Goal: Task Accomplishment & Management: Manage account settings

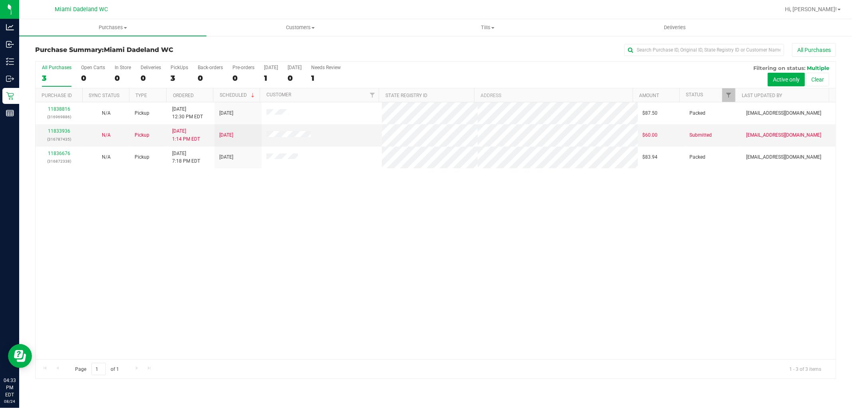
click at [157, 217] on div "11838816 (316969886) N/A Pickup 8/24/2025 12:30 PM EDT 8/24/2025 $87.50 Packed …" at bounding box center [436, 230] width 800 height 257
click at [230, 267] on div "11838816 (316969886) N/A Pickup 8/24/2025 12:30 PM EDT 8/24/2025 $87.50 Packed …" at bounding box center [436, 230] width 800 height 257
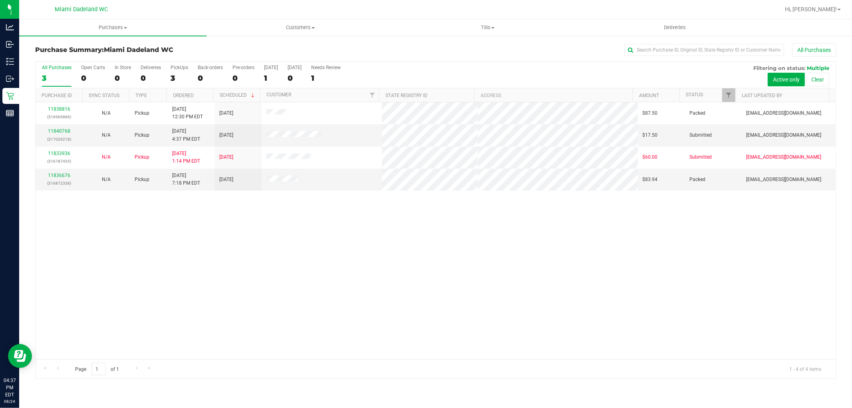
drag, startPoint x: 417, startPoint y: 302, endPoint x: 385, endPoint y: 292, distance: 34.0
click at [414, 302] on div "11838816 (316969886) N/A Pickup 8/24/2025 12:30 PM EDT 8/24/2025 $87.50 Packed …" at bounding box center [436, 230] width 800 height 257
click at [56, 131] on link "11840768" at bounding box center [59, 131] width 22 height 6
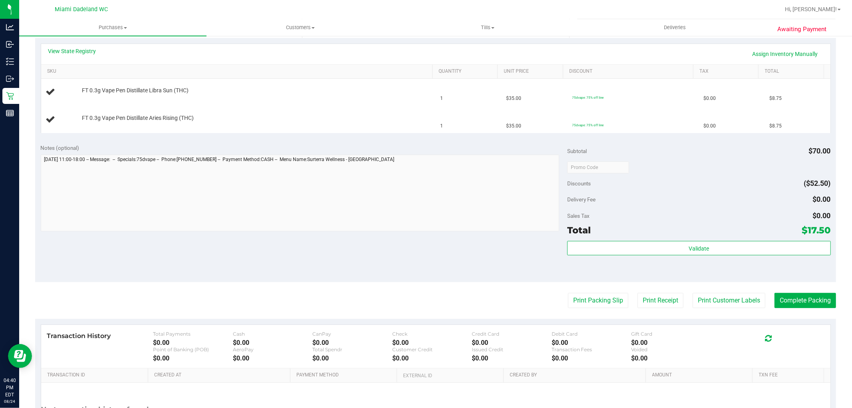
scroll to position [254, 0]
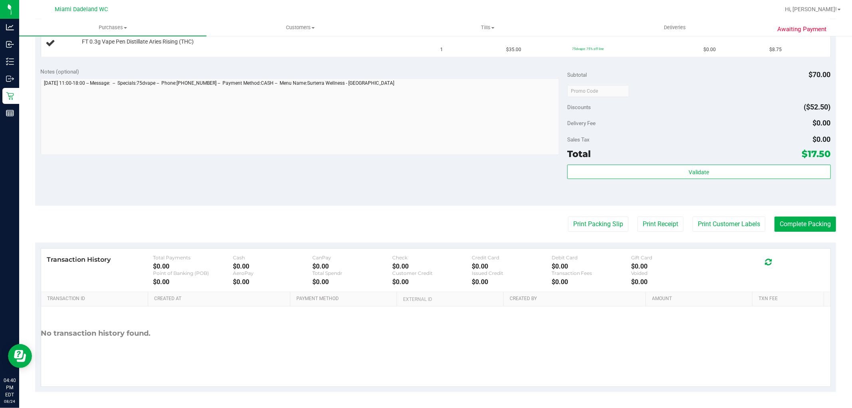
click at [396, 204] on div "Notes (optional) Subtotal $70.00 Discounts ($52.50) Delivery Fee $0.00 Sales Ta…" at bounding box center [435, 134] width 801 height 144
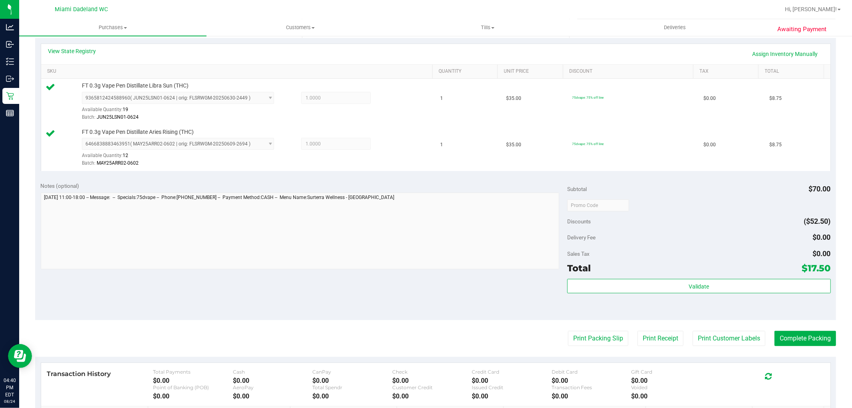
scroll to position [266, 0]
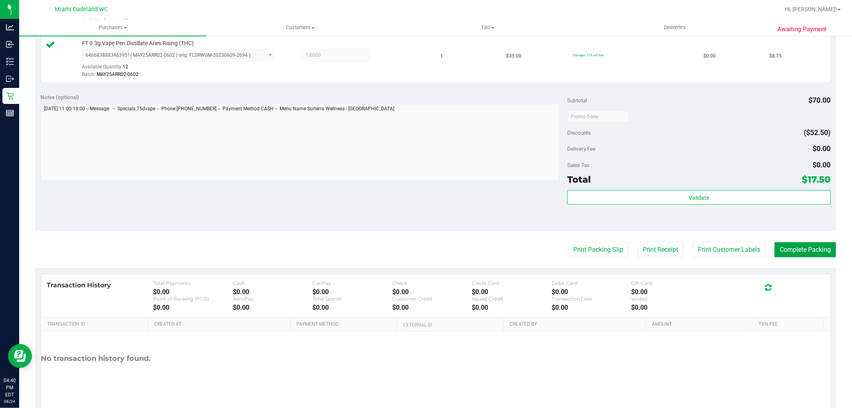
click at [794, 246] on button "Complete Packing" at bounding box center [806, 249] width 62 height 15
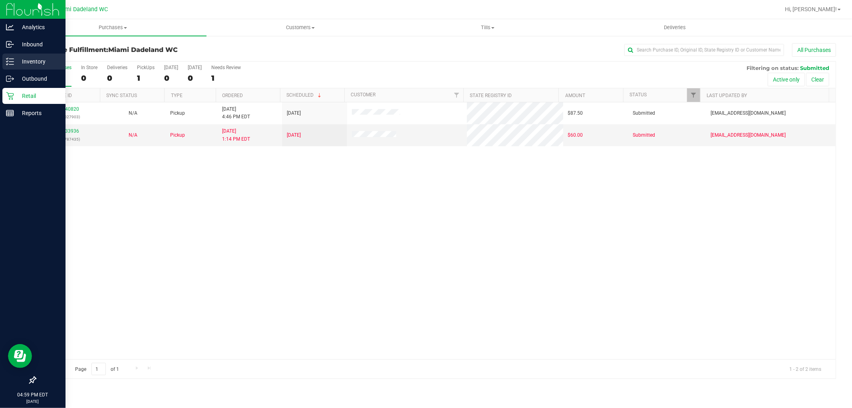
click at [22, 63] on p "Inventory" at bounding box center [38, 62] width 48 height 10
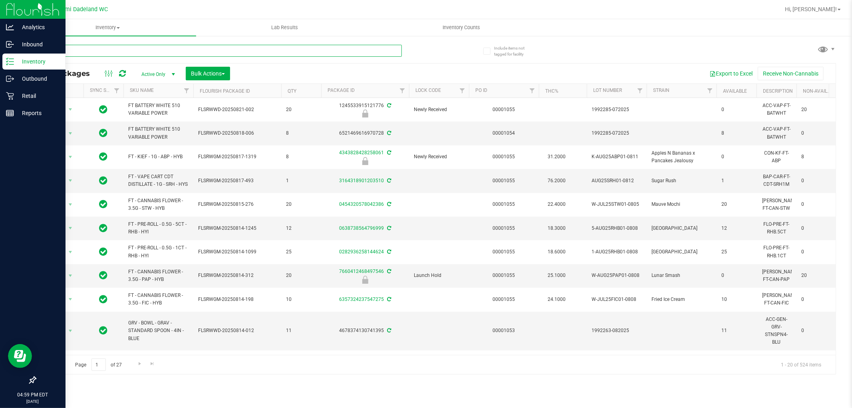
click at [89, 52] on input "text" at bounding box center [218, 51] width 367 height 12
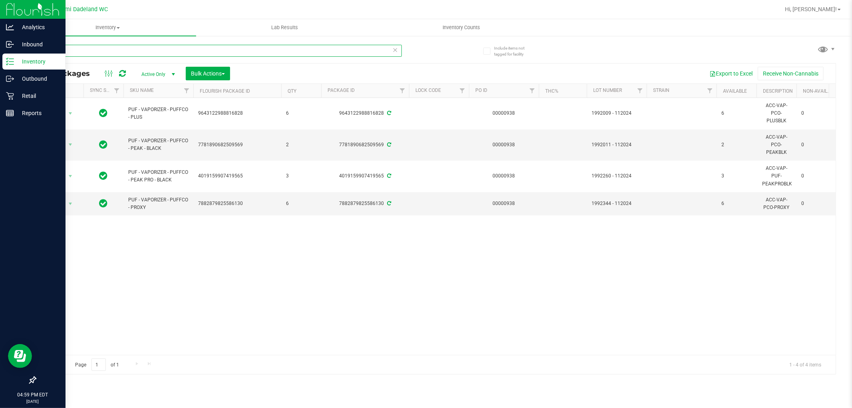
type input "puffco"
click at [10, 96] on icon at bounding box center [10, 96] width 8 height 8
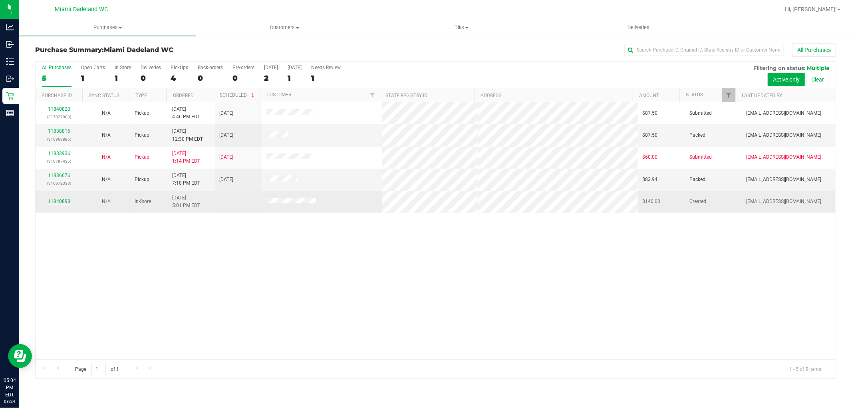
click at [63, 199] on link "11840898" at bounding box center [59, 202] width 22 height 6
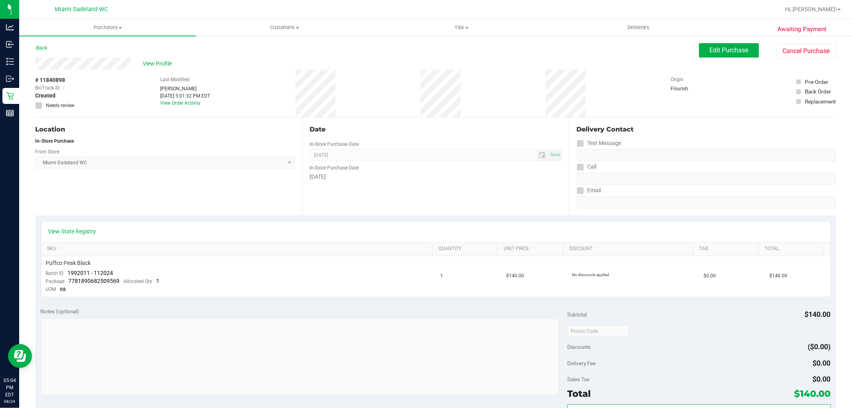
scroll to position [133, 0]
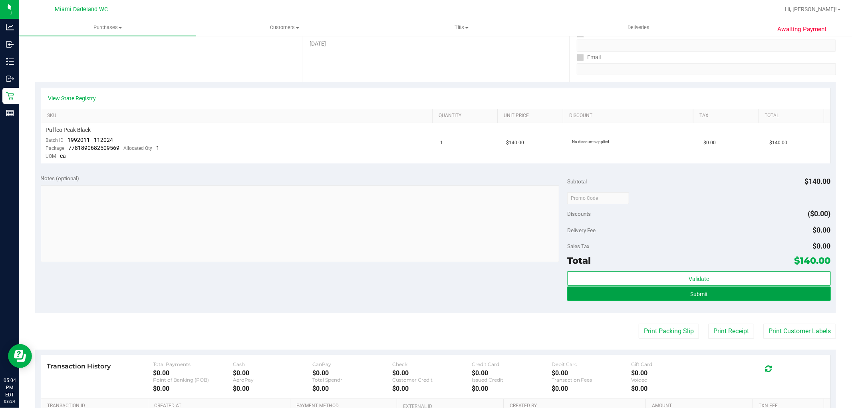
click at [702, 294] on span "Submit" at bounding box center [699, 294] width 18 height 6
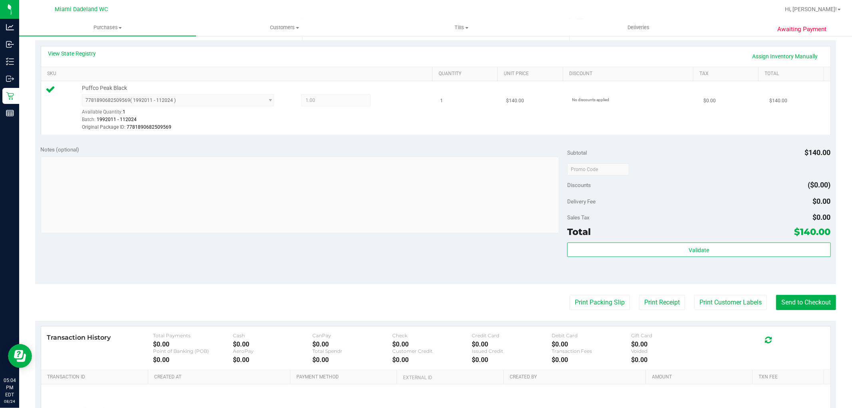
scroll to position [177, 0]
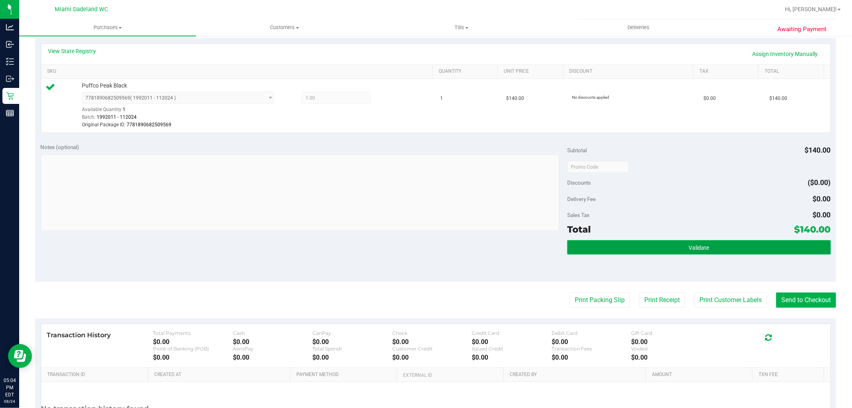
click at [668, 249] on button "Validate" at bounding box center [698, 247] width 263 height 14
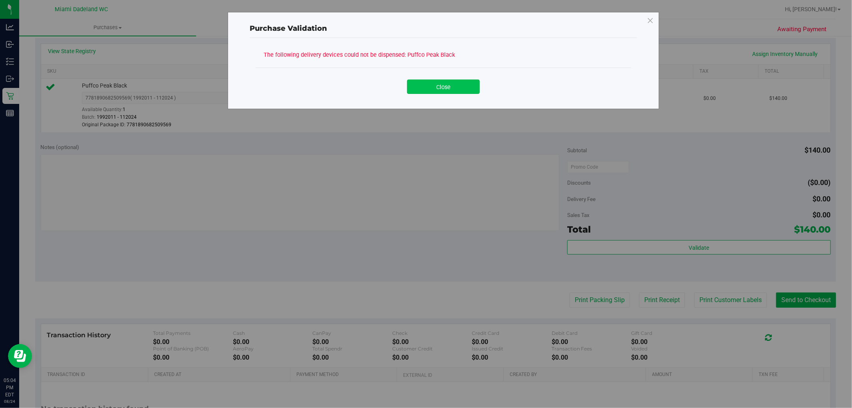
click at [437, 86] on button "Close" at bounding box center [443, 86] width 73 height 14
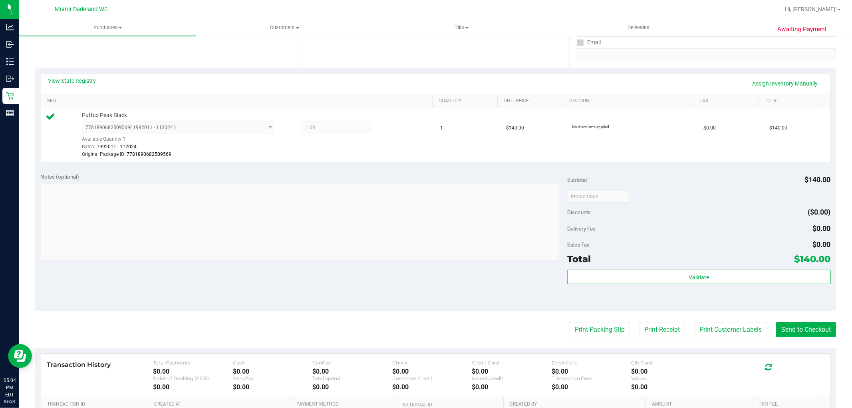
scroll to position [89, 0]
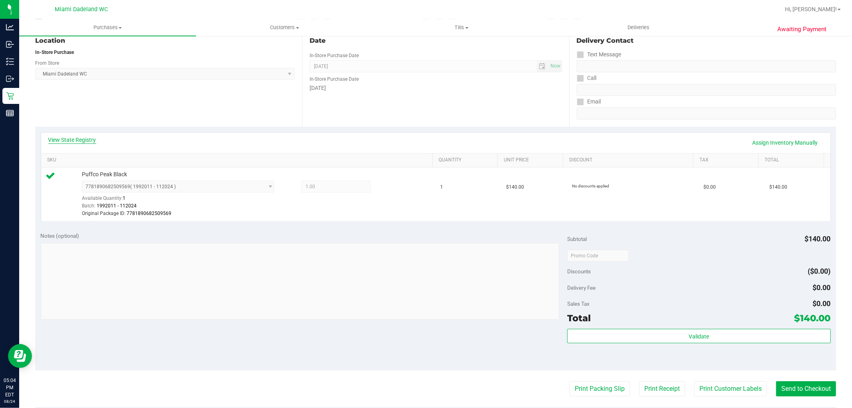
click at [77, 137] on link "View State Registry" at bounding box center [72, 140] width 48 height 8
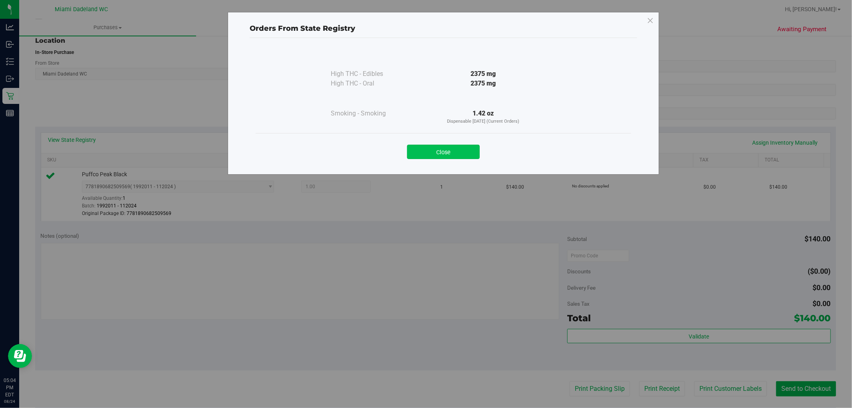
click at [434, 153] on button "Close" at bounding box center [443, 152] width 73 height 14
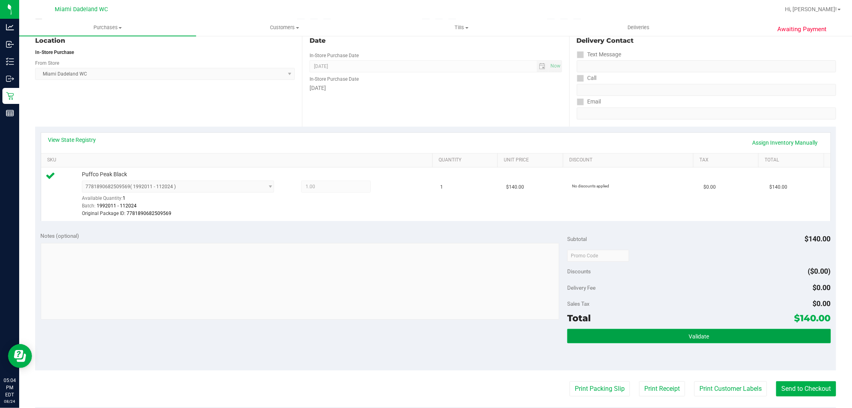
click at [670, 329] on button "Validate" at bounding box center [698, 336] width 263 height 14
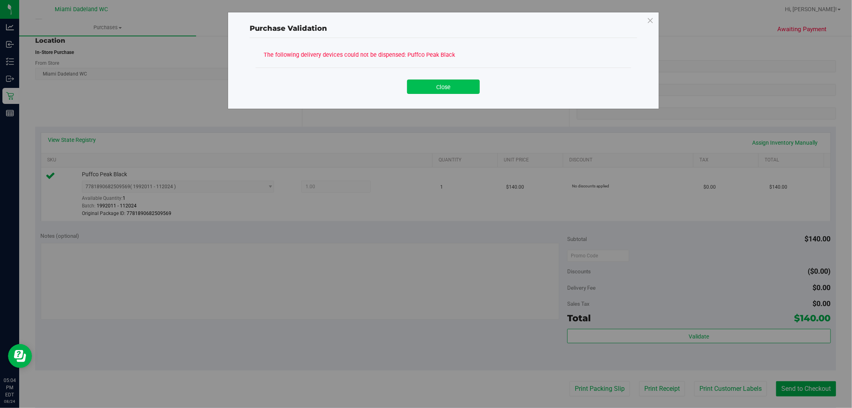
click at [421, 87] on button "Close" at bounding box center [443, 86] width 73 height 14
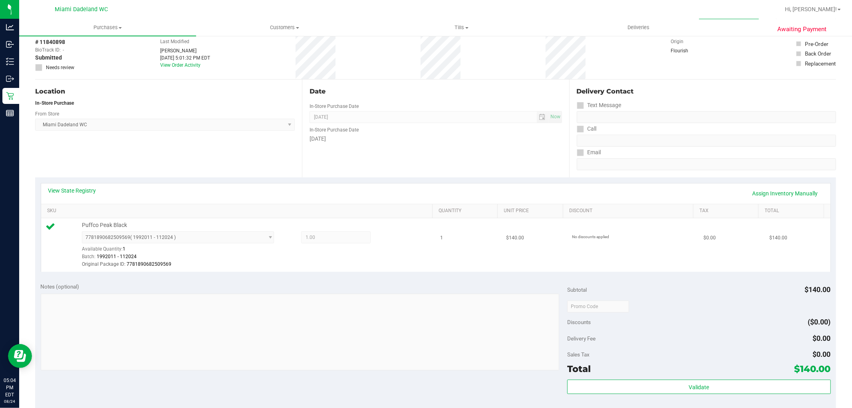
scroll to position [0, 0]
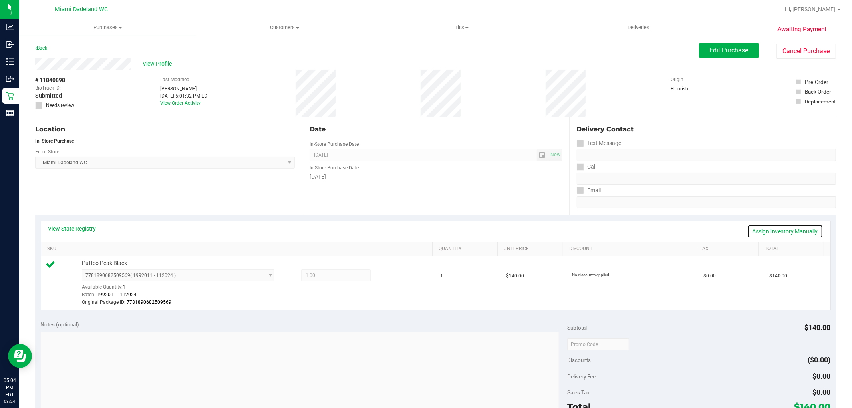
click at [769, 233] on link "Assign Inventory Manually" at bounding box center [785, 232] width 76 height 14
click at [389, 277] on icon at bounding box center [391, 276] width 8 height 9
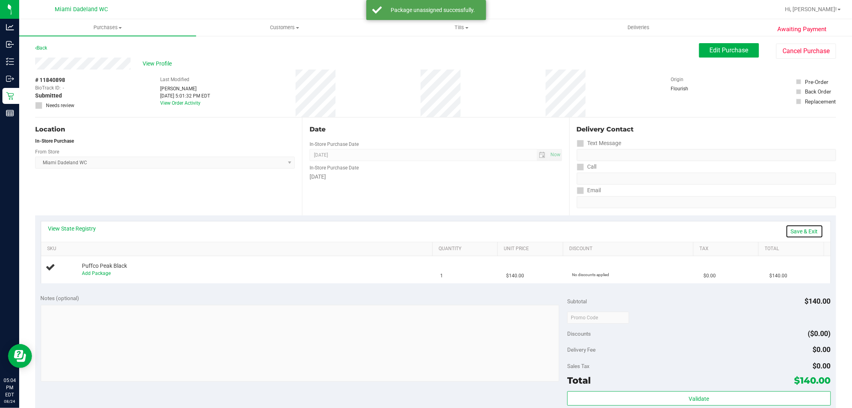
click at [792, 229] on link "Save & Exit" at bounding box center [805, 232] width 38 height 14
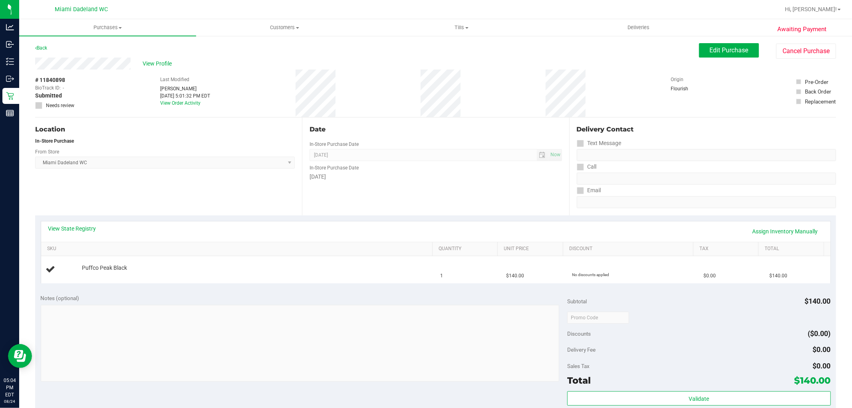
click at [456, 288] on purchase-details "Back Edit Purchase Cancel Purchase View Profile # 11840898 BioTrack ID: - Submi…" at bounding box center [435, 330] width 801 height 575
click at [495, 296] on div "Notes (optional)" at bounding box center [304, 298] width 527 height 8
click at [773, 228] on link "Assign Inventory Manually" at bounding box center [785, 232] width 76 height 14
click at [103, 271] on link "Add Package" at bounding box center [96, 273] width 29 height 6
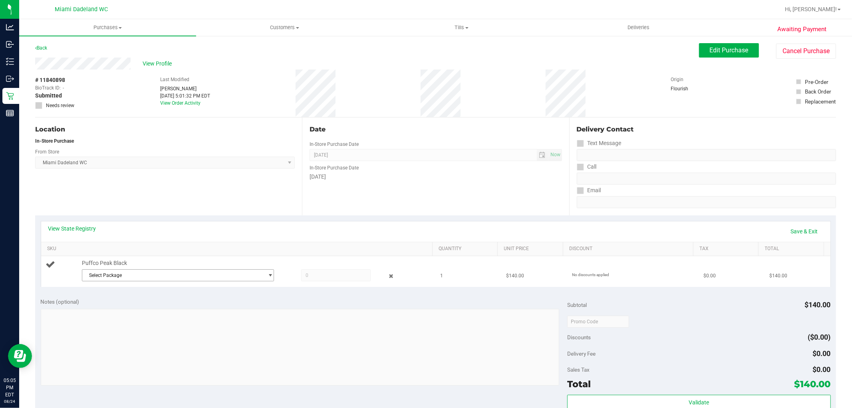
click at [125, 278] on span "Select Package" at bounding box center [172, 275] width 181 height 11
click at [143, 310] on span "( 1992011 - 112024 )" at bounding box center [155, 308] width 46 height 6
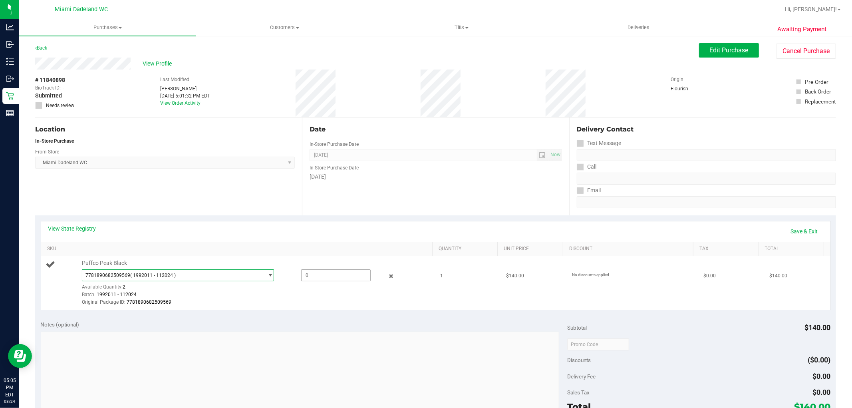
click at [309, 278] on span at bounding box center [336, 275] width 70 height 12
type input "1"
type input "1.0000"
click at [358, 313] on div "View State Registry Save & Exit SKU Quantity Unit Price Discount Tax Total Puff…" at bounding box center [435, 265] width 801 height 100
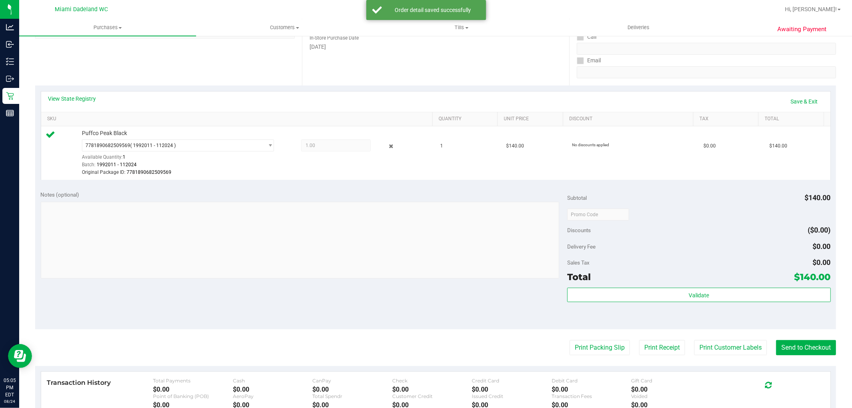
scroll to position [133, 0]
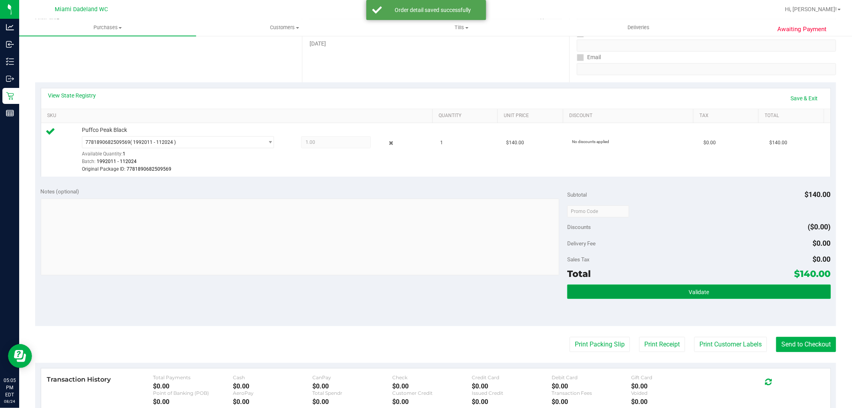
click at [672, 290] on button "Validate" at bounding box center [698, 291] width 263 height 14
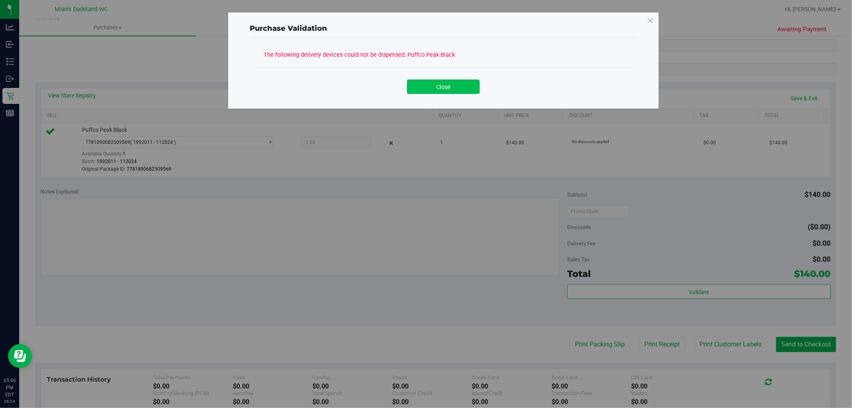
click at [441, 82] on button "Close" at bounding box center [443, 86] width 73 height 14
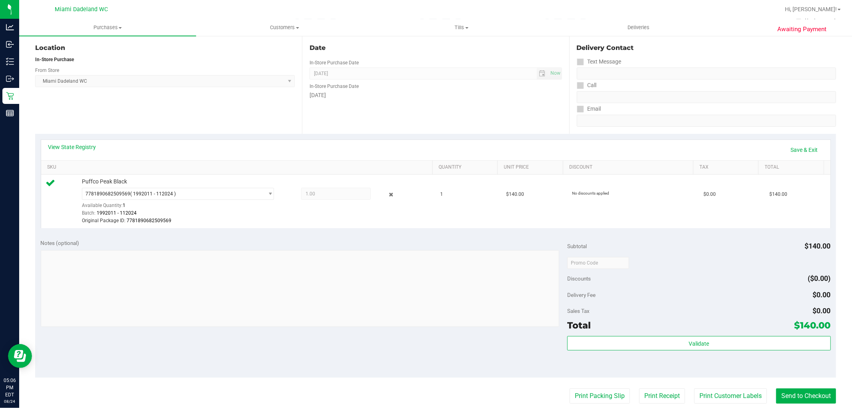
scroll to position [0, 0]
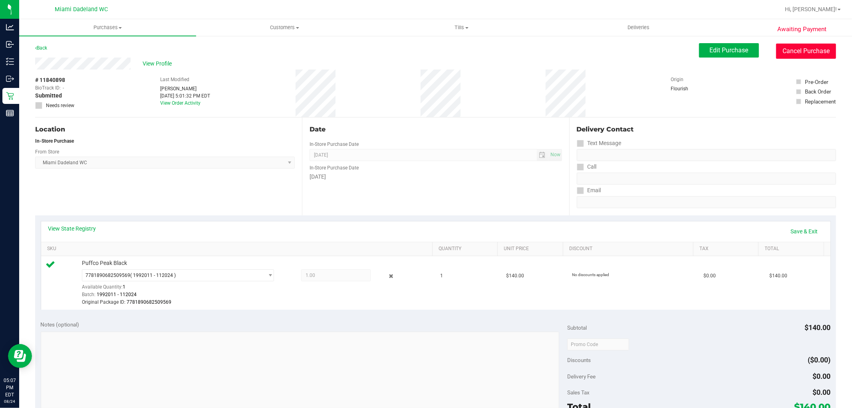
click at [776, 55] on button "Cancel Purchase" at bounding box center [806, 51] width 60 height 15
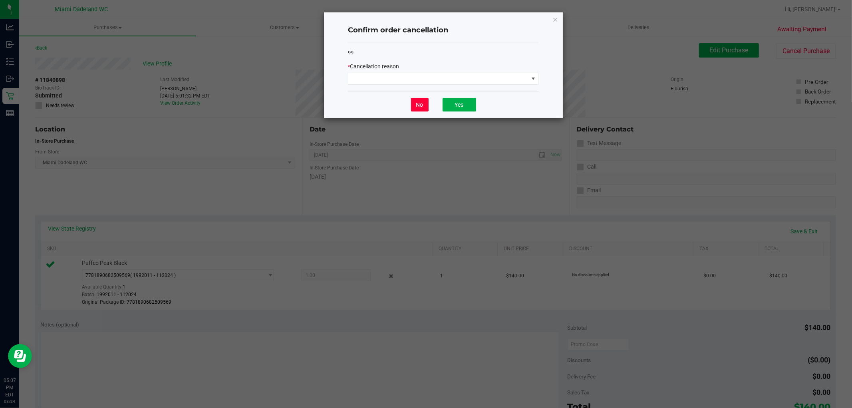
click at [417, 104] on button "No" at bounding box center [420, 105] width 18 height 14
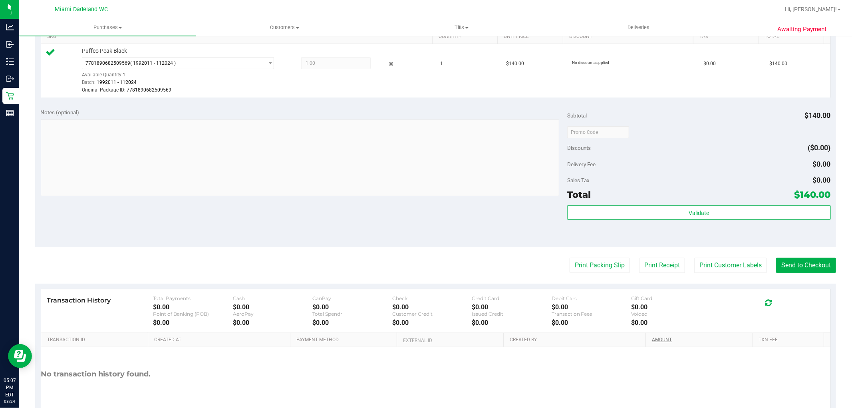
scroll to position [254, 0]
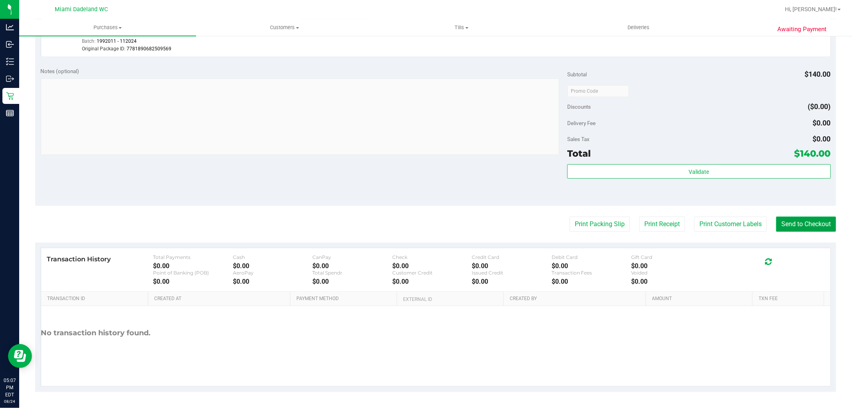
click at [800, 225] on button "Send to Checkout" at bounding box center [806, 224] width 60 height 15
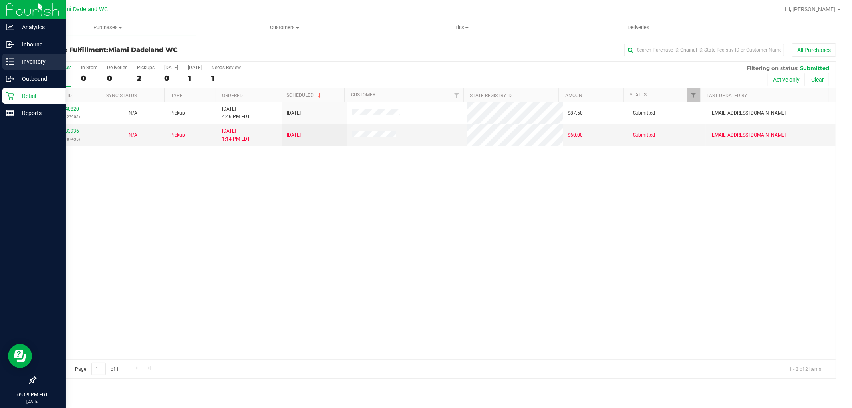
click at [19, 61] on p "Inventory" at bounding box center [38, 62] width 48 height 10
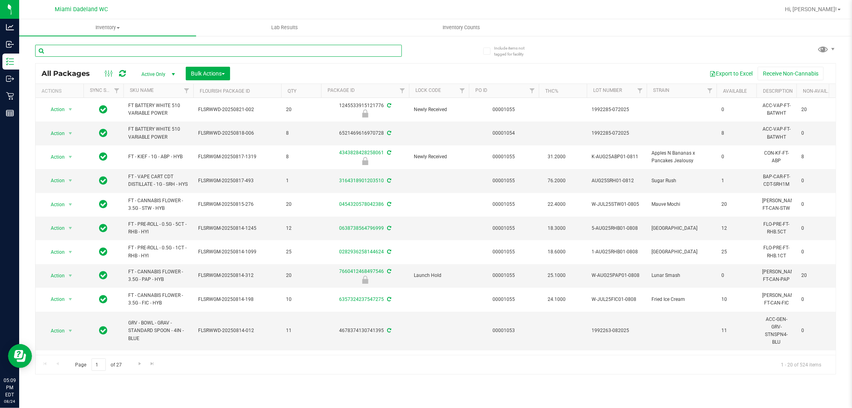
click at [186, 53] on input "text" at bounding box center [218, 51] width 367 height 12
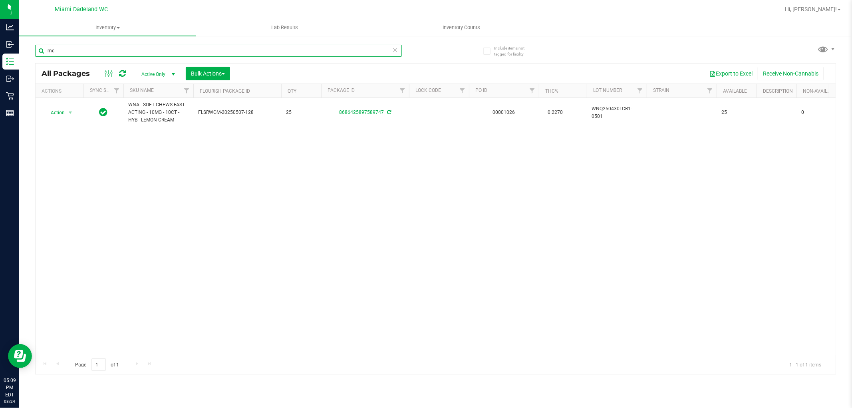
type input "m"
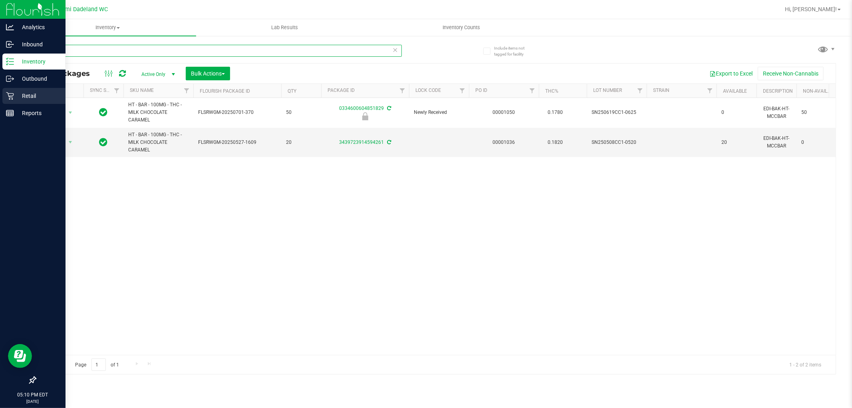
type input "cara"
click at [47, 92] on p "Retail" at bounding box center [38, 96] width 48 height 10
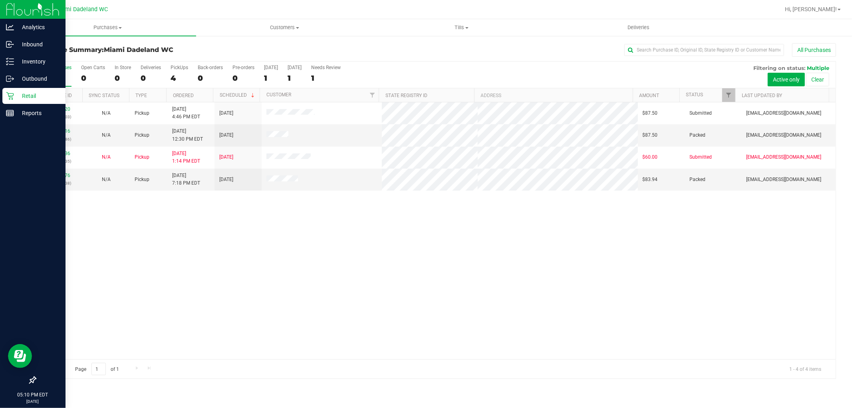
click at [32, 101] on div "Retail" at bounding box center [33, 96] width 63 height 16
click at [29, 111] on p "Reports" at bounding box center [38, 113] width 48 height 10
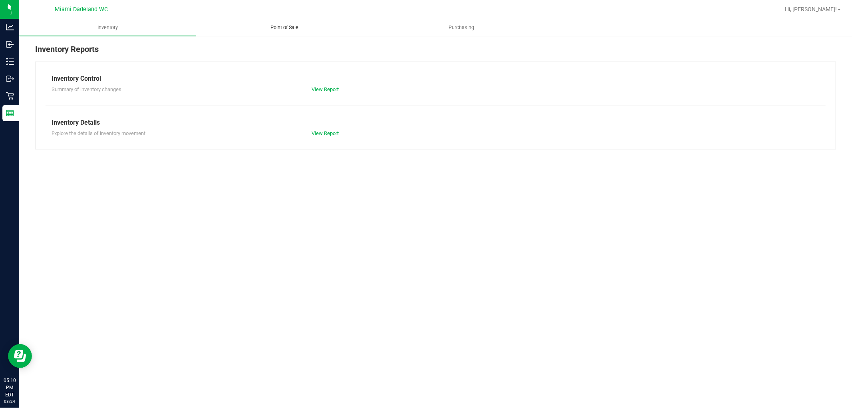
click at [280, 28] on span "Point of Sale" at bounding box center [285, 27] width 50 height 7
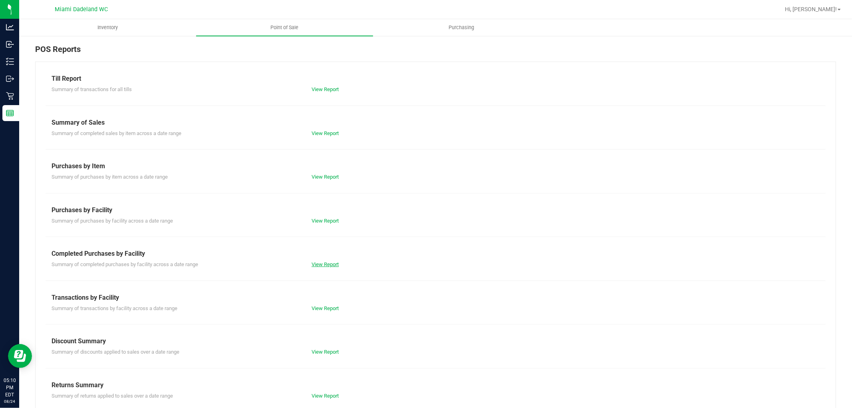
click at [313, 262] on link "View Report" at bounding box center [325, 264] width 27 height 6
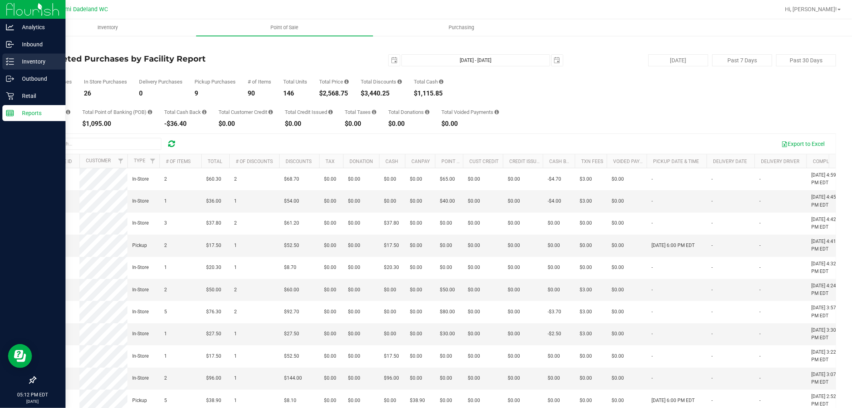
click at [27, 63] on p "Inventory" at bounding box center [38, 62] width 48 height 10
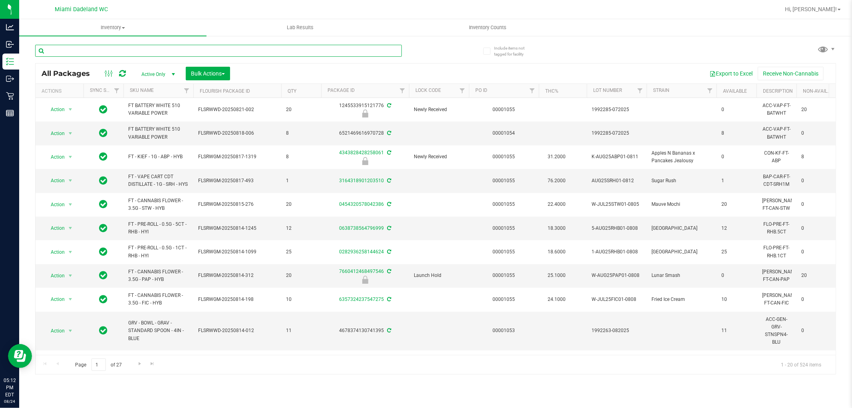
click at [112, 53] on input "text" at bounding box center [218, 51] width 367 height 12
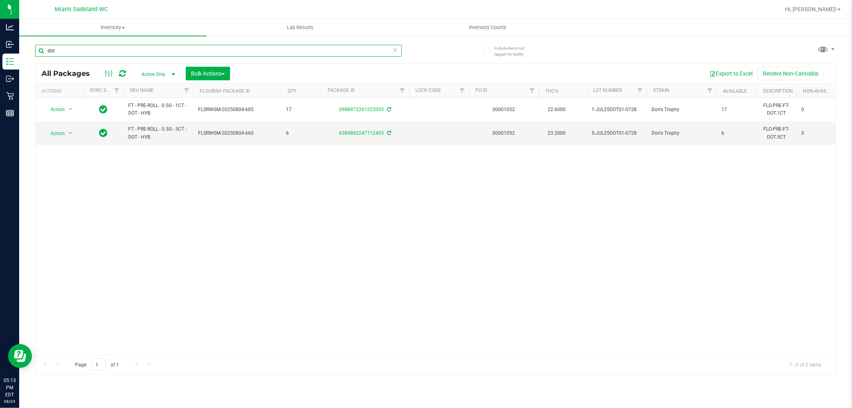
click at [129, 53] on input "dot" at bounding box center [218, 51] width 367 height 12
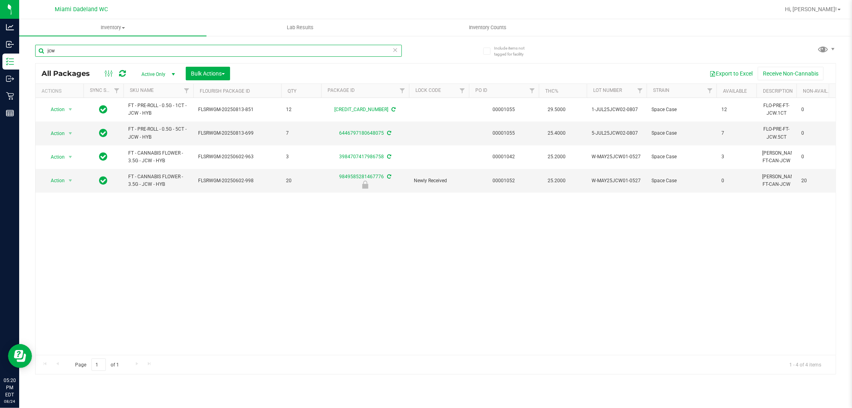
type input "jcw"
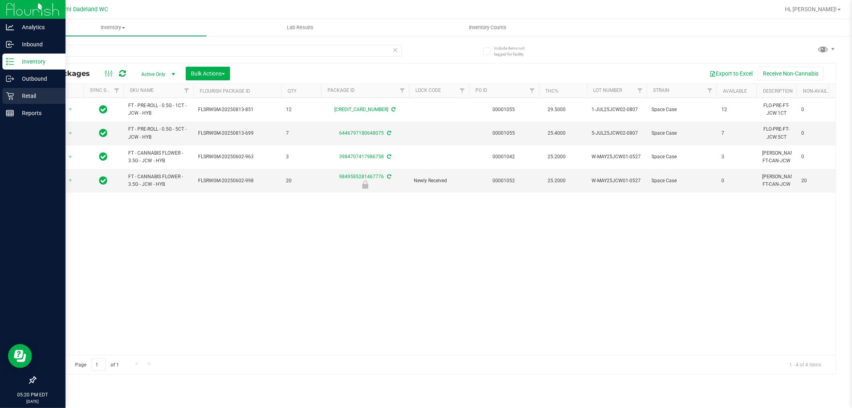
click at [42, 100] on p "Retail" at bounding box center [38, 96] width 48 height 10
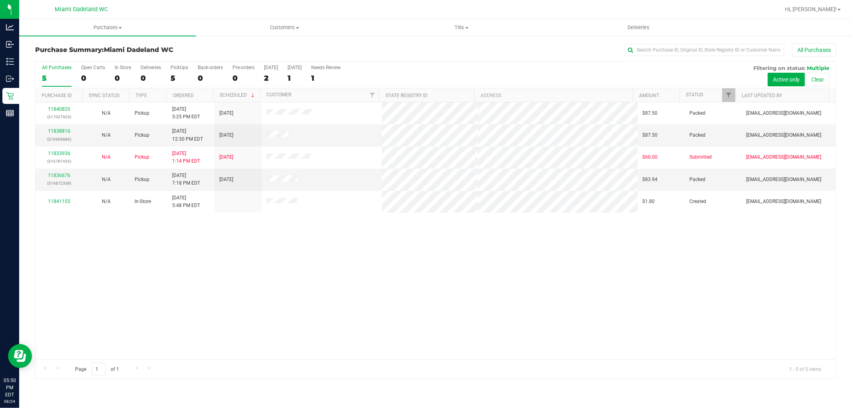
click at [196, 255] on div "11840820 (317027903) N/A Pickup 8/24/2025 5:25 PM EDT 8/25/2025 $87.50 Packed f…" at bounding box center [436, 230] width 800 height 257
click at [130, 246] on div at bounding box center [436, 220] width 800 height 317
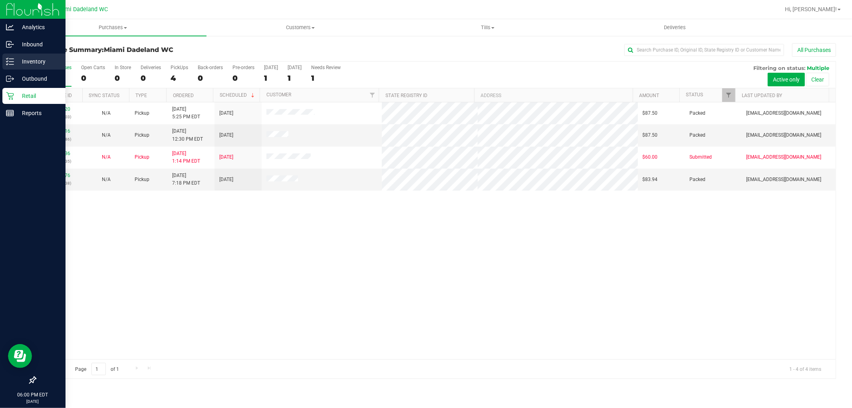
click at [13, 62] on icon at bounding box center [10, 62] width 8 height 8
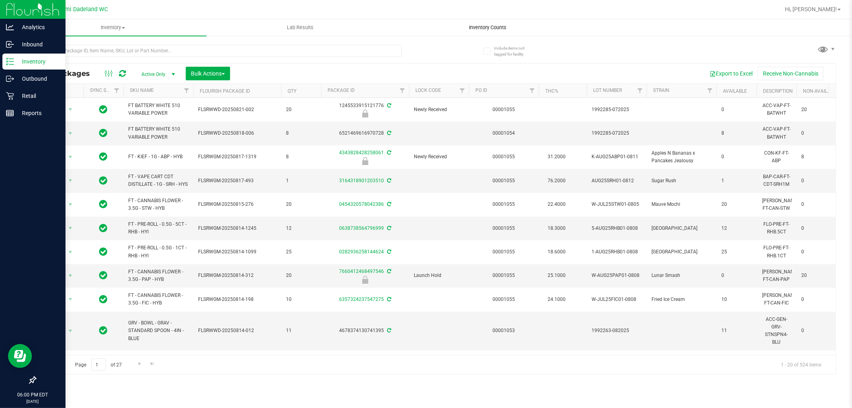
click at [469, 28] on span "Inventory Counts" at bounding box center [487, 27] width 59 height 7
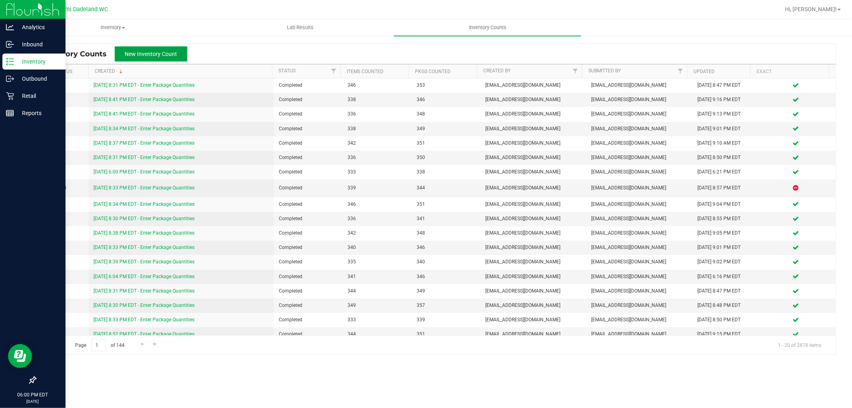
click at [160, 55] on span "New Inventory Count" at bounding box center [151, 54] width 52 height 6
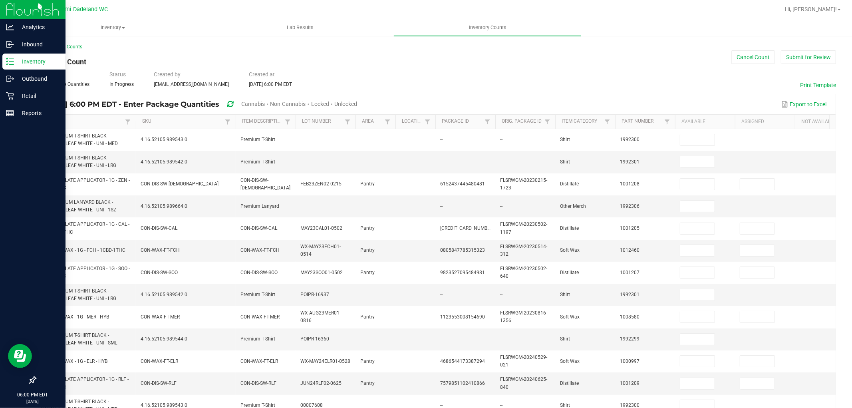
click at [357, 104] on span "Unlocked" at bounding box center [345, 104] width 23 height 6
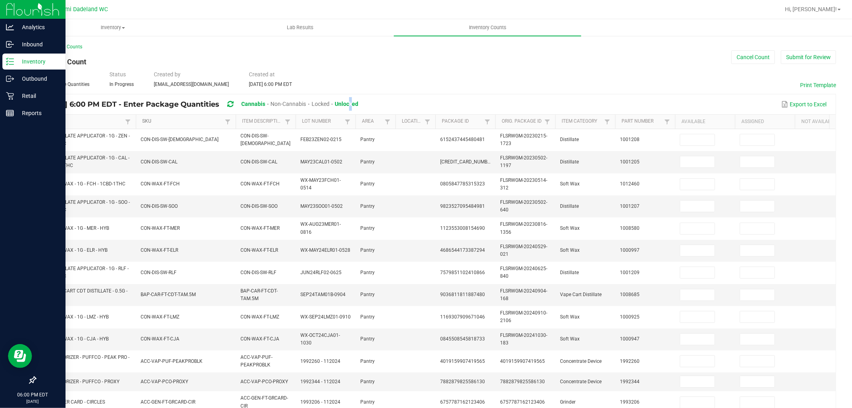
click at [201, 120] on link "SKU" at bounding box center [182, 121] width 80 height 6
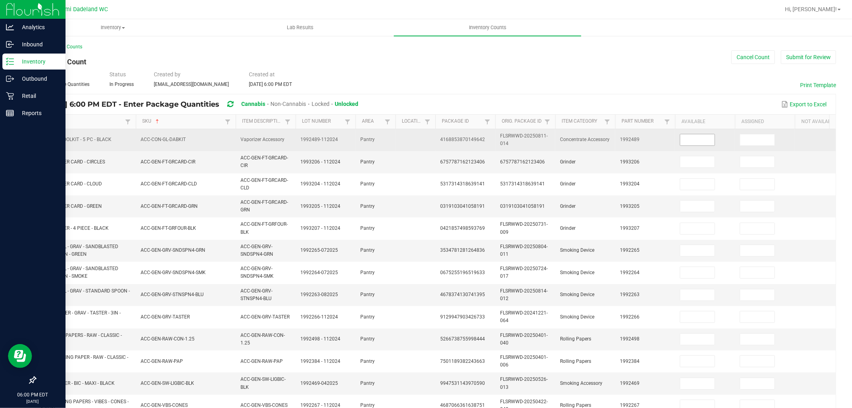
click at [705, 138] on input at bounding box center [697, 139] width 34 height 11
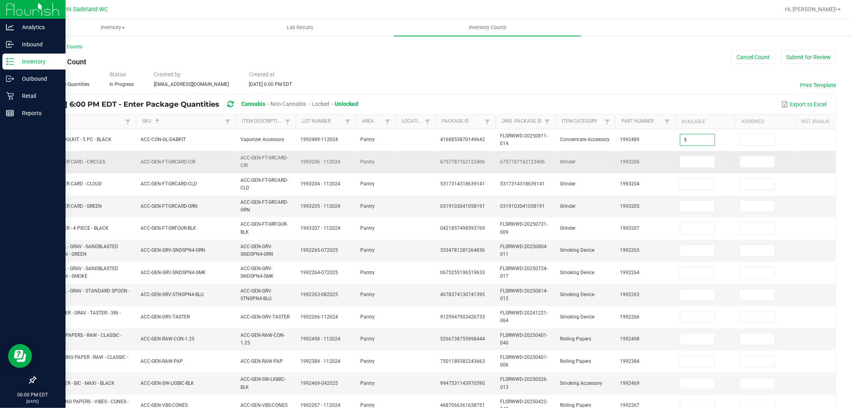
type input "5"
type input "3"
type input "1"
type input "3"
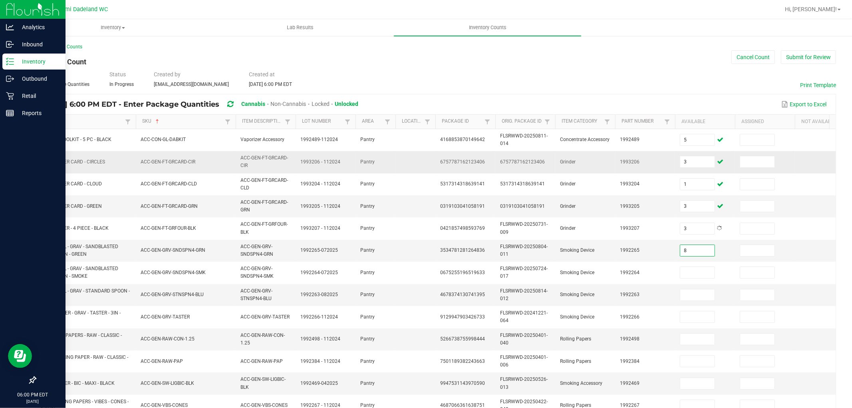
type input "8"
type input "6"
type input "11"
type input "24"
type input "30"
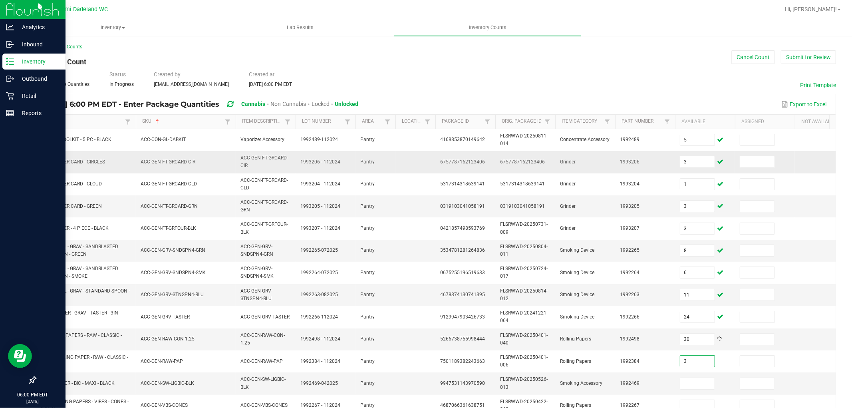
type input "3"
click at [696, 386] on input "3" at bounding box center [697, 383] width 34 height 11
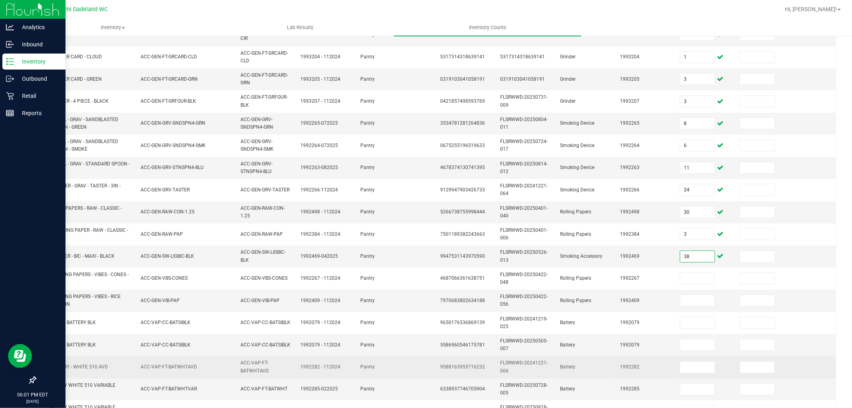
scroll to position [177, 0]
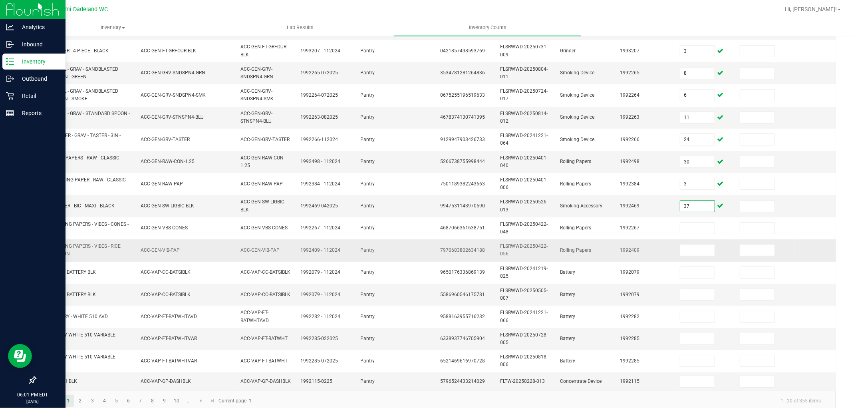
type input "37"
type input "1"
type input "28"
type input "1"
type input "10"
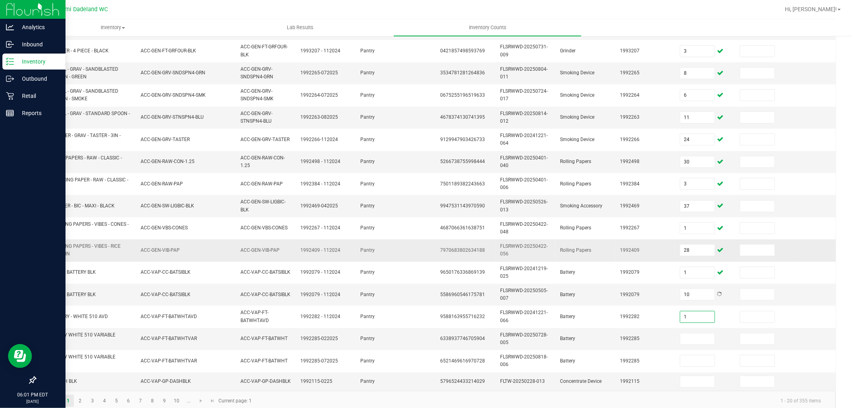
type input "1"
type input "8"
type input "6"
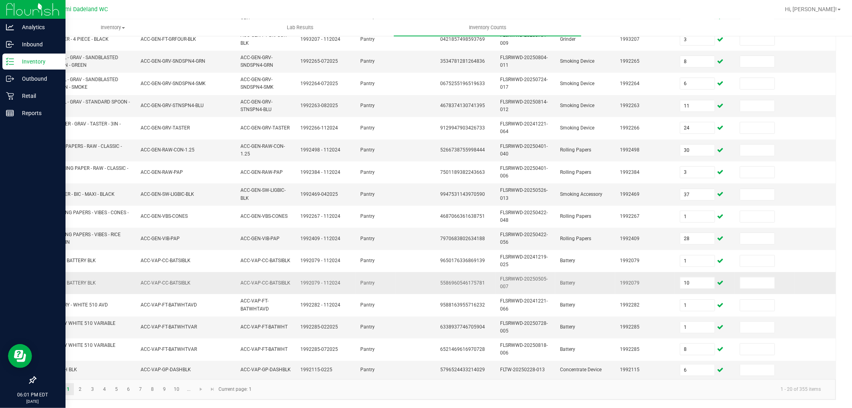
scroll to position [197, 0]
click at [80, 385] on link "2" at bounding box center [80, 389] width 12 height 12
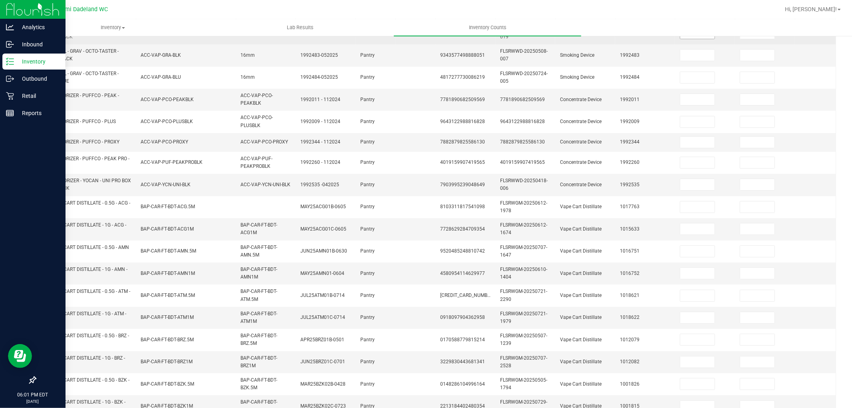
scroll to position [63, 0]
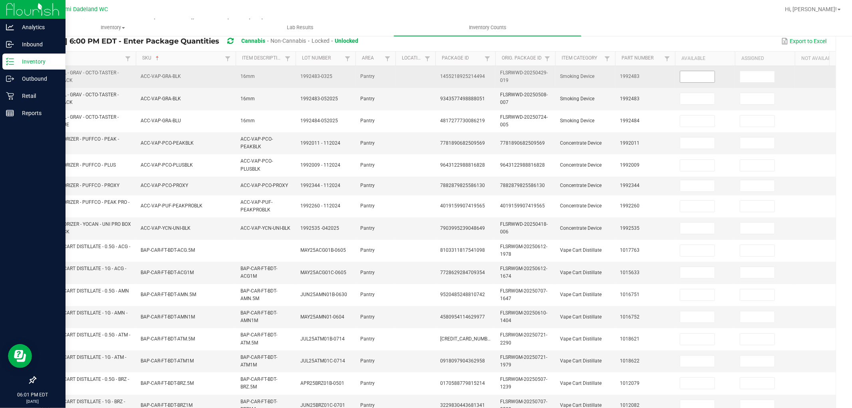
click at [686, 79] on input at bounding box center [697, 76] width 34 height 11
type input "1"
type input "11"
type input "5"
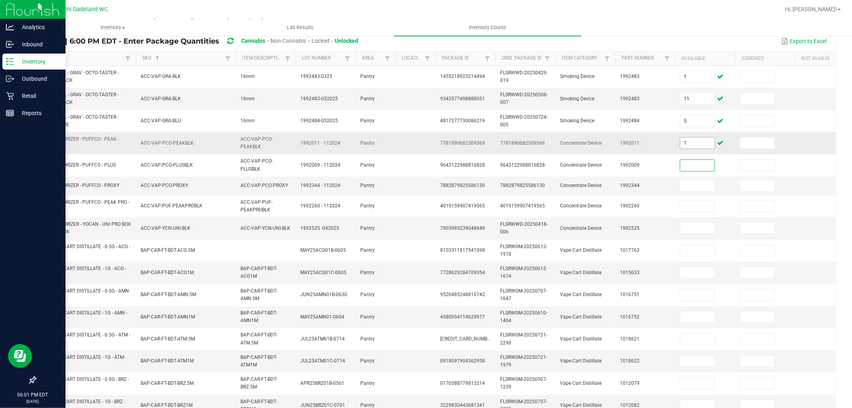
click at [690, 141] on input "1" at bounding box center [697, 142] width 34 height 11
type input "2"
type input "6"
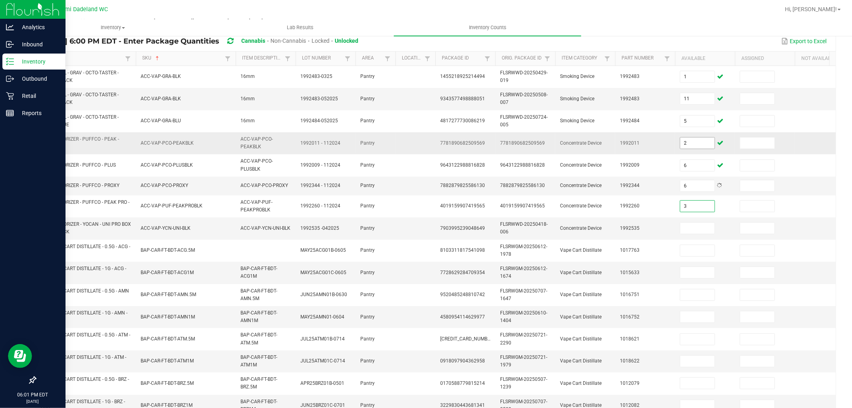
type input "3"
type input "4"
type input "6"
type input "3"
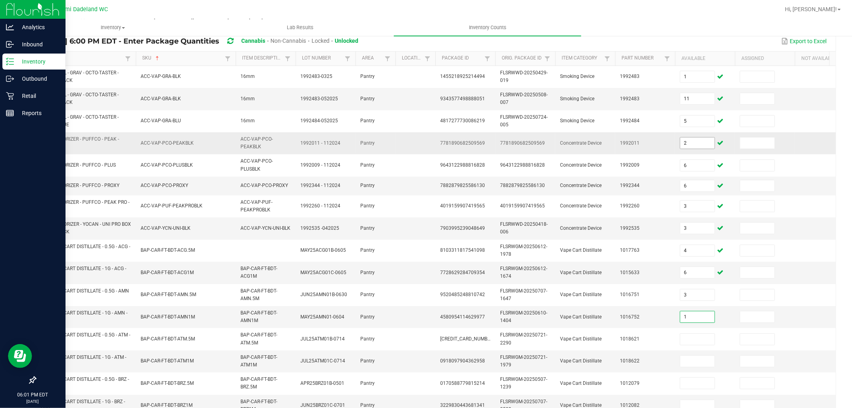
type input "1"
type input "11"
type input "1"
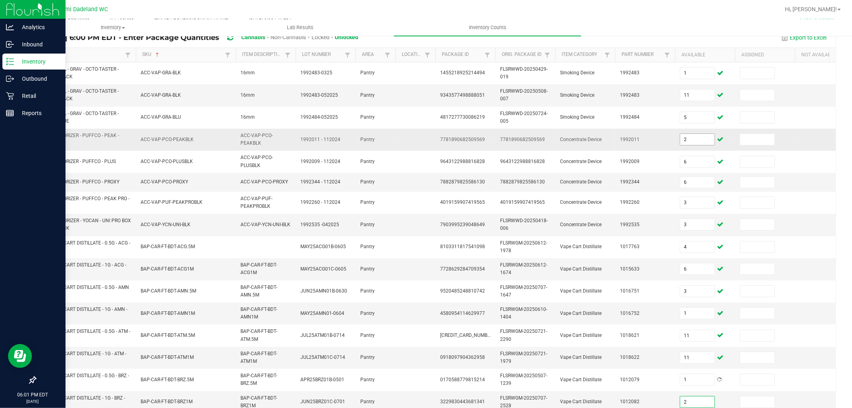
type input "2"
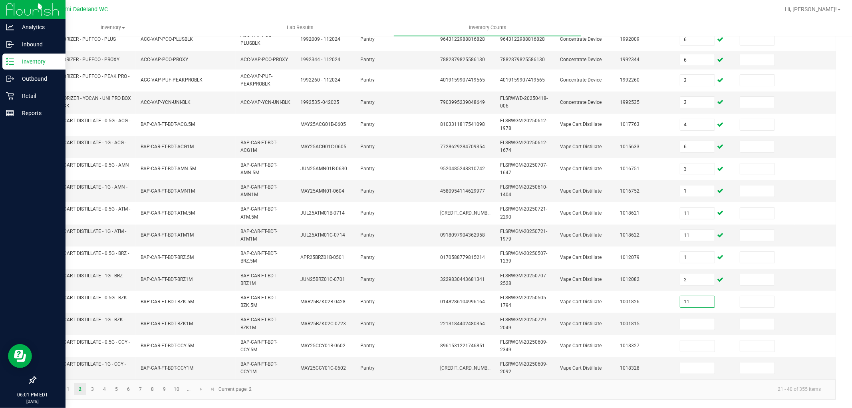
type input "11"
type input "9"
type input "2"
type input "12"
click at [704, 362] on input "2" at bounding box center [697, 367] width 34 height 11
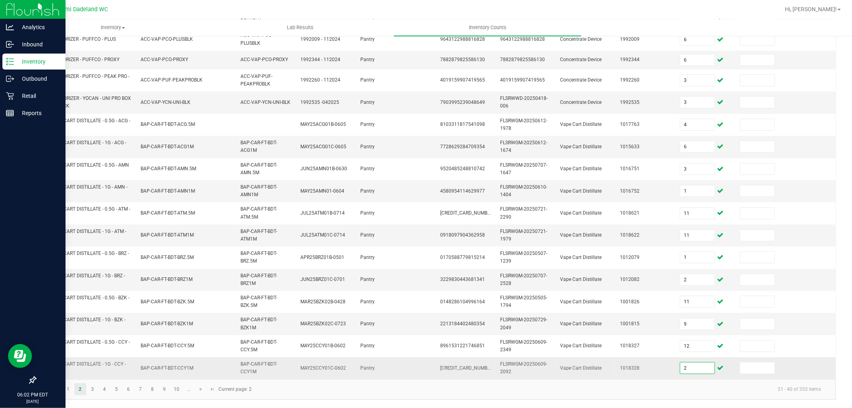
click at [704, 362] on input "2" at bounding box center [697, 367] width 34 height 11
type input "10"
click at [94, 392] on link "3" at bounding box center [93, 389] width 12 height 12
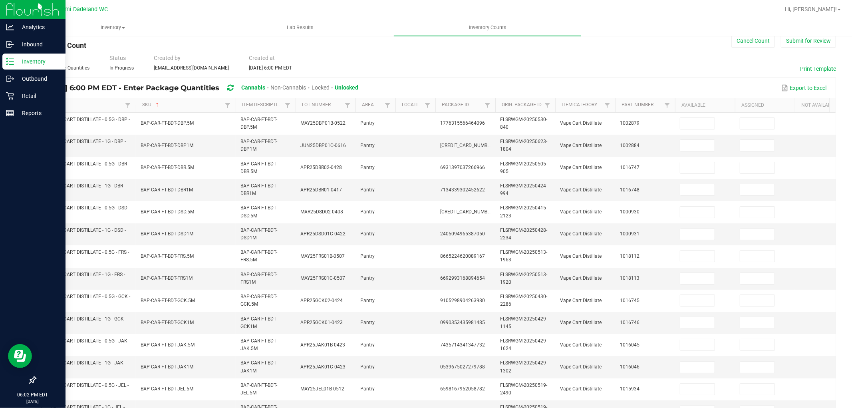
scroll to position [0, 0]
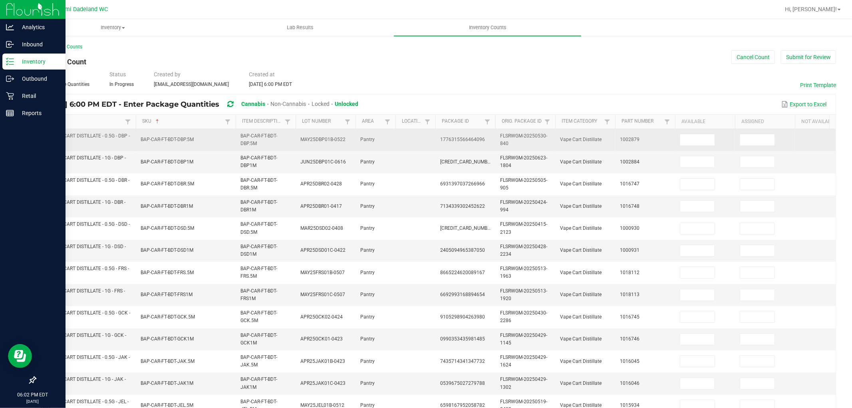
click at [710, 149] on td at bounding box center [705, 140] width 60 height 22
click at [697, 137] on input at bounding box center [697, 139] width 34 height 11
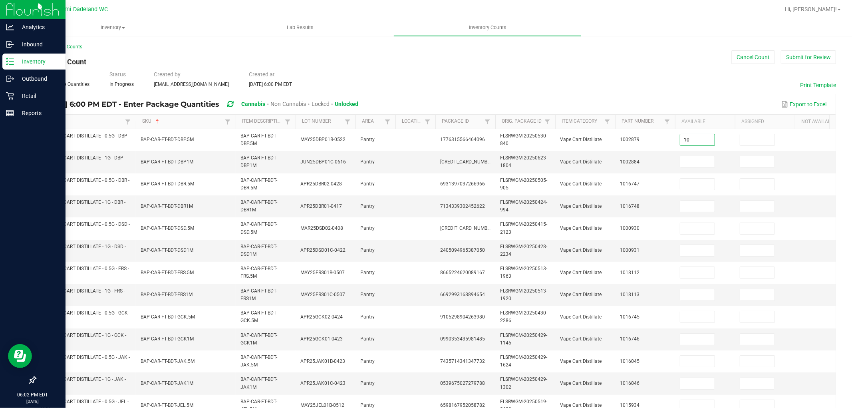
type input "10"
type input "8"
type input "1"
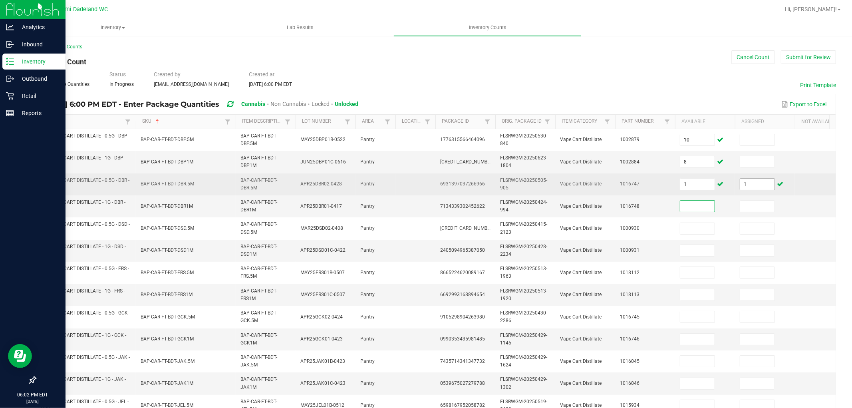
click at [757, 181] on input "1" at bounding box center [757, 184] width 34 height 11
click at [700, 186] on input "1" at bounding box center [697, 184] width 34 height 11
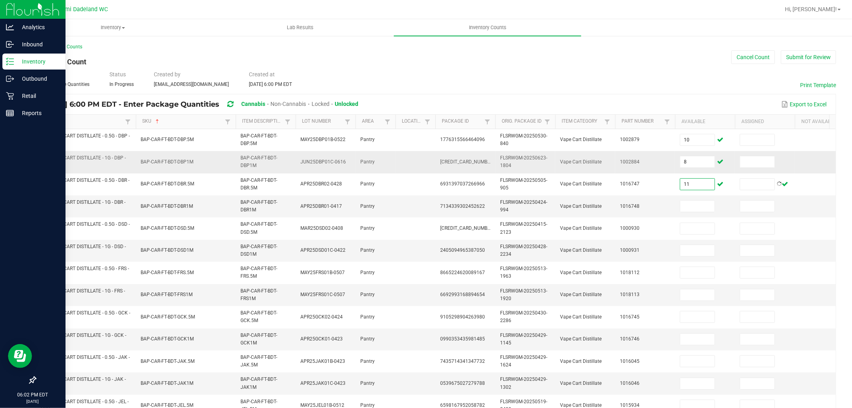
type input "11"
type input "1"
type input "11"
type input "6"
type input "7"
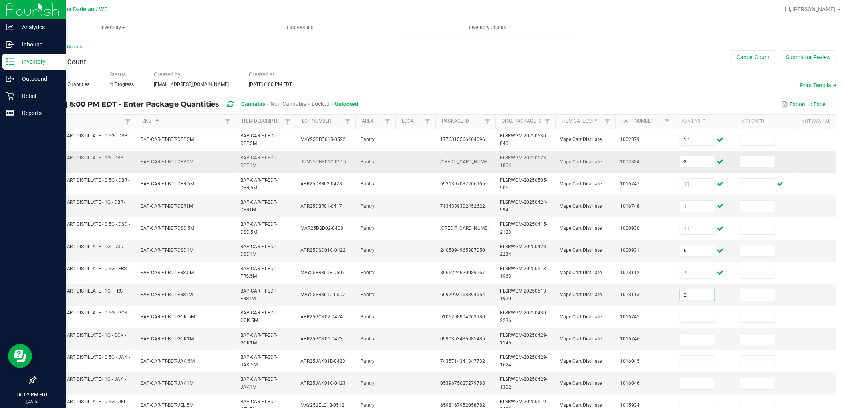
type input "2"
type input "8"
type input "12"
type input "5"
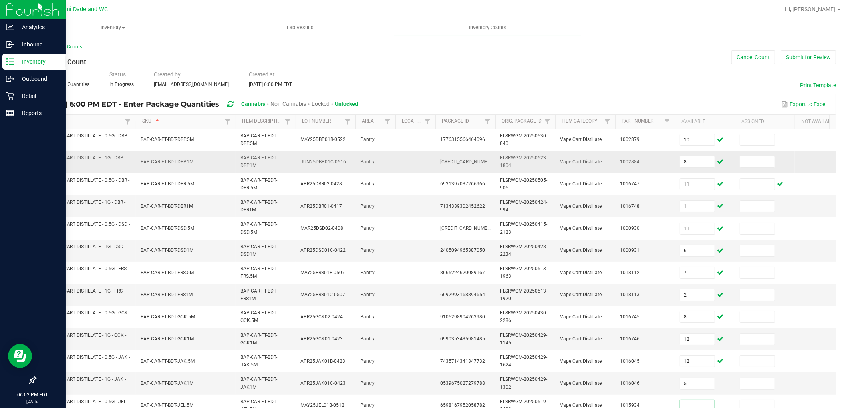
scroll to position [3, 0]
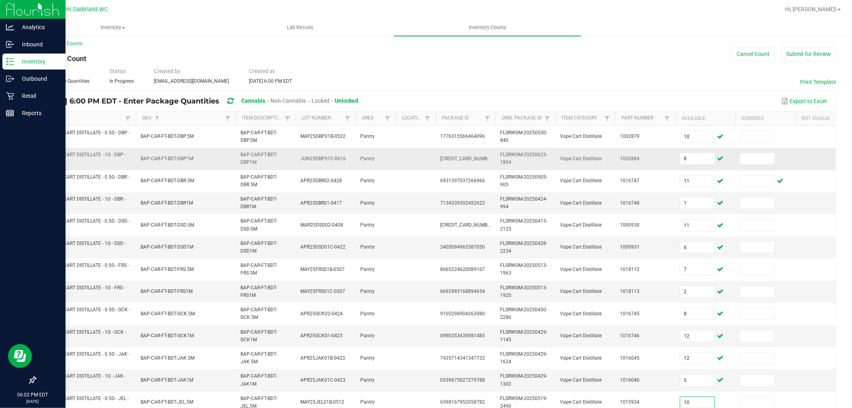
type input "10"
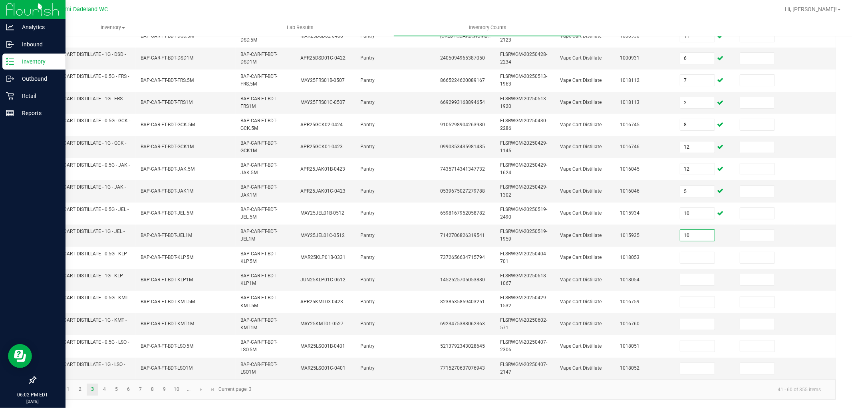
type input "10"
type input "11"
type input "7"
type input "8"
type input "6"
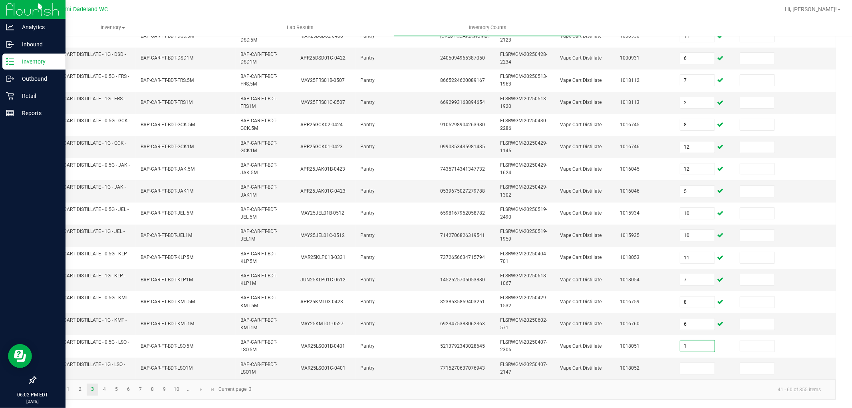
type input "1"
type input "3"
click at [101, 392] on link "4" at bounding box center [105, 390] width 12 height 12
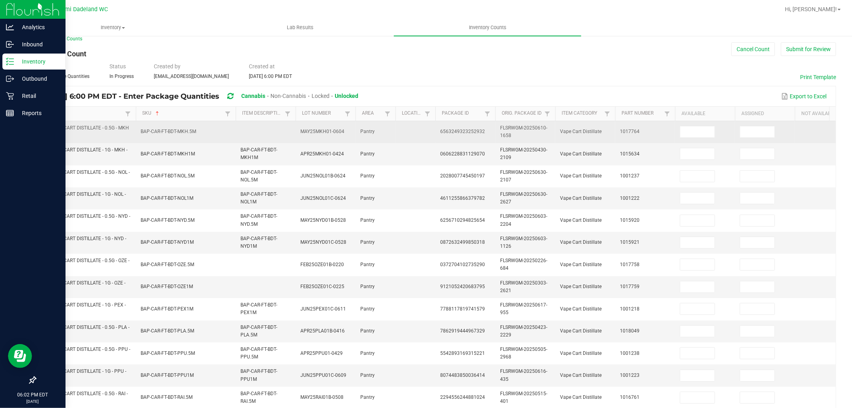
scroll to position [0, 0]
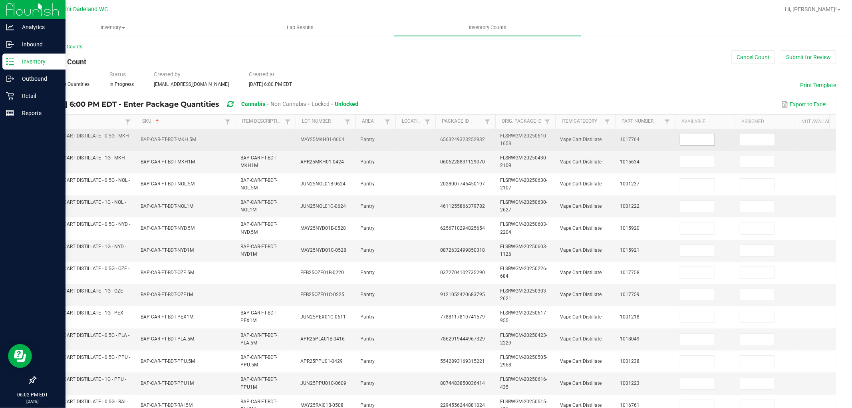
click at [696, 141] on input at bounding box center [697, 139] width 34 height 11
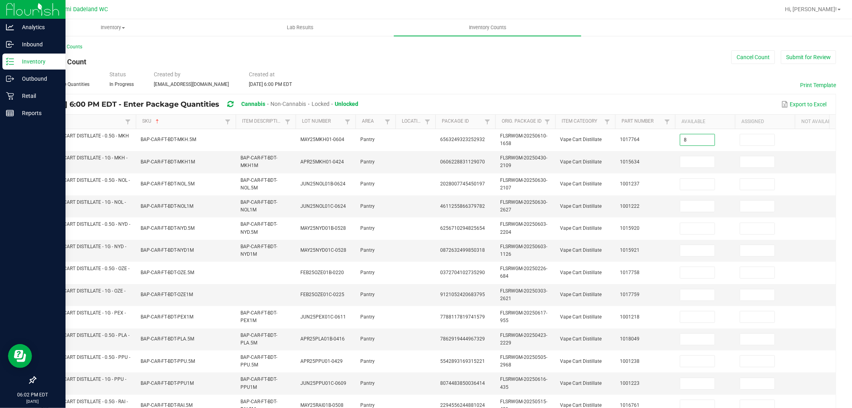
type input "8"
type input "7"
type input "10"
type input "7"
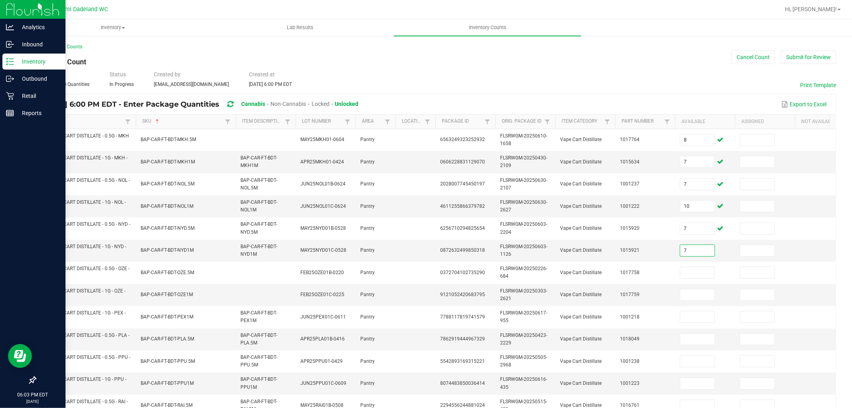
type input "7"
type input "4"
type input "10"
type input "7"
type input "1"
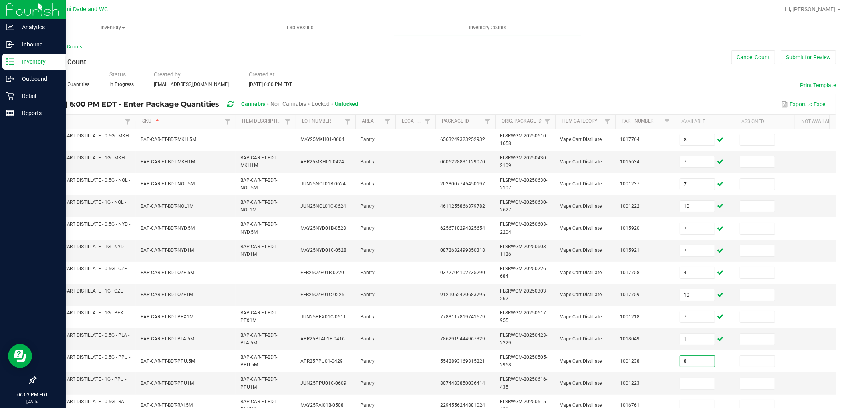
type input "8"
type input "9"
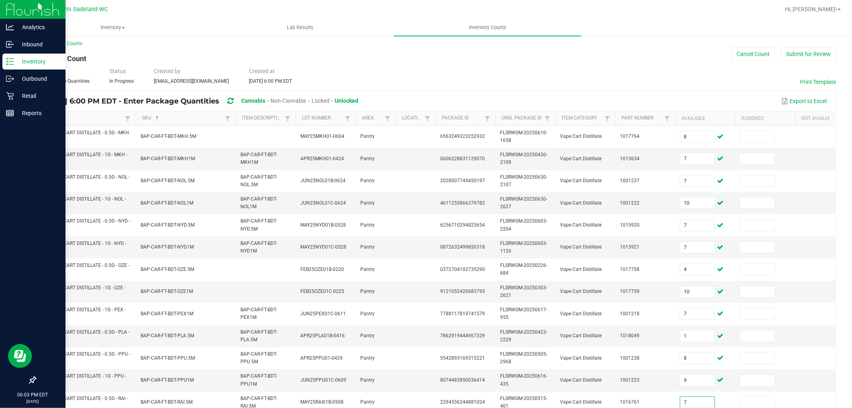
type input "7"
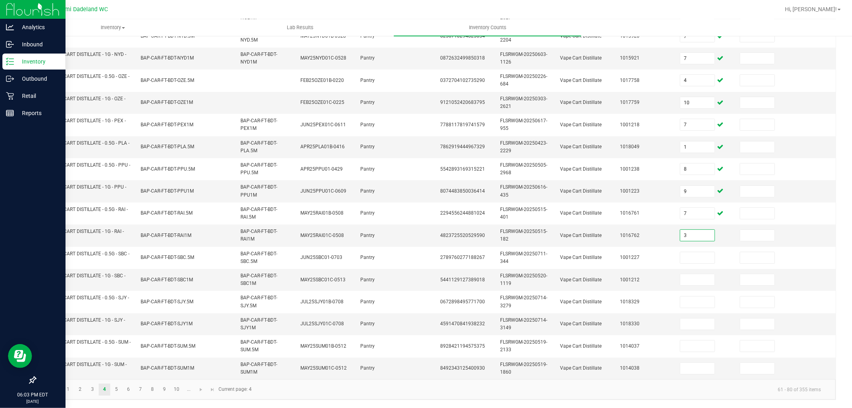
type input "3"
type input "10"
type input "8"
type input "7"
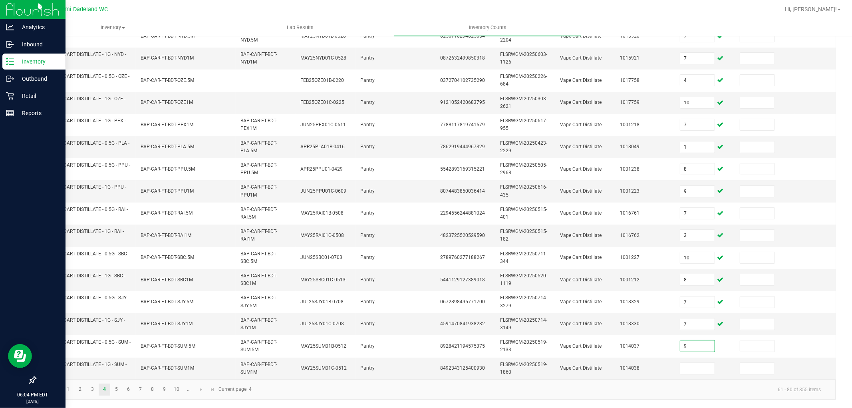
type input "9"
type input "12"
click at [112, 389] on link "5" at bounding box center [117, 390] width 12 height 12
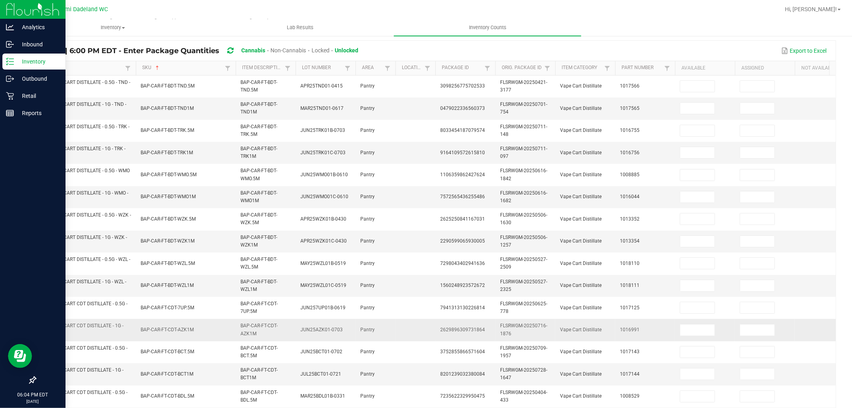
scroll to position [0, 0]
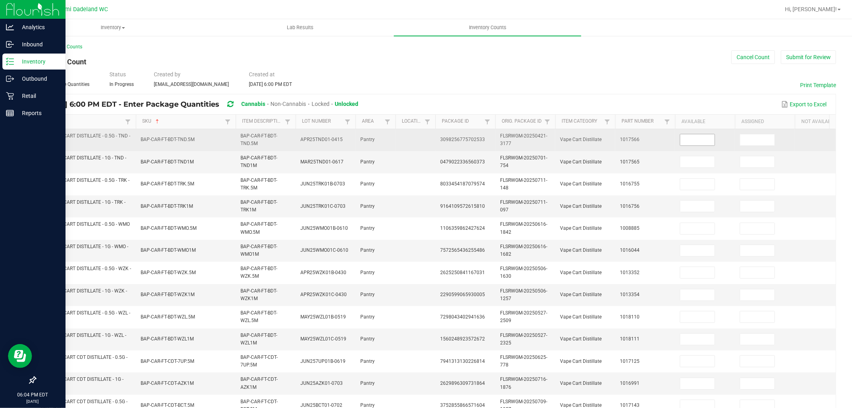
drag, startPoint x: 672, startPoint y: 145, endPoint x: 681, endPoint y: 145, distance: 9.6
click at [672, 145] on td "1017566" at bounding box center [645, 140] width 60 height 22
click at [682, 145] on input at bounding box center [697, 139] width 34 height 11
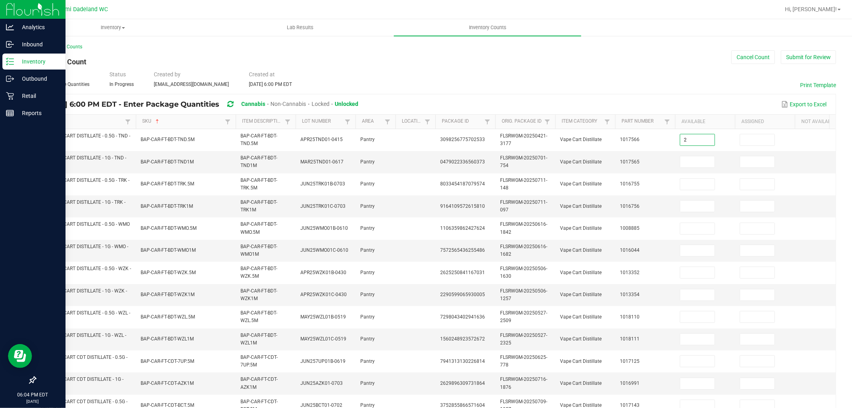
type input "2"
type input "11"
type input "8"
type input "11"
type input "5"
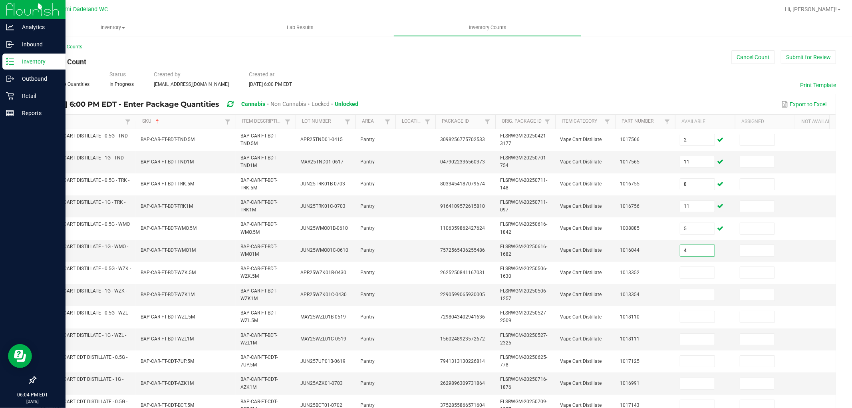
type input "4"
type input "12"
type input "10"
type input "9"
type input "8"
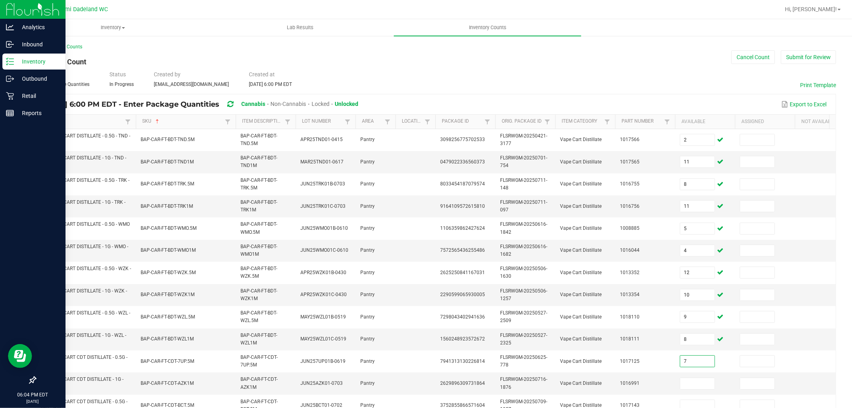
type input "7"
type input "5"
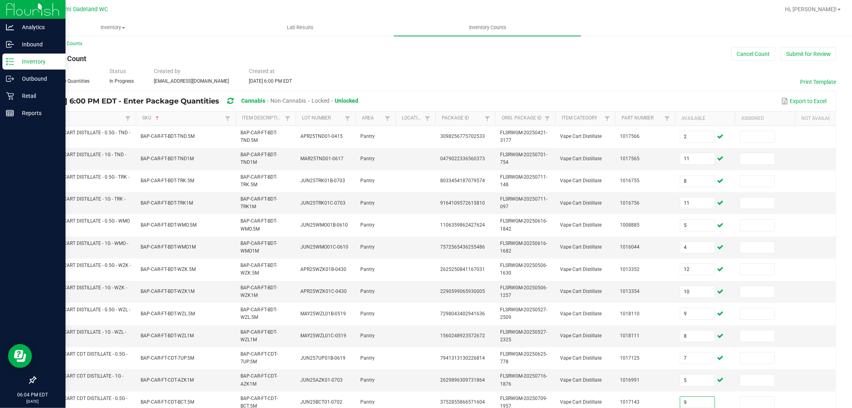
type input "9"
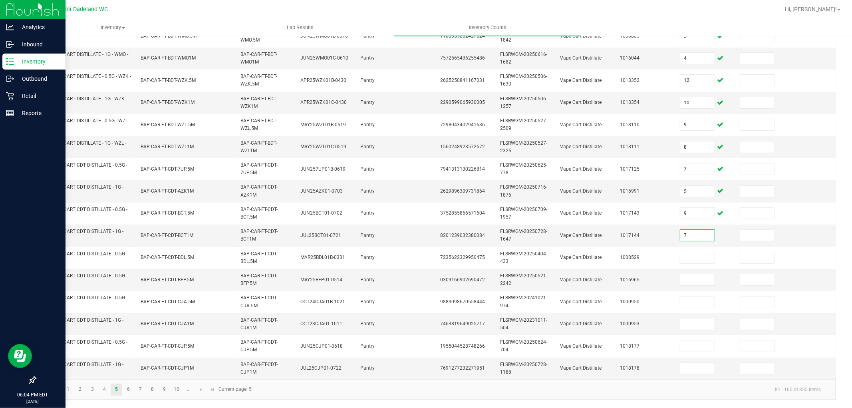
type input "7"
type input "12"
type input "9"
type input "7"
type input "4"
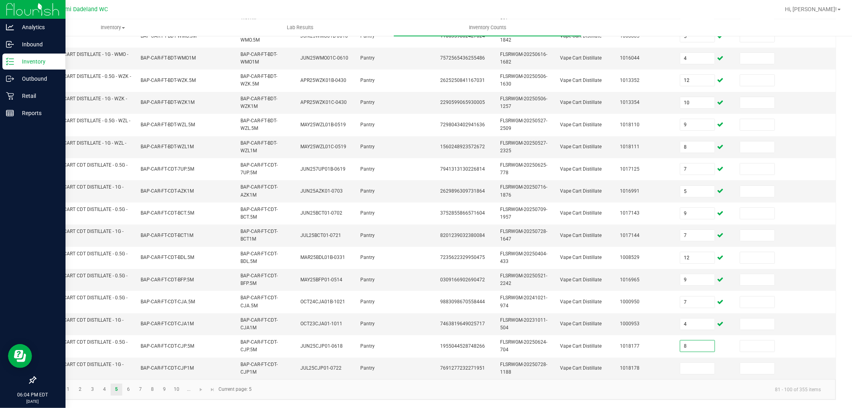
type input "8"
type input "9"
click at [125, 387] on link "6" at bounding box center [129, 390] width 12 height 12
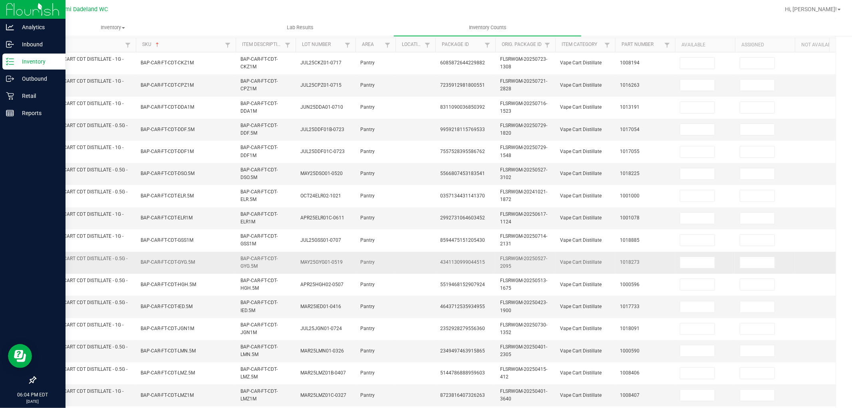
scroll to position [0, 0]
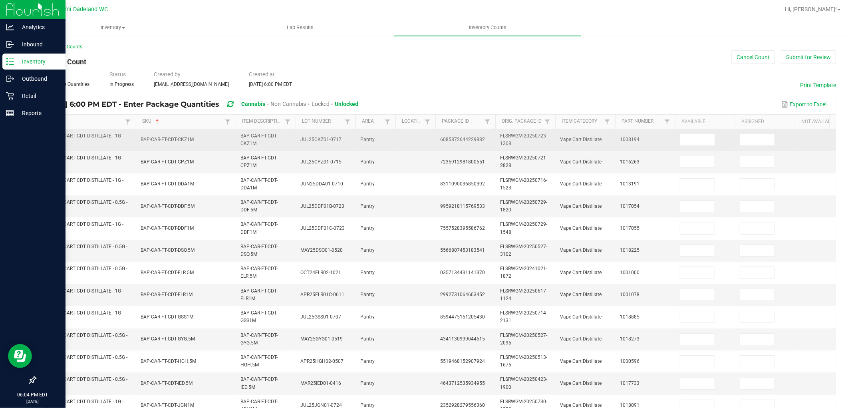
click at [690, 148] on td at bounding box center [705, 140] width 60 height 22
click at [695, 137] on input at bounding box center [697, 139] width 34 height 11
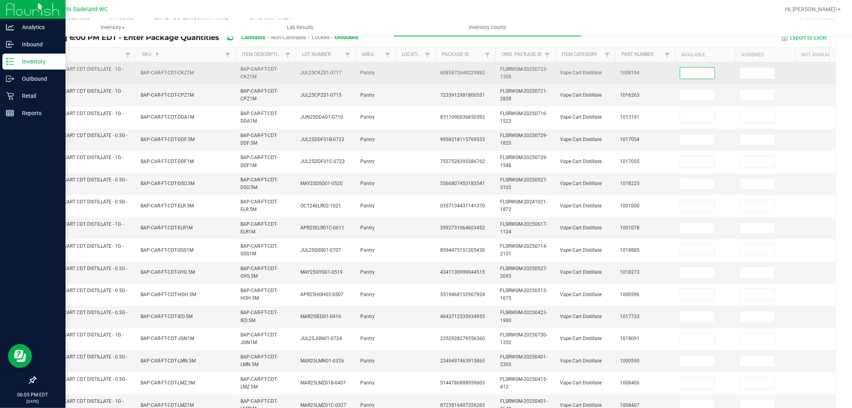
scroll to position [89, 0]
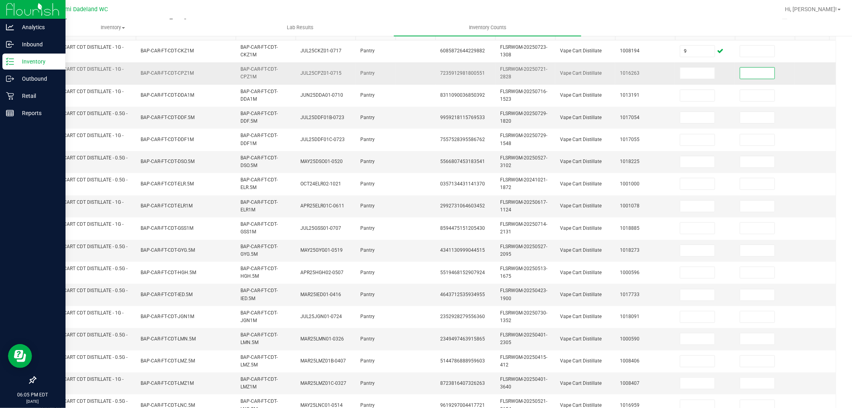
click at [690, 80] on td at bounding box center [705, 73] width 60 height 22
click at [693, 73] on input at bounding box center [697, 73] width 34 height 11
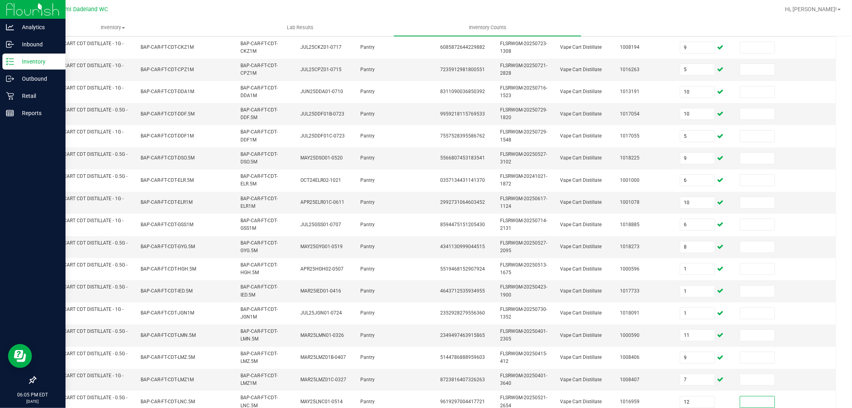
scroll to position [200, 0]
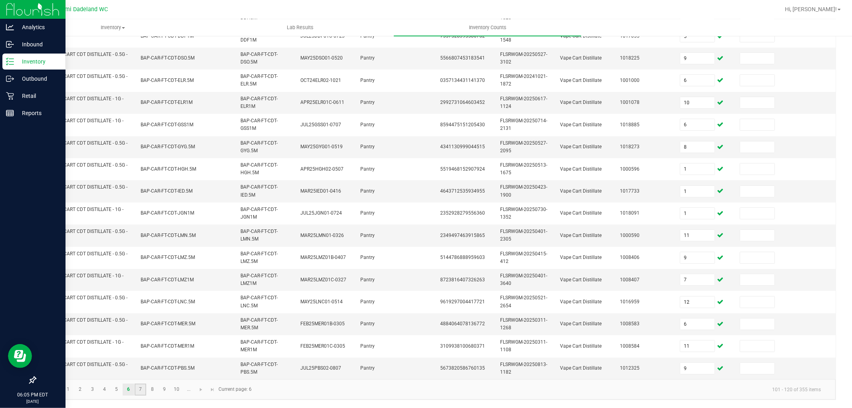
click at [140, 389] on link "7" at bounding box center [141, 390] width 12 height 12
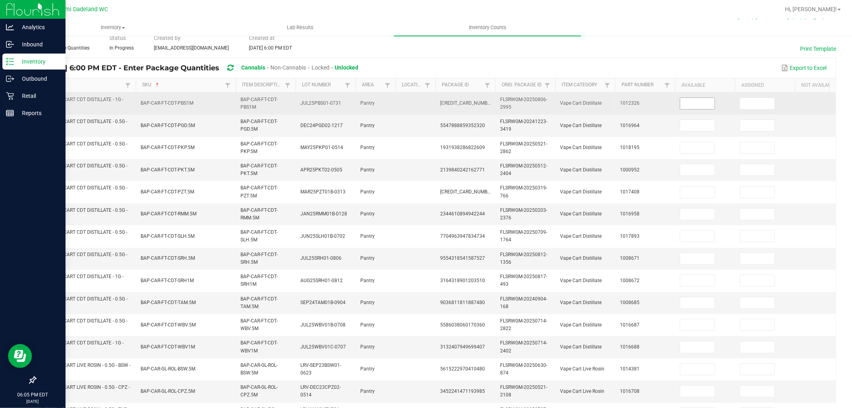
scroll to position [22, 0]
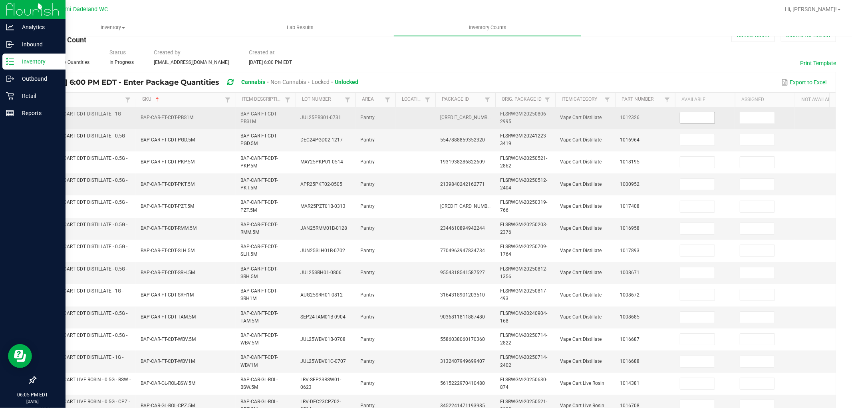
click at [683, 119] on input at bounding box center [697, 117] width 34 height 11
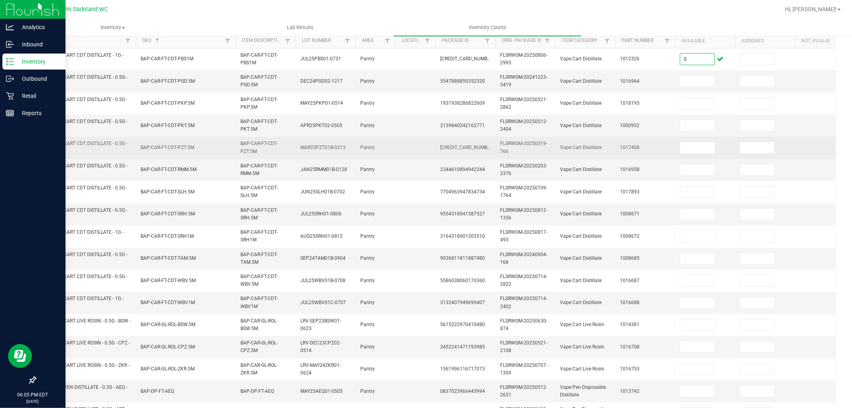
scroll to position [89, 0]
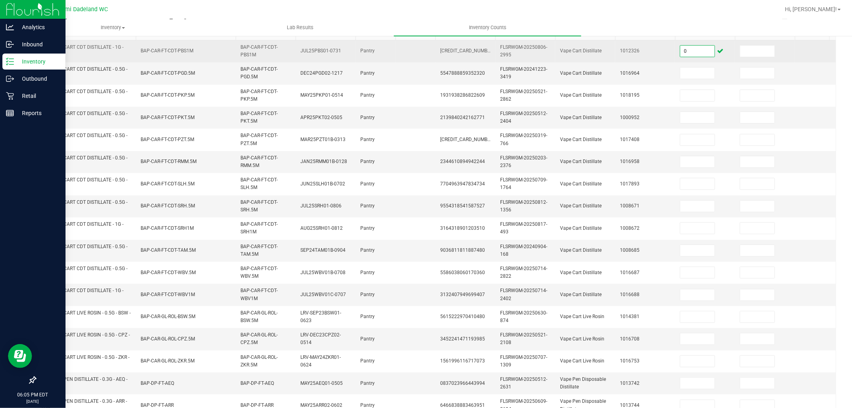
click at [704, 51] on input "0" at bounding box center [697, 51] width 34 height 11
click at [700, 58] on td "0" at bounding box center [705, 51] width 60 height 22
click at [698, 46] on input "0" at bounding box center [697, 51] width 34 height 11
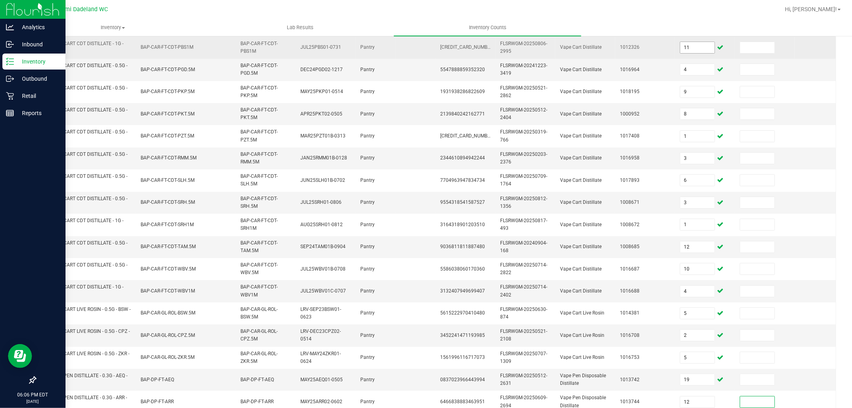
scroll to position [200, 0]
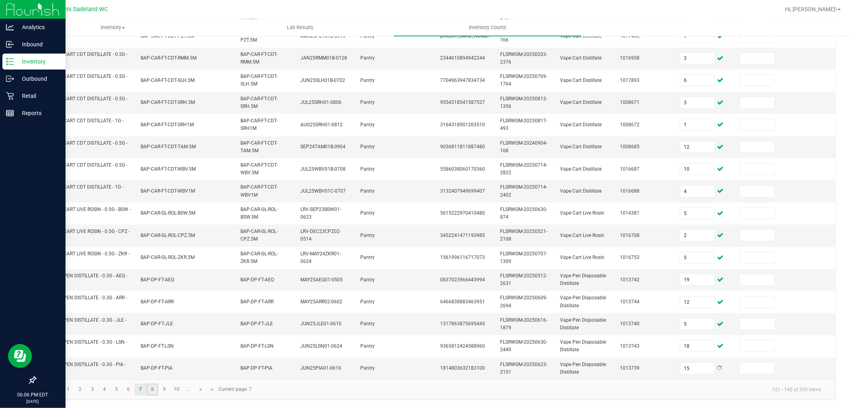
click at [151, 388] on link "8" at bounding box center [153, 390] width 12 height 12
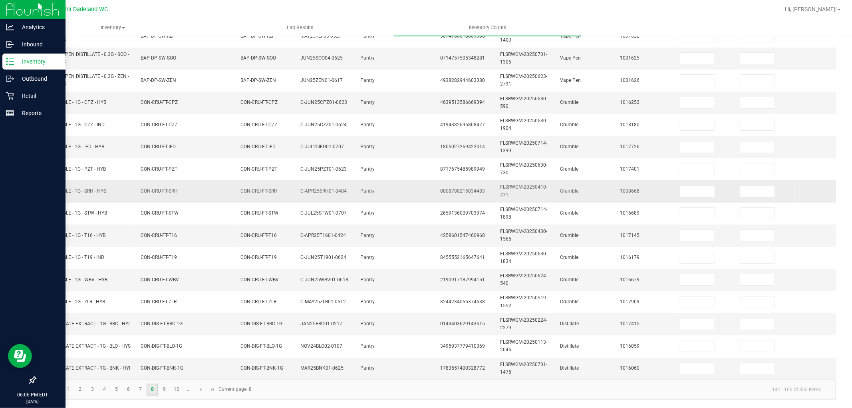
scroll to position [0, 0]
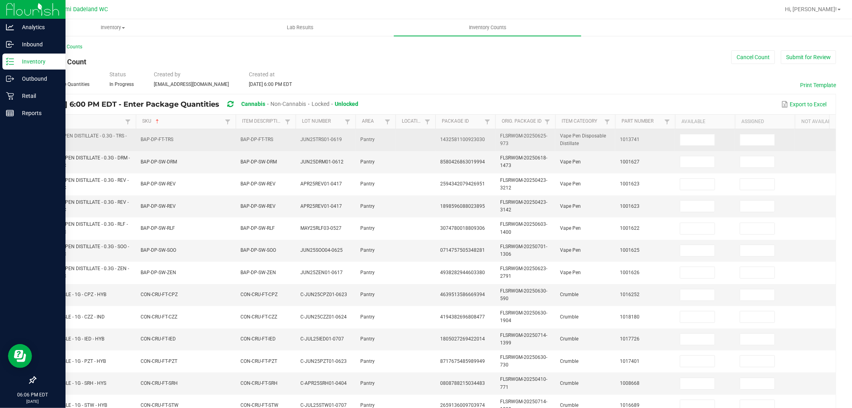
click at [670, 140] on td "1013741" at bounding box center [645, 140] width 60 height 22
click at [681, 140] on input at bounding box center [697, 139] width 34 height 11
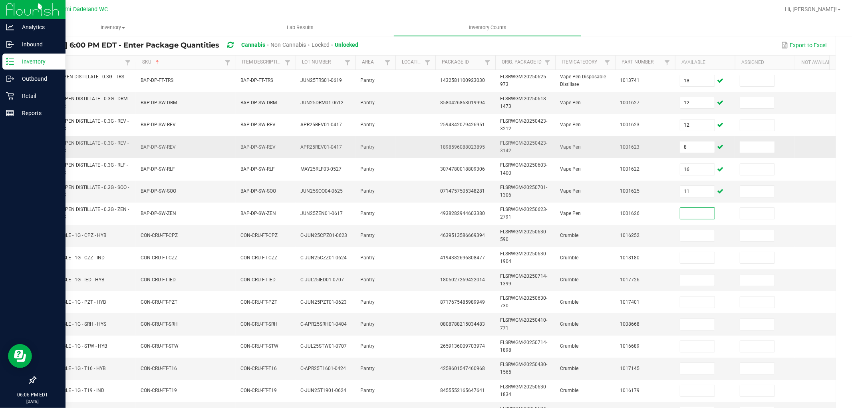
scroll to position [44, 0]
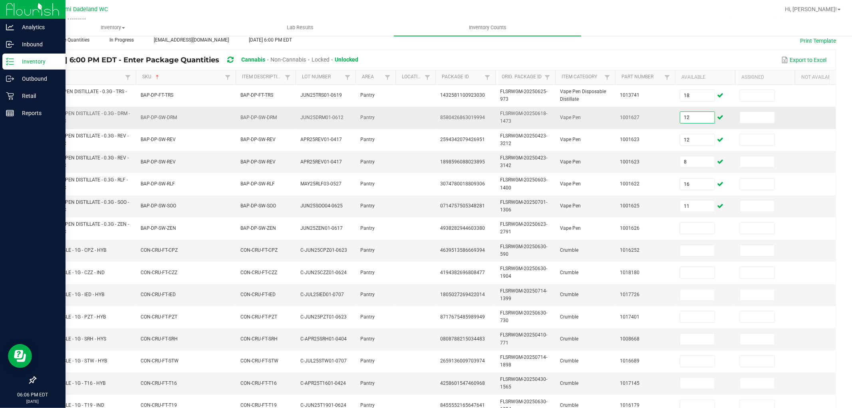
click at [705, 118] on input "12" at bounding box center [697, 117] width 34 height 11
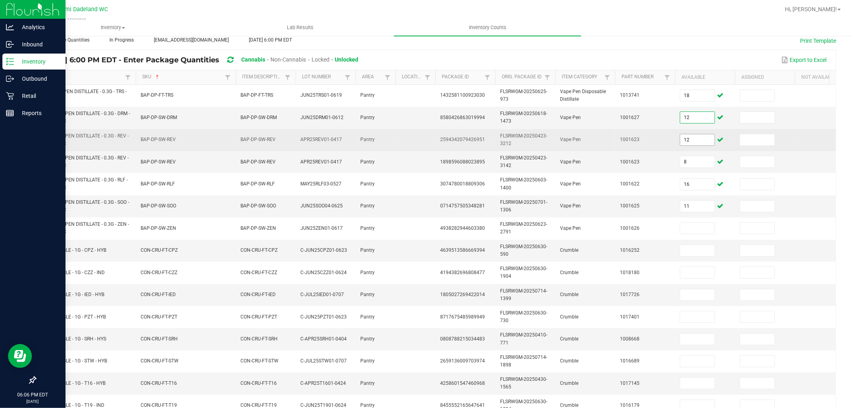
click at [705, 141] on input "12" at bounding box center [697, 139] width 34 height 11
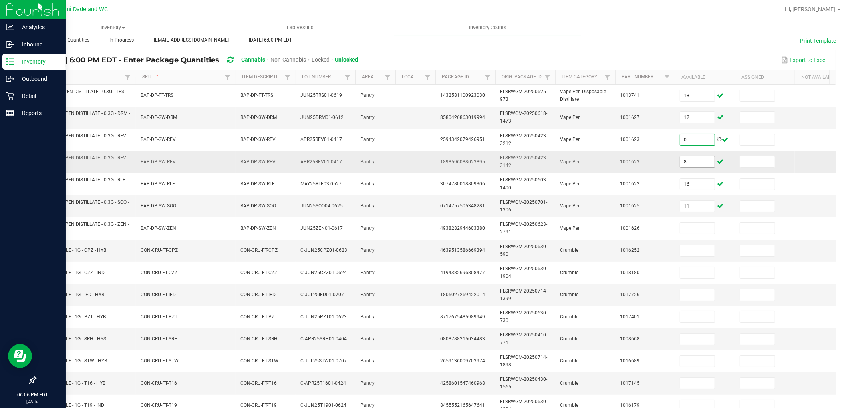
click at [700, 159] on input "8" at bounding box center [697, 161] width 34 height 11
click at [697, 161] on input "8" at bounding box center [697, 161] width 34 height 11
click at [684, 156] on input "8" at bounding box center [697, 161] width 34 height 11
click at [682, 159] on input "8" at bounding box center [697, 161] width 34 height 11
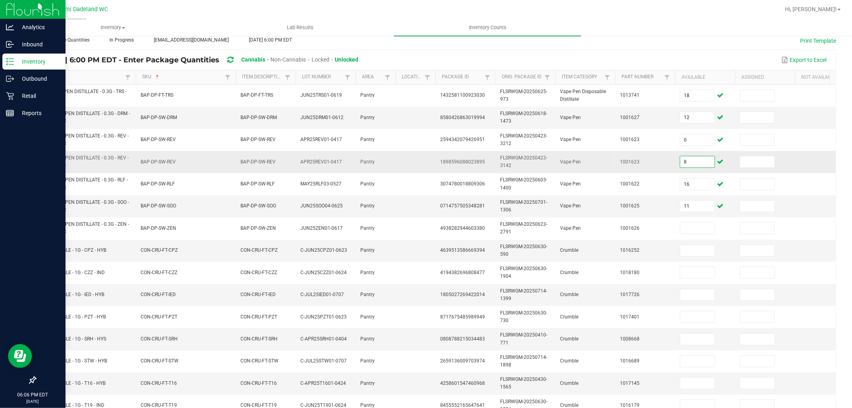
click at [682, 159] on input "8" at bounding box center [697, 161] width 34 height 11
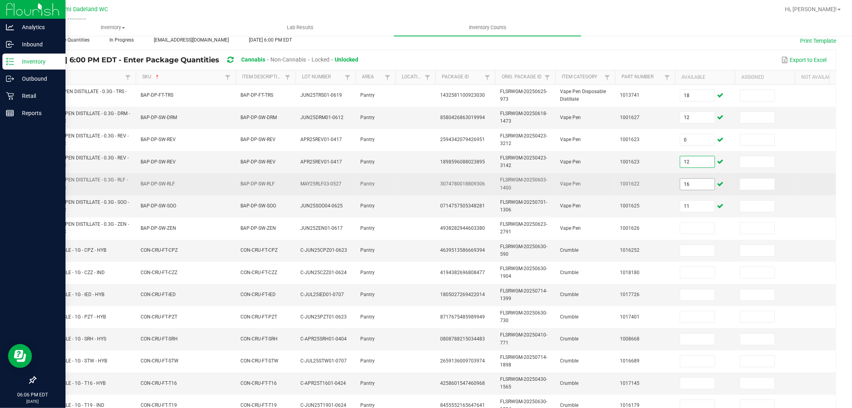
click at [702, 186] on input "16" at bounding box center [697, 184] width 34 height 11
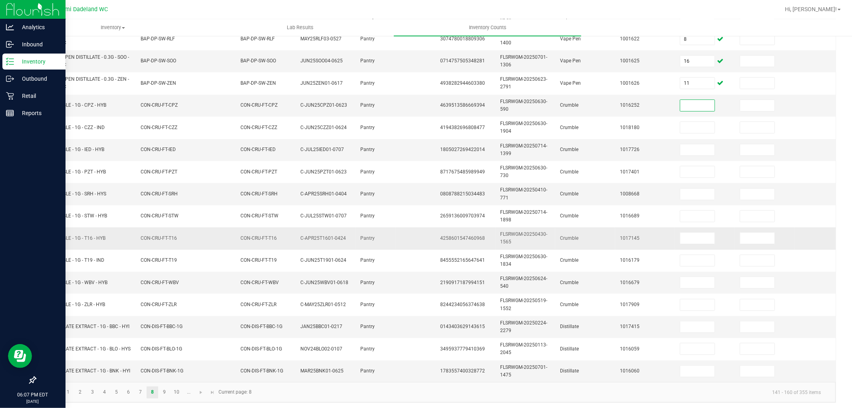
scroll to position [200, 0]
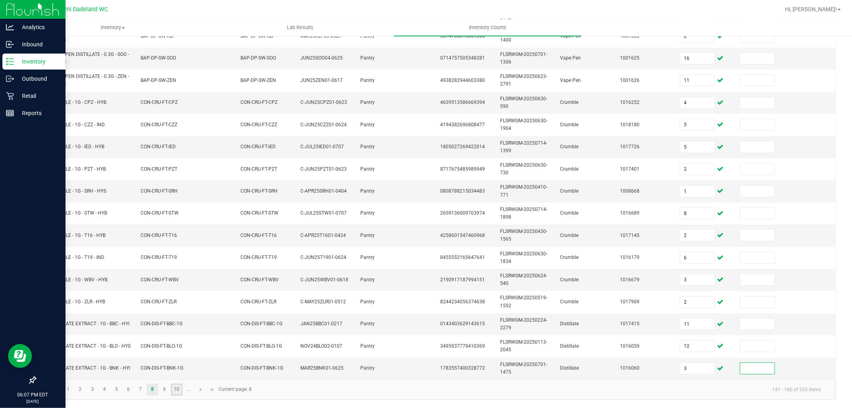
click at [174, 392] on link "10" at bounding box center [177, 390] width 12 height 12
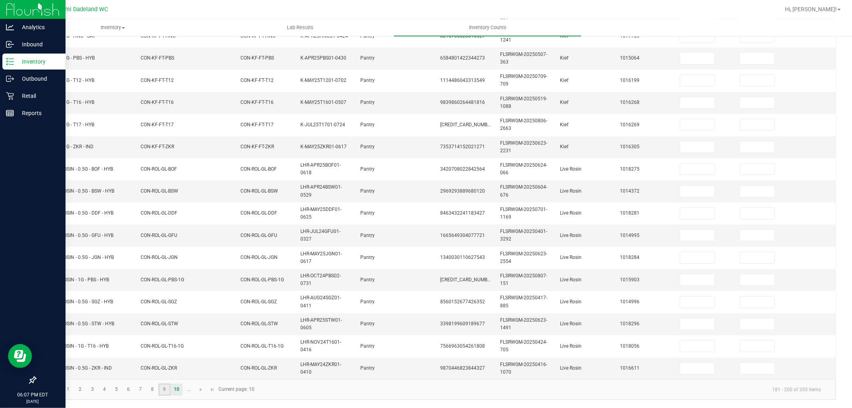
click at [163, 392] on link "9" at bounding box center [165, 390] width 12 height 12
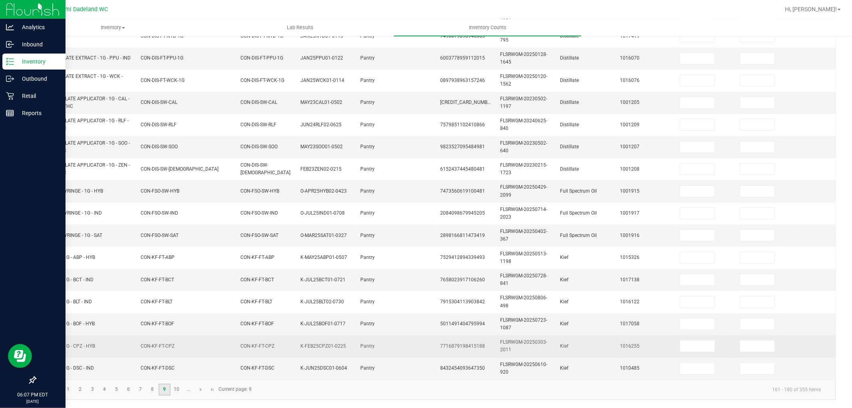
scroll to position [0, 0]
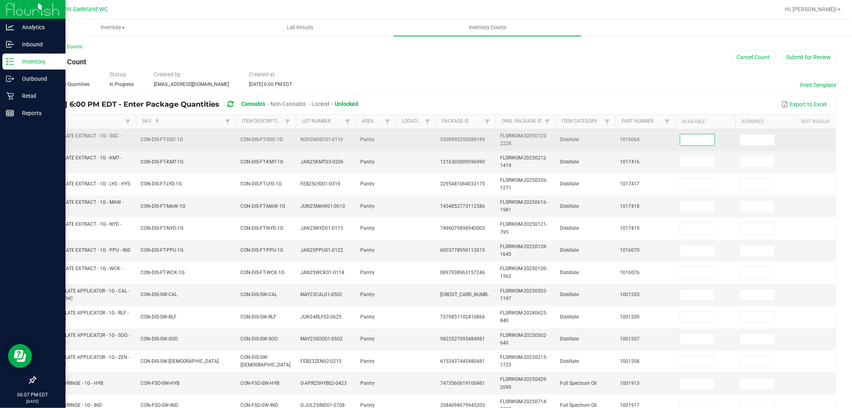
click at [695, 137] on input at bounding box center [697, 139] width 34 height 11
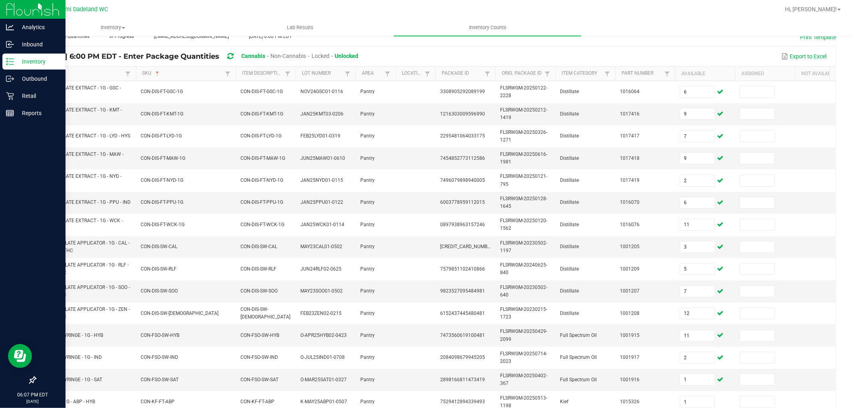
scroll to position [200, 0]
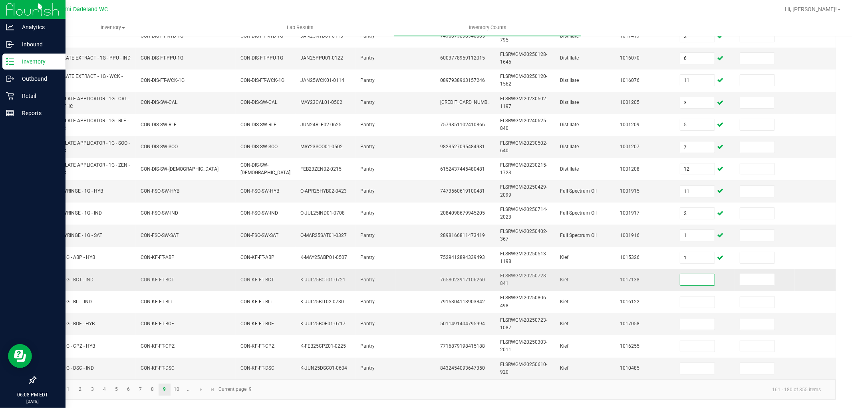
click at [692, 274] on input at bounding box center [697, 279] width 34 height 11
click at [177, 392] on link "10" at bounding box center [177, 390] width 12 height 12
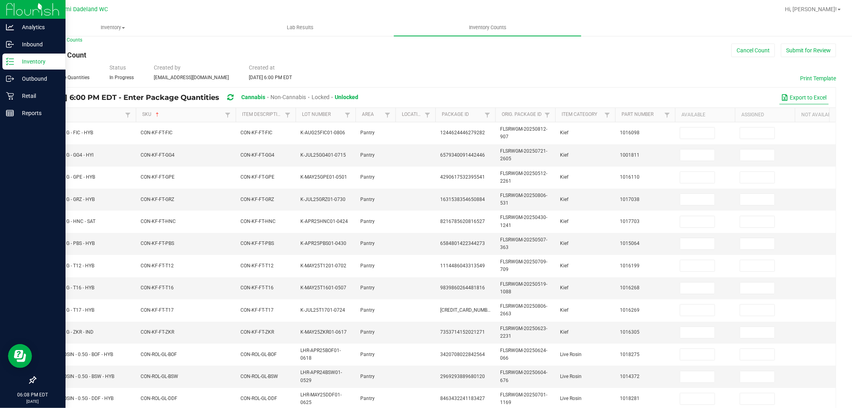
scroll to position [0, 0]
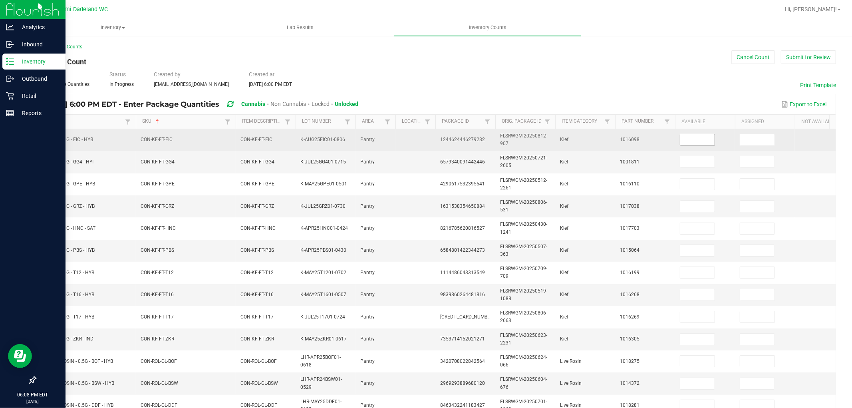
click at [688, 136] on input at bounding box center [697, 139] width 34 height 11
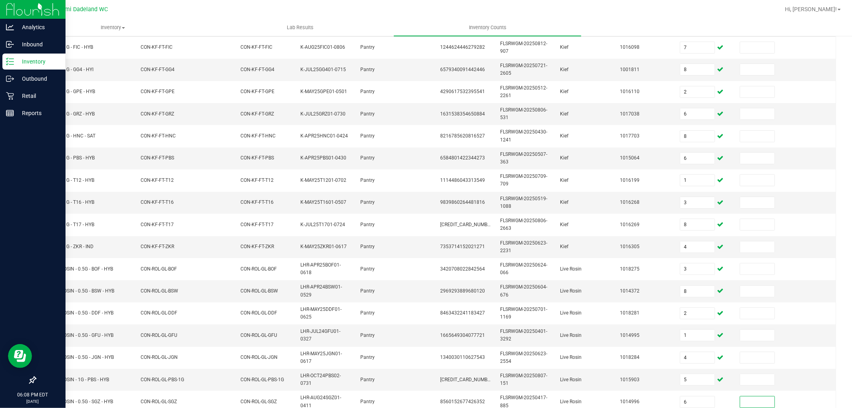
scroll to position [200, 0]
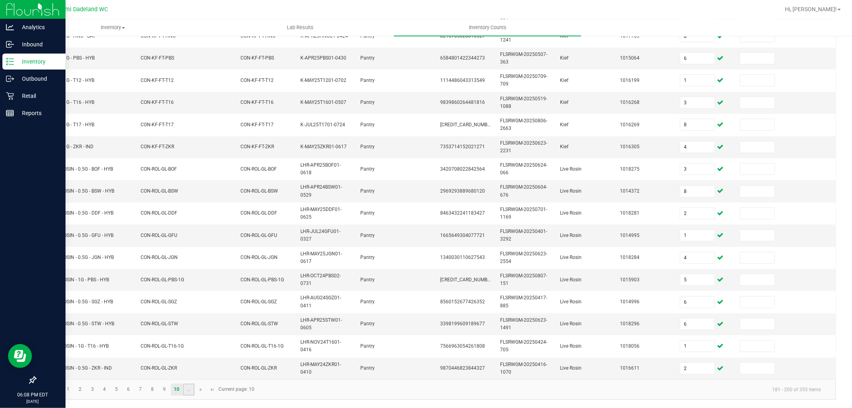
click at [189, 389] on link "..." at bounding box center [189, 390] width 12 height 12
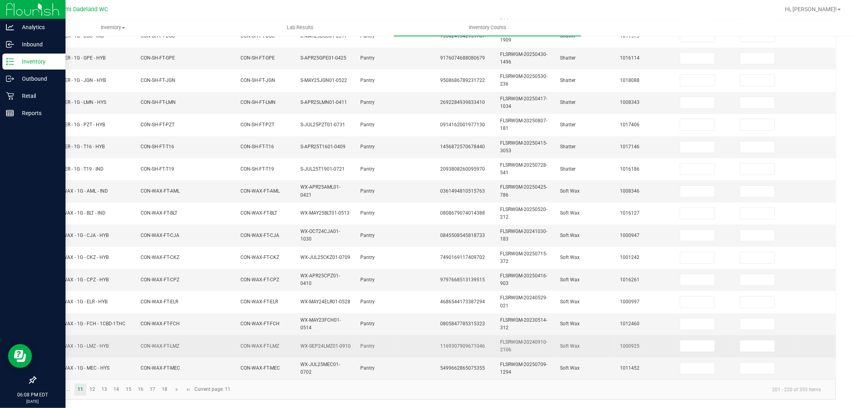
scroll to position [22, 0]
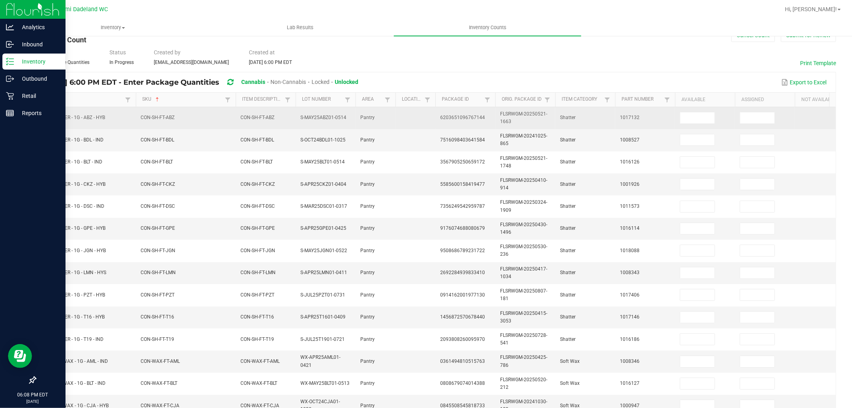
click at [696, 124] on td at bounding box center [705, 118] width 60 height 22
click at [713, 121] on input at bounding box center [697, 117] width 34 height 11
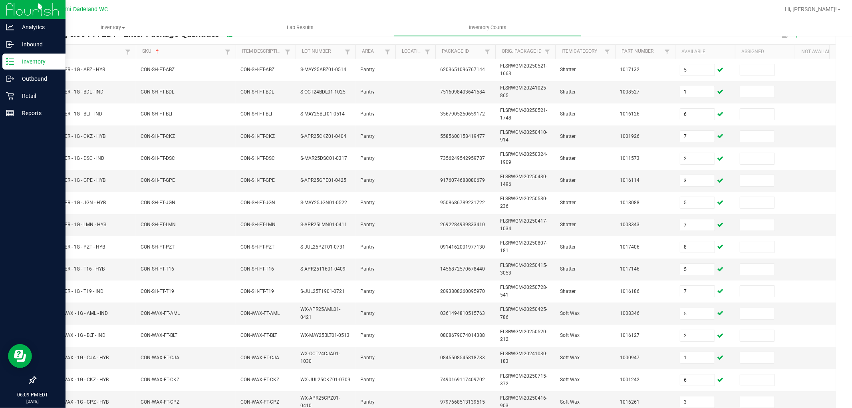
scroll to position [200, 0]
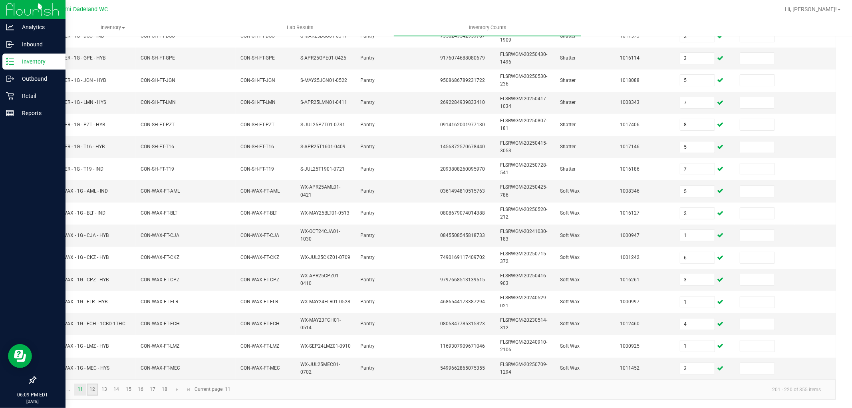
click at [91, 388] on link "12" at bounding box center [93, 390] width 12 height 12
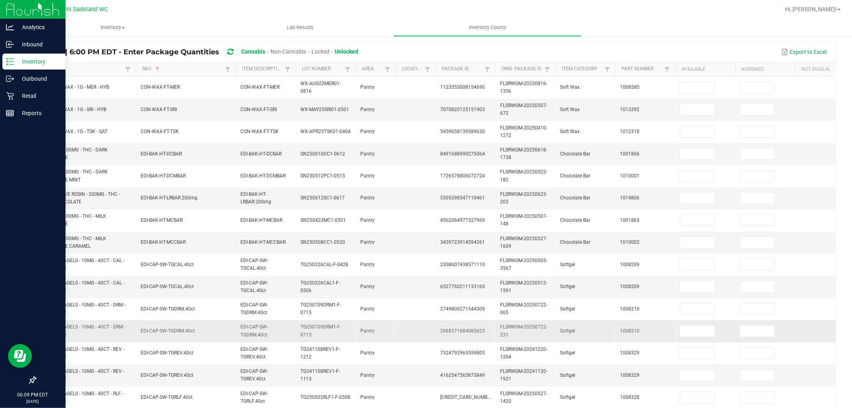
scroll to position [0, 0]
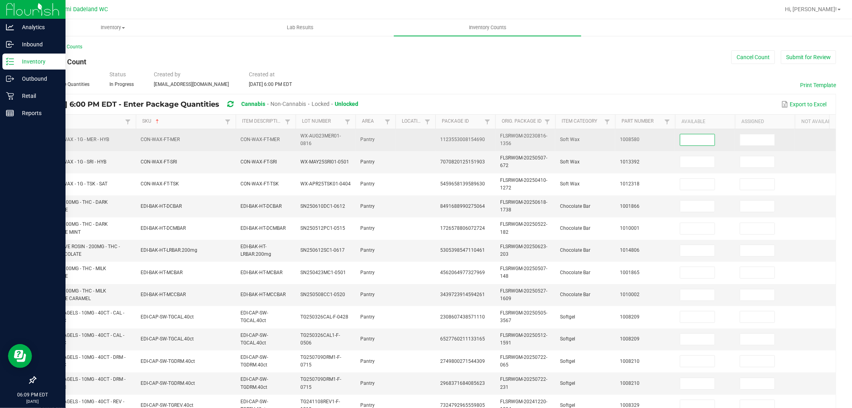
click at [685, 139] on input at bounding box center [697, 139] width 34 height 11
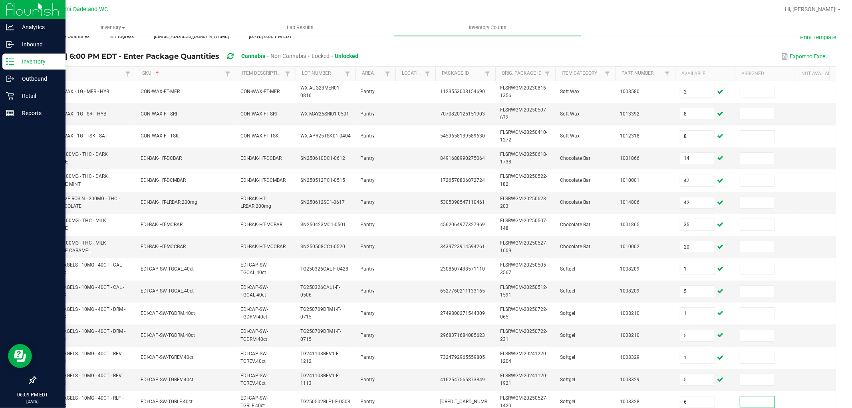
scroll to position [200, 0]
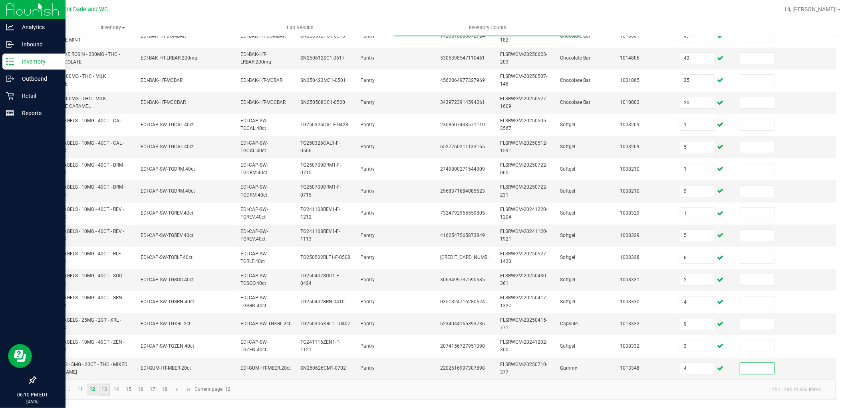
click at [104, 390] on link "13" at bounding box center [105, 390] width 12 height 12
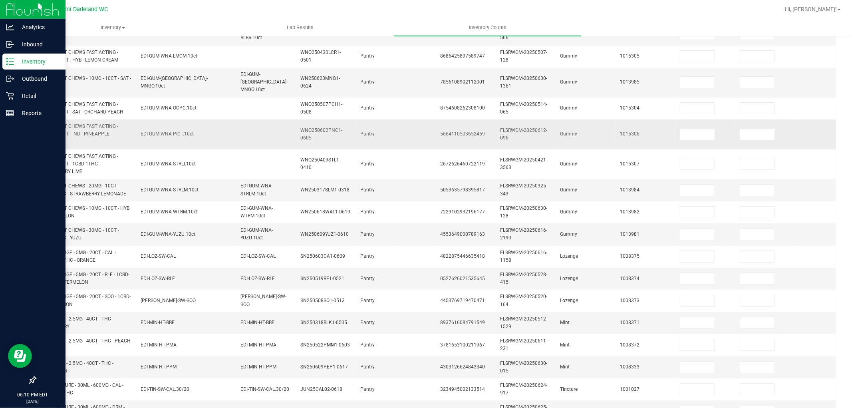
scroll to position [22, 0]
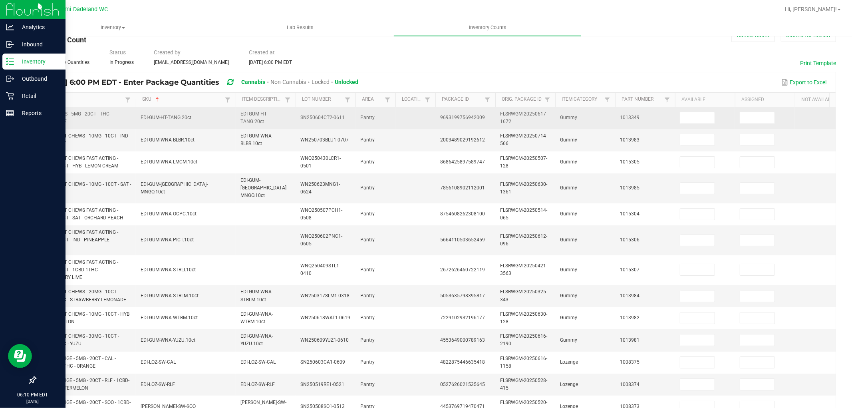
click at [696, 108] on td at bounding box center [705, 118] width 60 height 22
click at [698, 117] on input at bounding box center [697, 117] width 34 height 11
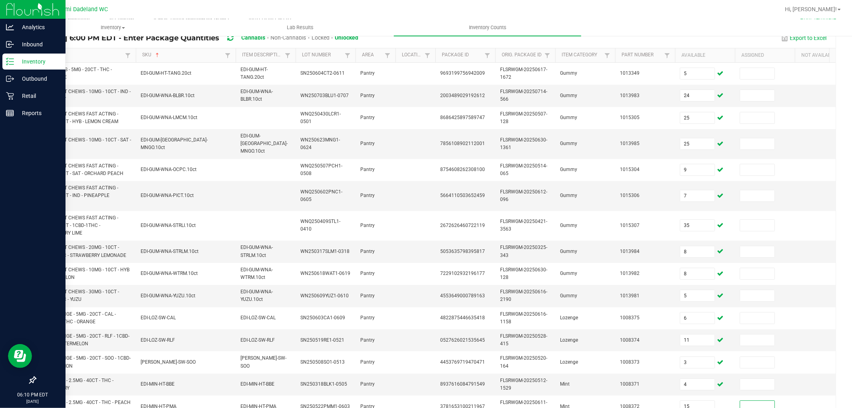
scroll to position [215, 0]
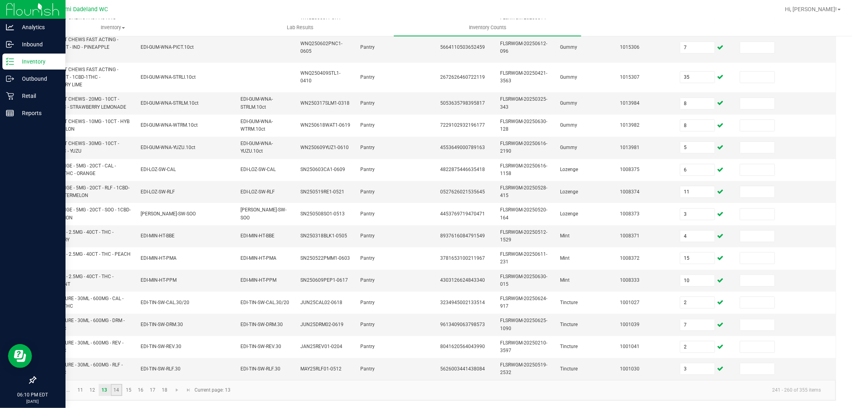
click at [118, 389] on link "14" at bounding box center [117, 390] width 12 height 12
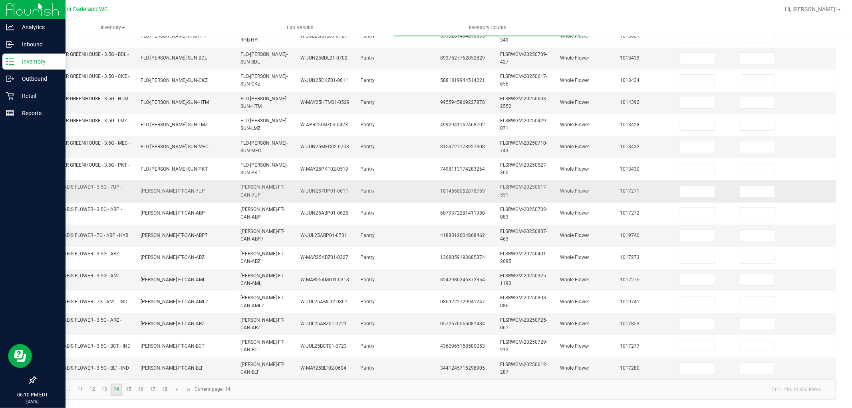
scroll to position [0, 0]
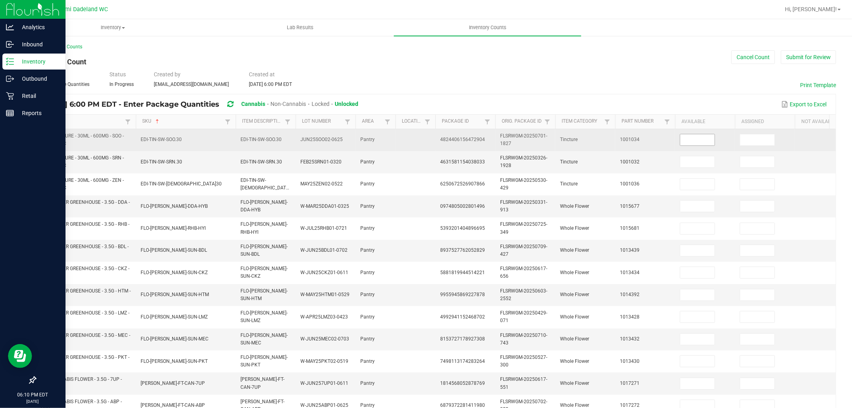
click at [701, 141] on input at bounding box center [697, 139] width 34 height 11
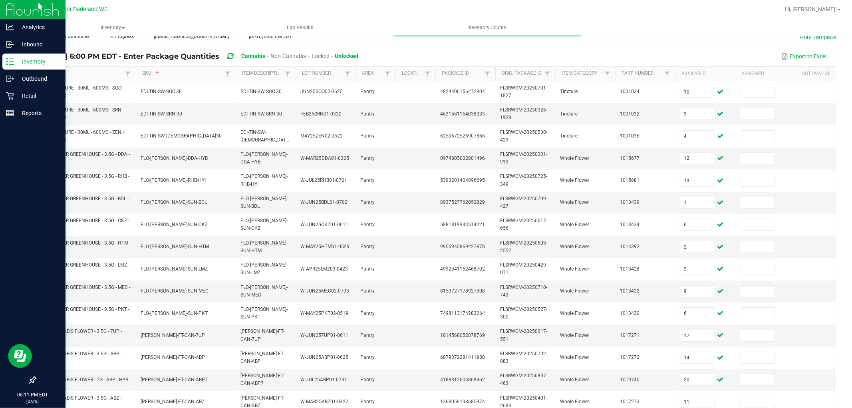
scroll to position [200, 0]
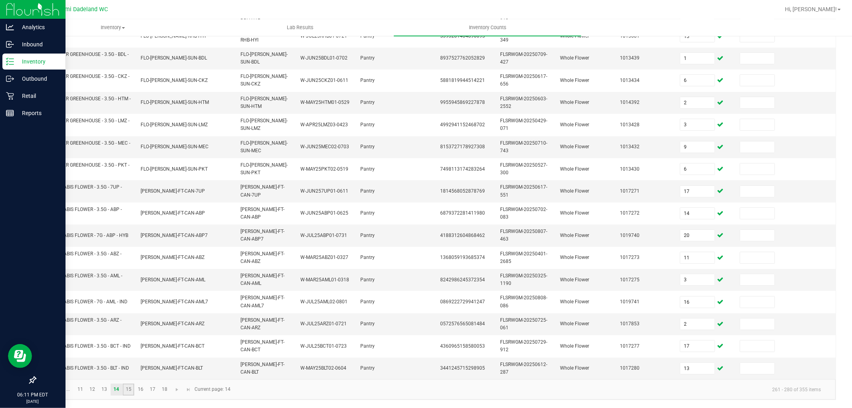
click at [128, 392] on link "15" at bounding box center [129, 390] width 12 height 12
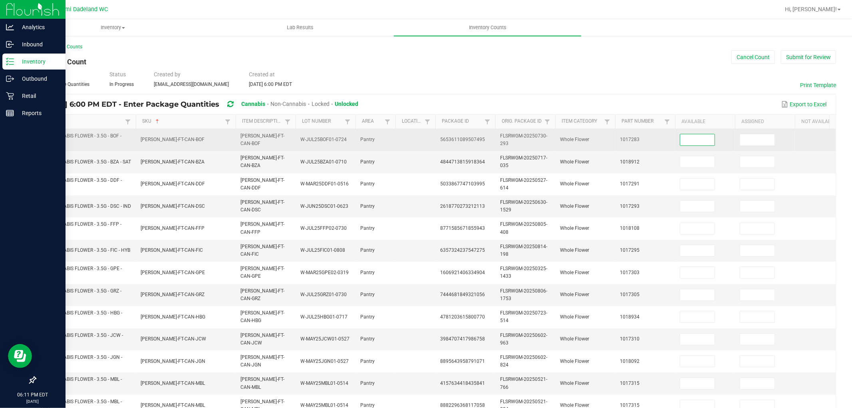
click at [697, 143] on input at bounding box center [697, 139] width 34 height 11
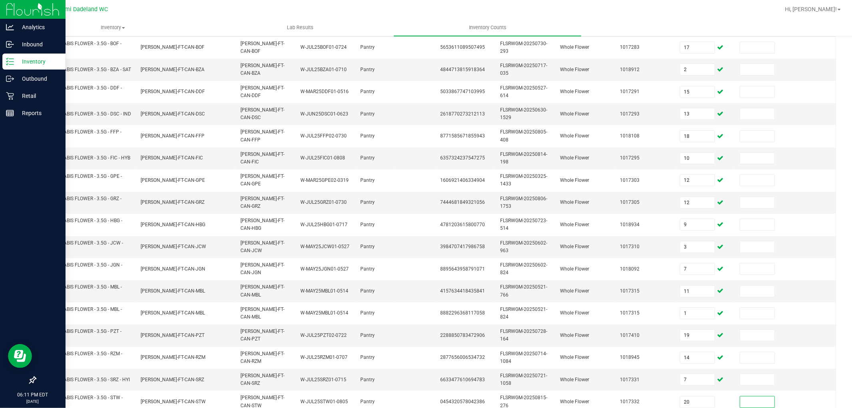
scroll to position [200, 0]
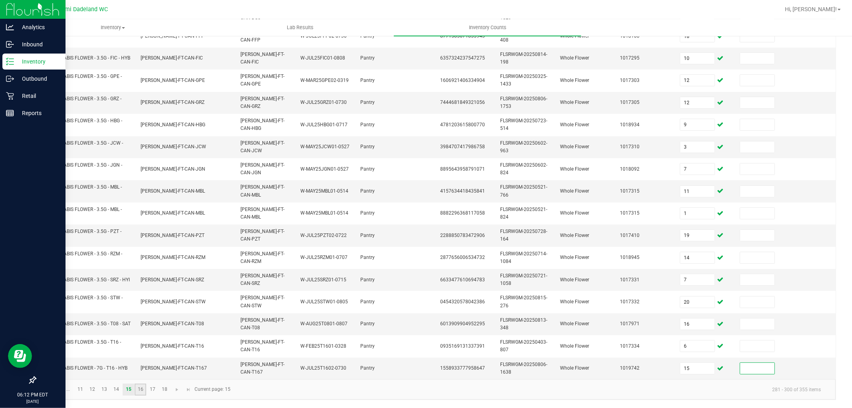
click at [141, 392] on link "16" at bounding box center [141, 390] width 12 height 12
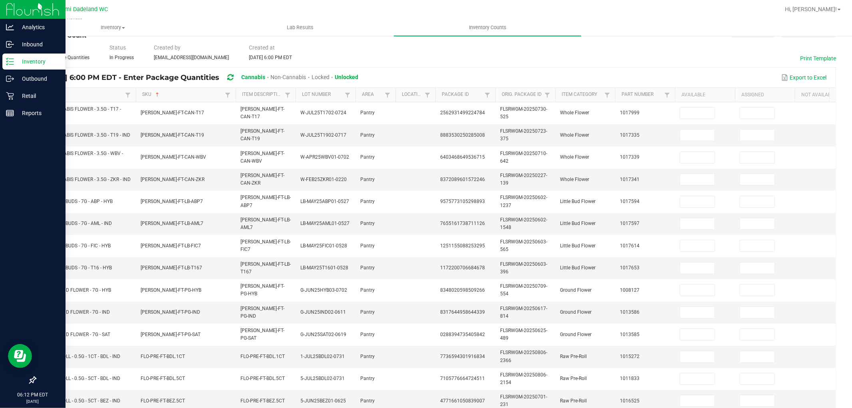
scroll to position [0, 0]
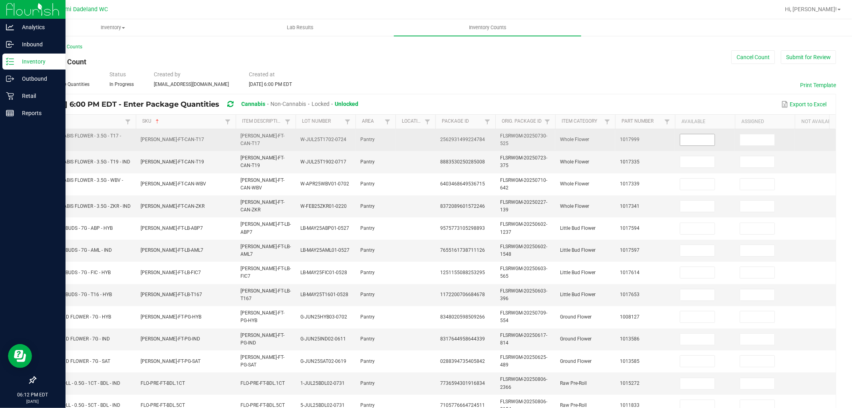
click at [701, 139] on input at bounding box center [697, 139] width 34 height 11
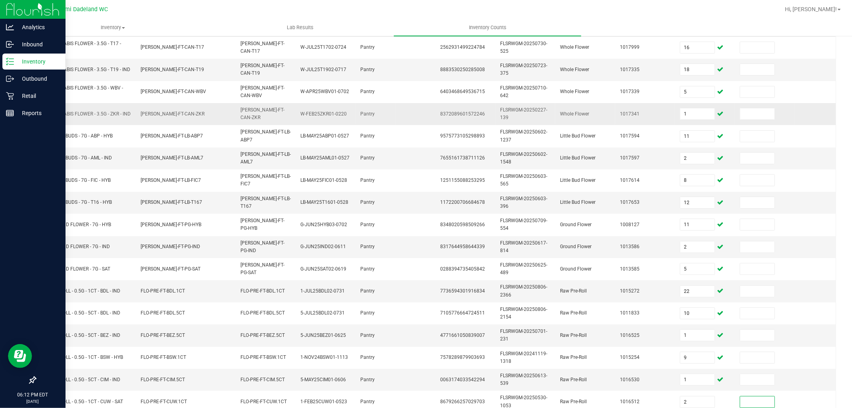
scroll to position [200, 0]
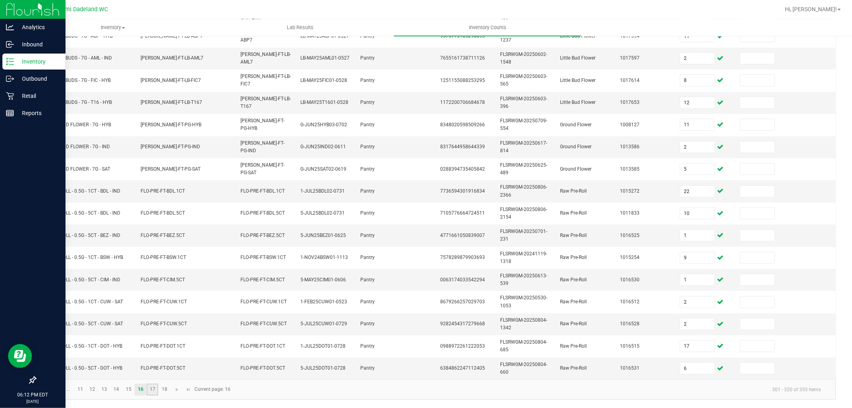
click at [155, 389] on link "17" at bounding box center [153, 390] width 12 height 12
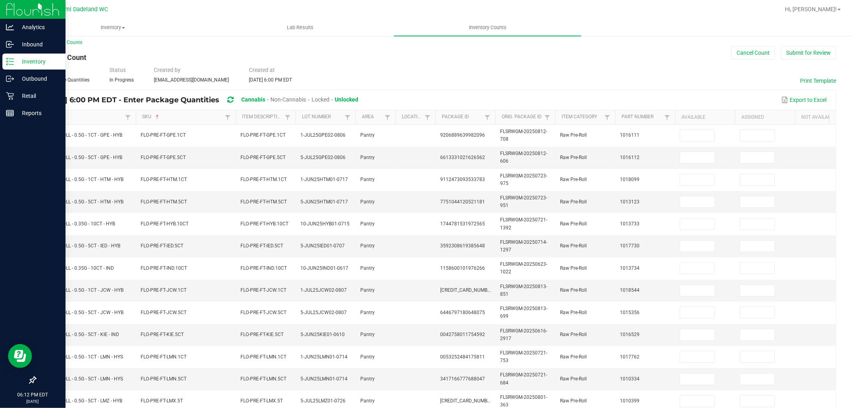
scroll to position [0, 0]
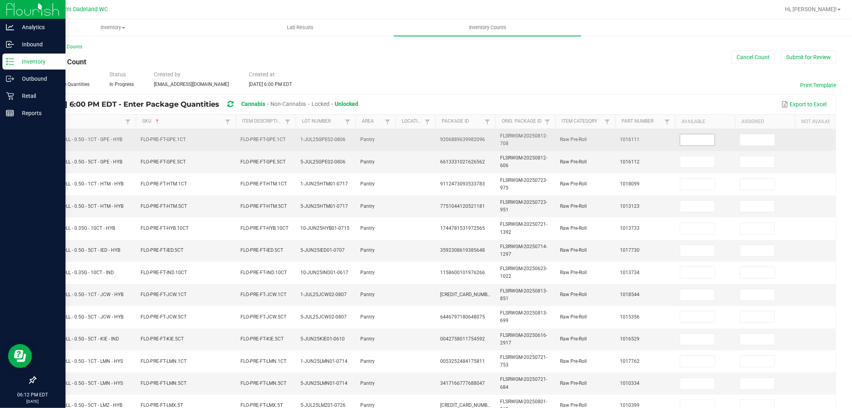
click at [698, 141] on input at bounding box center [697, 139] width 34 height 11
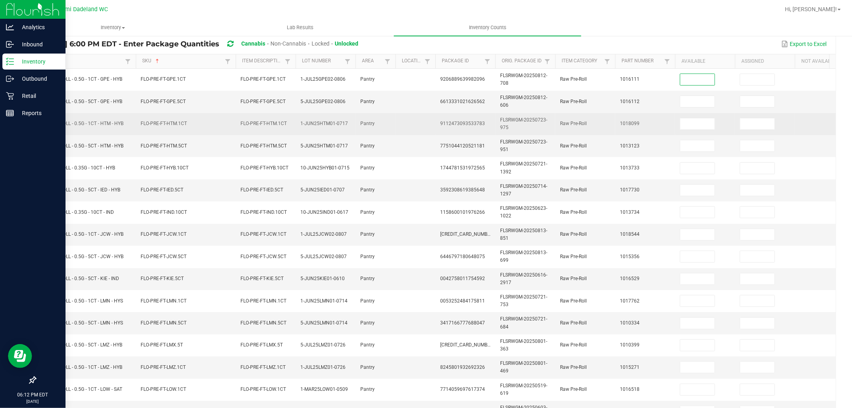
scroll to position [89, 0]
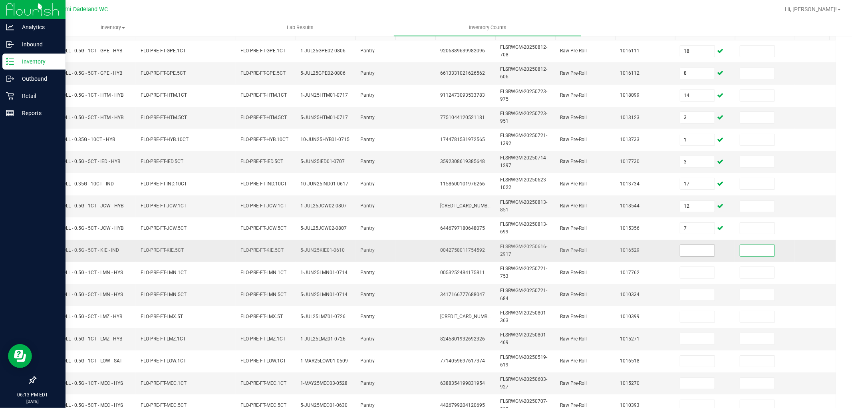
click at [689, 249] on input at bounding box center [697, 250] width 34 height 11
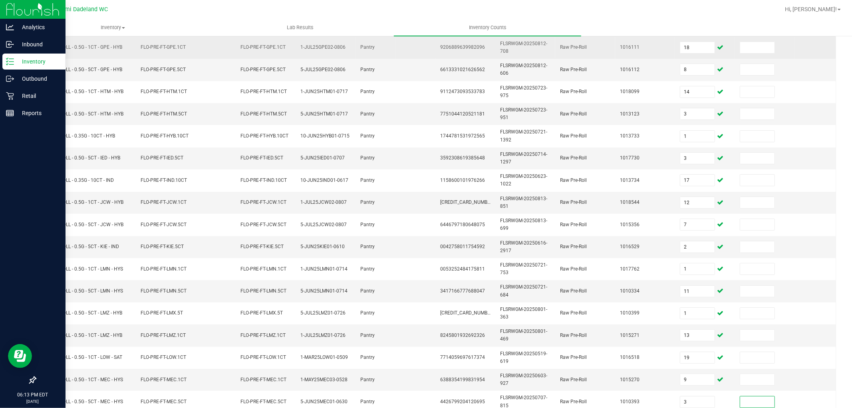
scroll to position [200, 0]
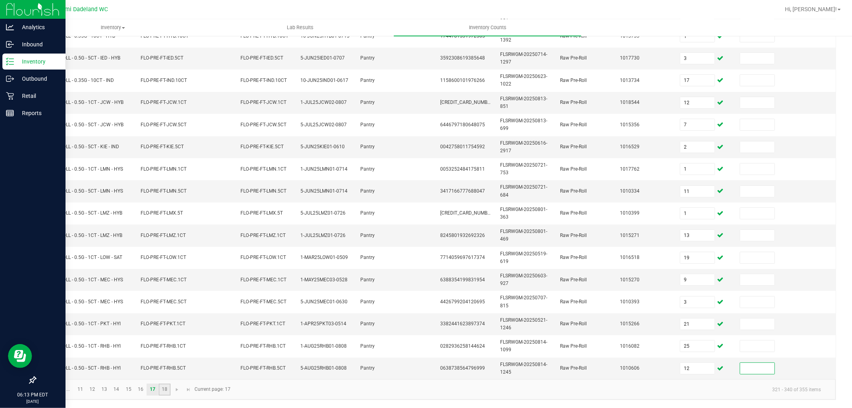
click at [164, 387] on link "18" at bounding box center [165, 390] width 12 height 12
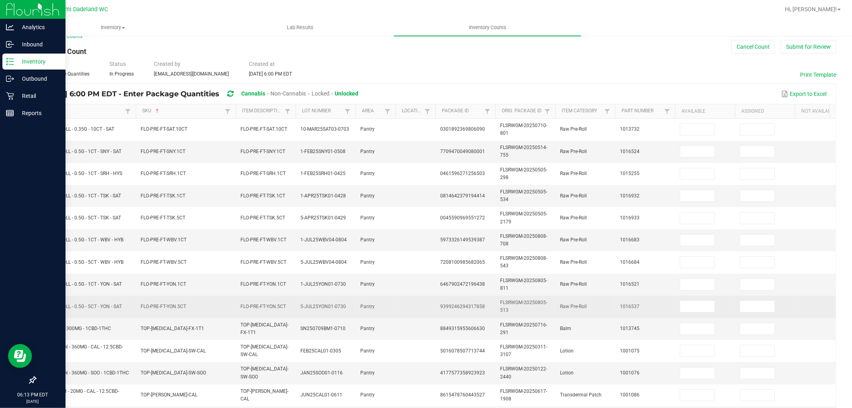
scroll to position [0, 0]
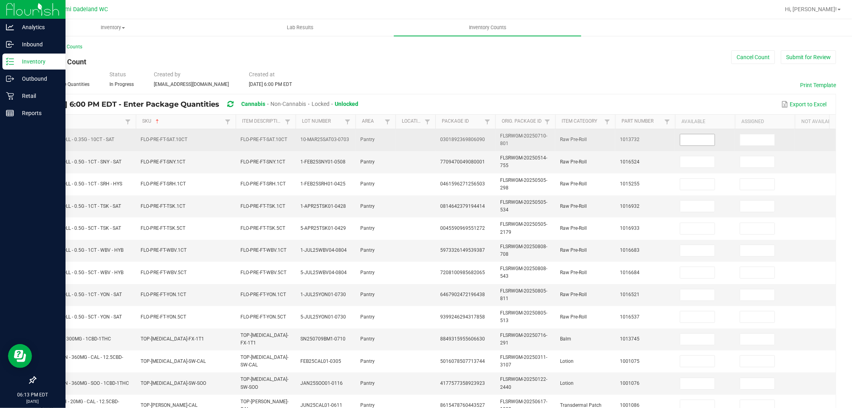
drag, startPoint x: 700, startPoint y: 145, endPoint x: 674, endPoint y: 118, distance: 38.1
click at [700, 145] on span at bounding box center [697, 140] width 35 height 12
click at [698, 140] on input at bounding box center [697, 139] width 34 height 11
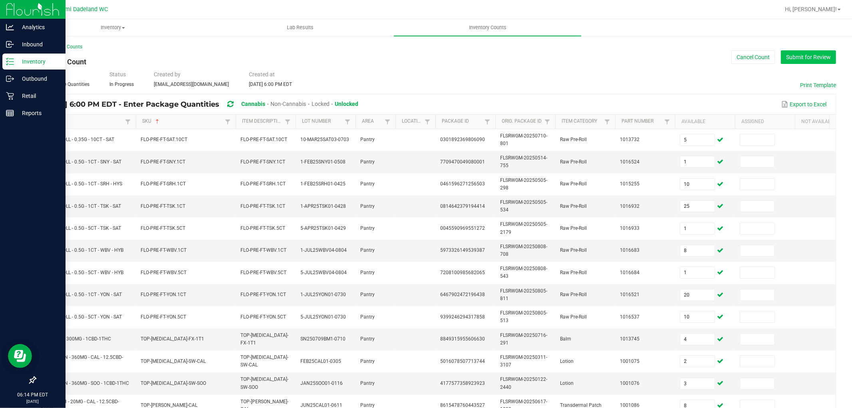
click at [801, 55] on button "Submit for Review" at bounding box center [808, 57] width 55 height 14
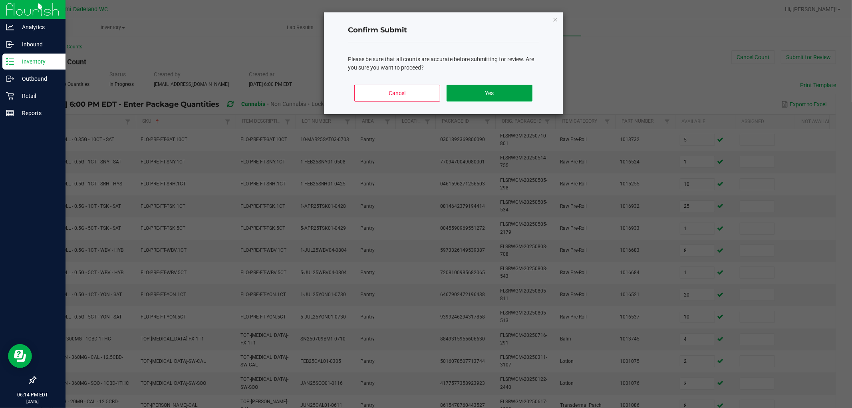
click at [479, 93] on button "Yes" at bounding box center [490, 93] width 86 height 17
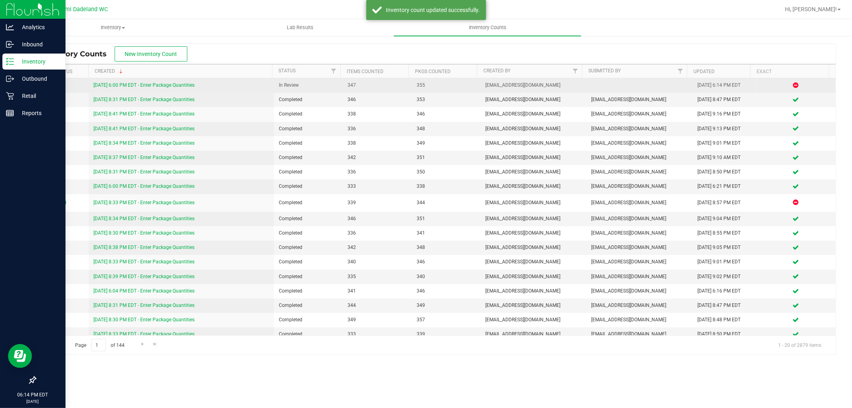
click at [161, 83] on link "[DATE] 6:00 PM EDT - Enter Package Quantities" at bounding box center [143, 85] width 101 height 6
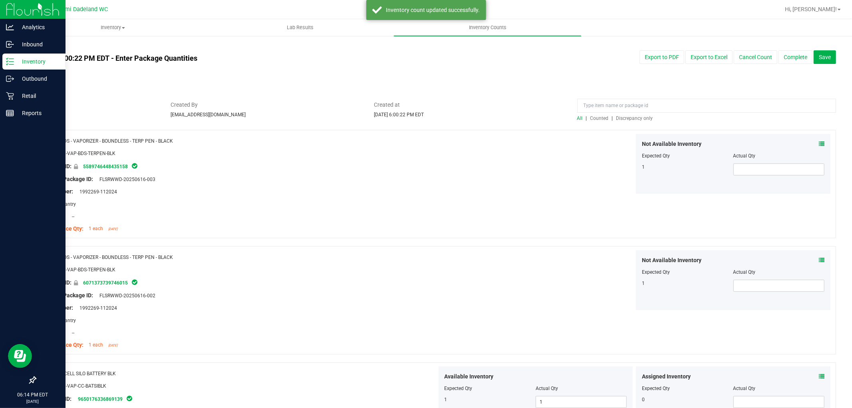
click at [624, 117] on span "Discrepancy only" at bounding box center [634, 118] width 37 height 6
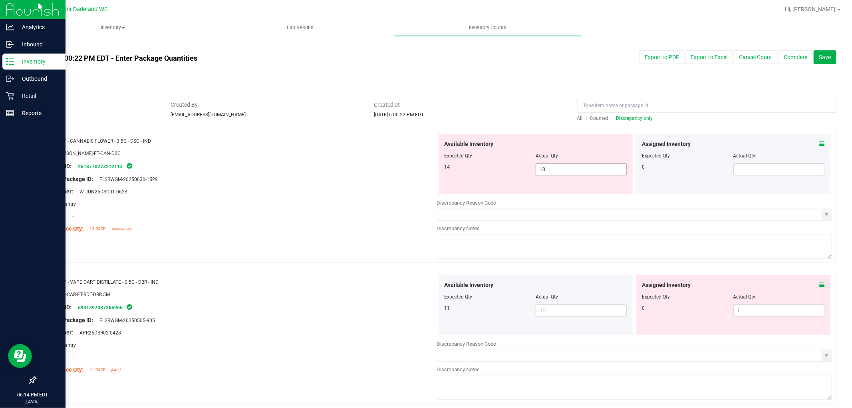
click at [568, 169] on span "13 13" at bounding box center [581, 169] width 91 height 12
click at [568, 169] on input "13" at bounding box center [581, 169] width 90 height 11
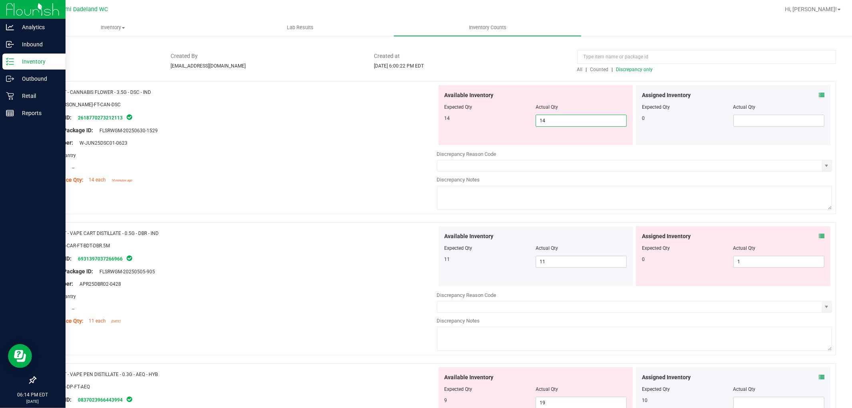
scroll to position [133, 0]
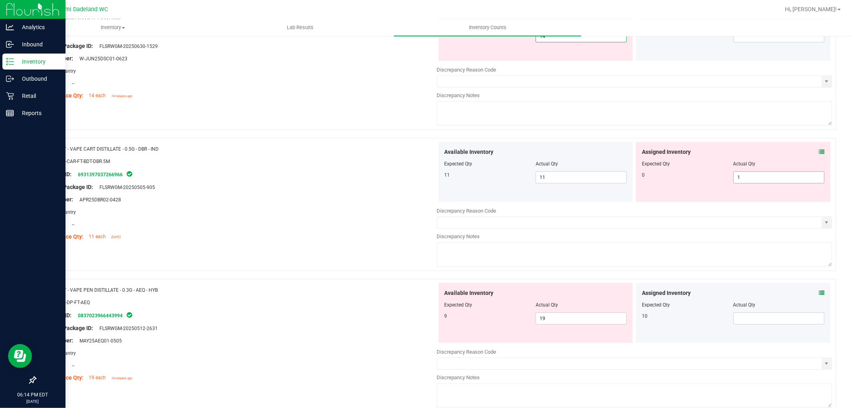
click at [761, 176] on div "Assigned Inventory Expected Qty Actual Qty 0 1 1" at bounding box center [733, 172] width 195 height 60
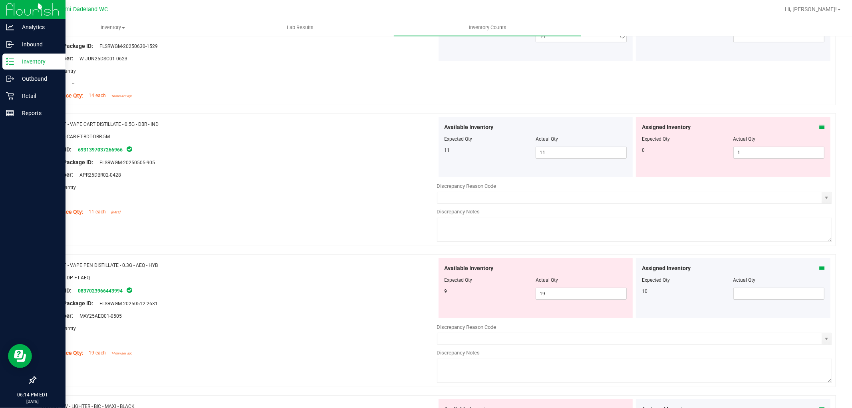
click at [761, 176] on div "Assigned Inventory Expected Qty Actual Qty 0 1 1" at bounding box center [733, 147] width 195 height 60
click at [760, 162] on div "Assigned Inventory Expected Qty Actual Qty 0 1 1" at bounding box center [733, 147] width 195 height 60
click at [760, 151] on span "1 1" at bounding box center [778, 153] width 91 height 12
click at [760, 151] on input "1" at bounding box center [779, 152] width 90 height 11
click at [672, 94] on div "Name: FT - CANNABIS FLOWER - 3.5G - DSC - IND SKU: [PERSON_NAME]-FT-CAN-DSC Pac…" at bounding box center [435, 51] width 801 height 108
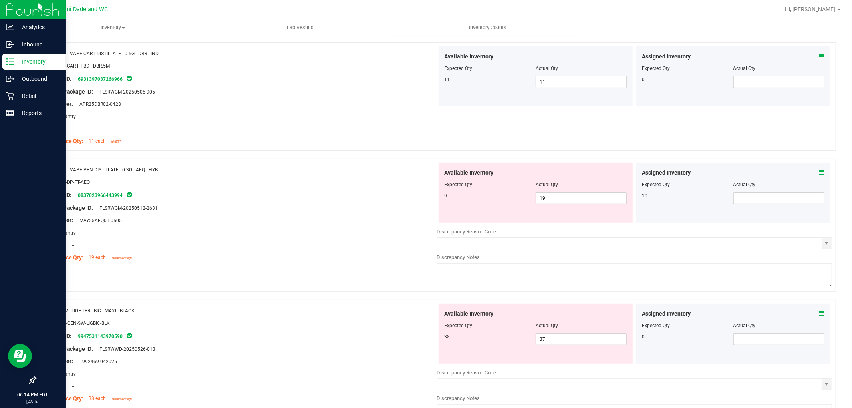
scroll to position [222, 0]
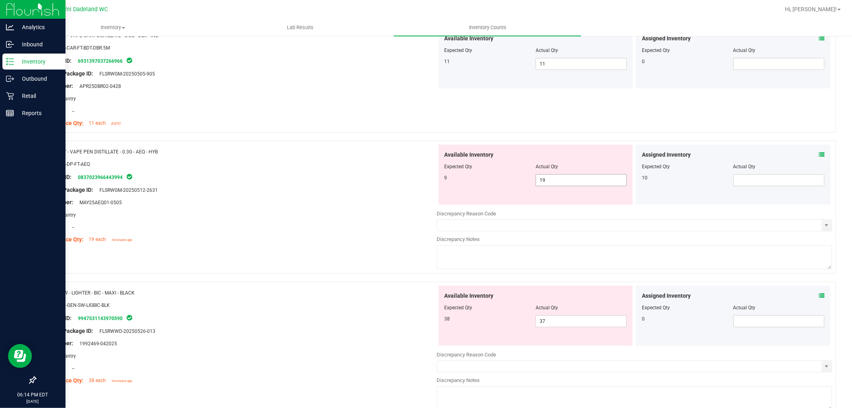
click at [537, 178] on span "19 19" at bounding box center [581, 180] width 91 height 12
click at [458, 89] on div at bounding box center [635, 88] width 396 height 1
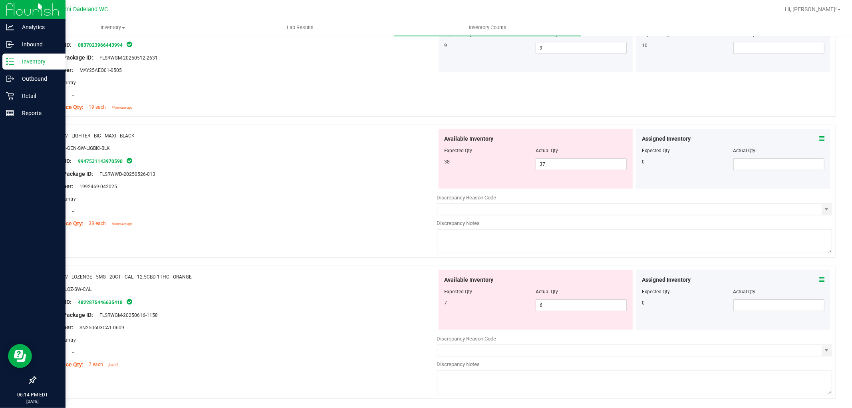
scroll to position [355, 0]
click at [588, 160] on span "37 37" at bounding box center [581, 163] width 91 height 12
click at [565, 162] on input "37" at bounding box center [581, 163] width 90 height 11
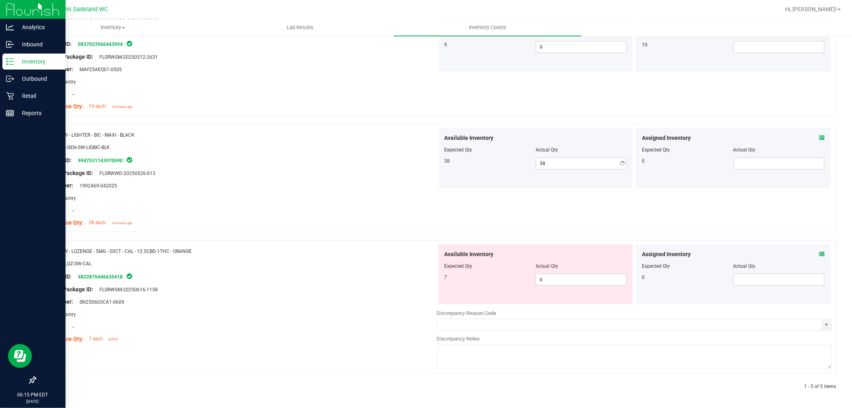
click at [344, 194] on div "Area: Pantry" at bounding box center [240, 198] width 396 height 8
click at [600, 276] on span "6 6" at bounding box center [581, 279] width 91 height 12
click at [522, 224] on div "Name: SW - LIGHTER - BIC - MAXI - BLACK SKU: ACC-GEN-SW-LIGBIC-BLK Package ID: …" at bounding box center [435, 177] width 801 height 108
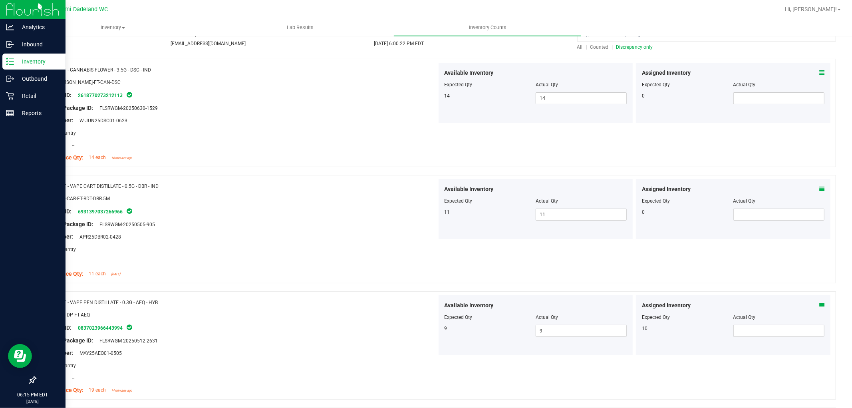
scroll to position [0, 0]
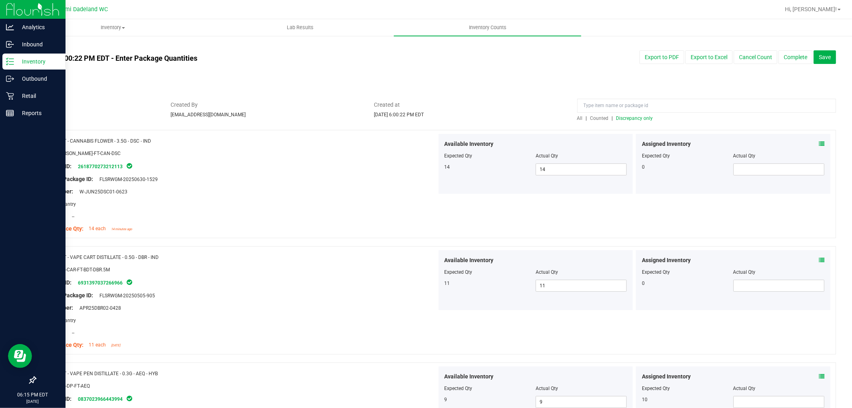
click at [637, 119] on span "Discrepancy only" at bounding box center [634, 118] width 37 height 6
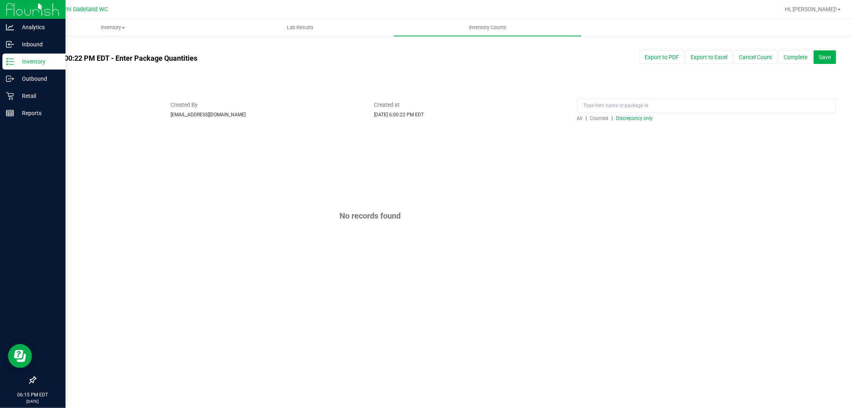
click at [637, 119] on span "Discrepancy only" at bounding box center [634, 118] width 37 height 6
click at [801, 55] on button "Complete" at bounding box center [796, 57] width 34 height 14
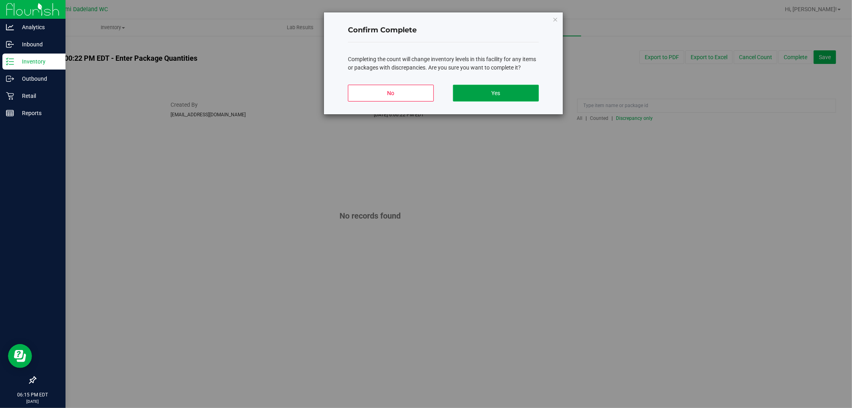
click at [479, 93] on button "Yes" at bounding box center [496, 93] width 86 height 17
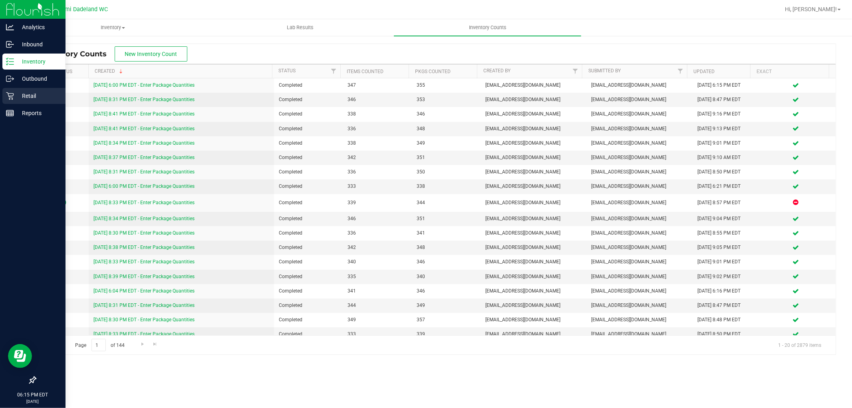
click at [26, 95] on p "Retail" at bounding box center [38, 96] width 48 height 10
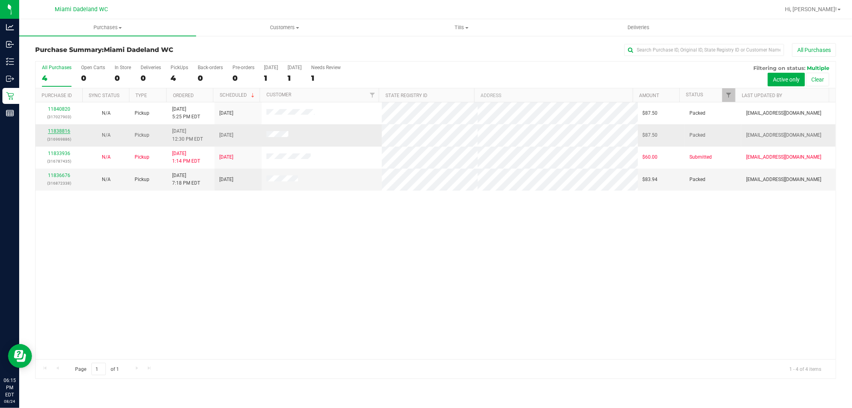
click at [57, 132] on link "11838816" at bounding box center [59, 131] width 22 height 6
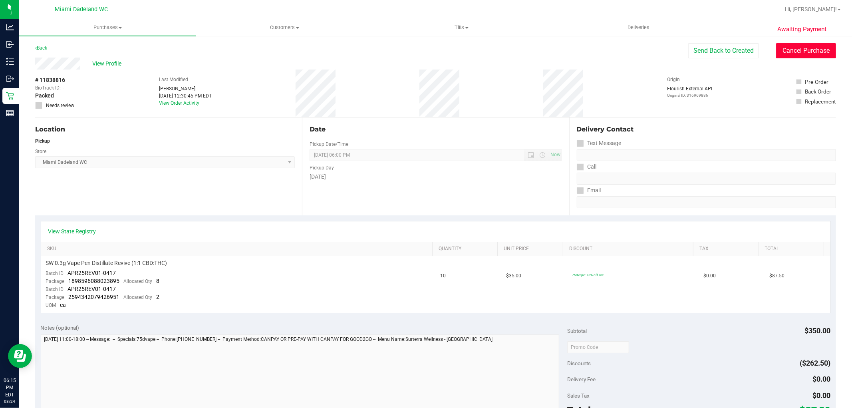
click at [780, 49] on button "Cancel Purchase" at bounding box center [806, 50] width 60 height 15
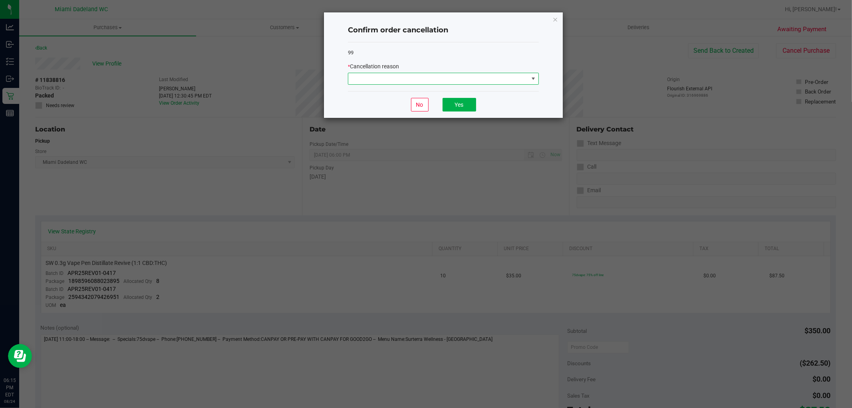
click at [461, 75] on span at bounding box center [438, 78] width 180 height 11
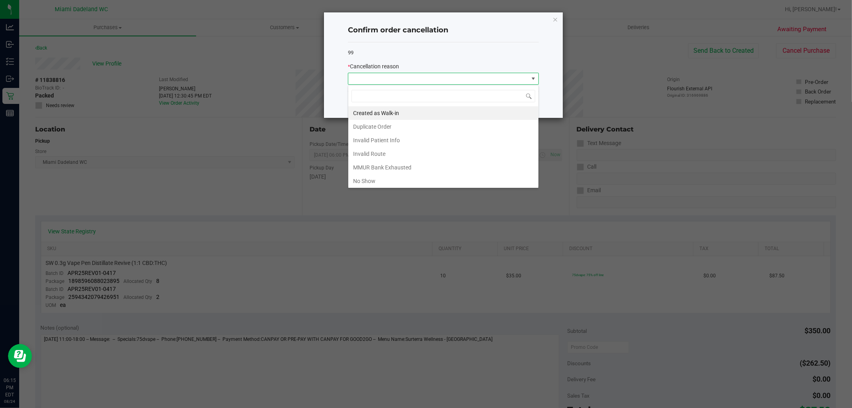
scroll to position [12, 191]
click at [373, 182] on li "No Show" at bounding box center [443, 181] width 190 height 14
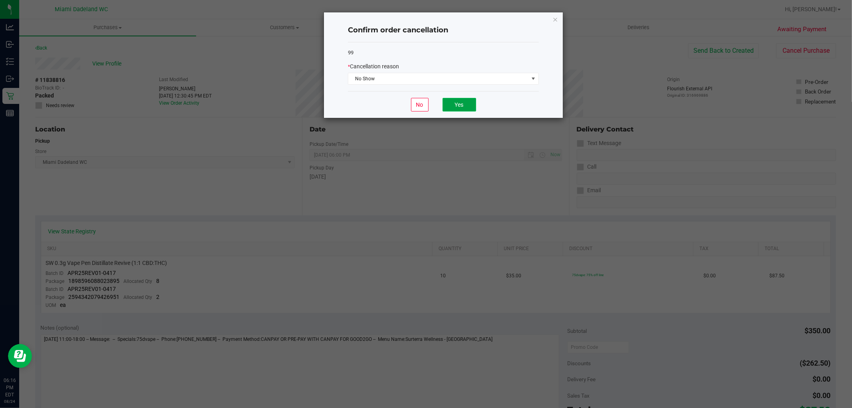
click at [459, 102] on button "Yes" at bounding box center [460, 105] width 34 height 14
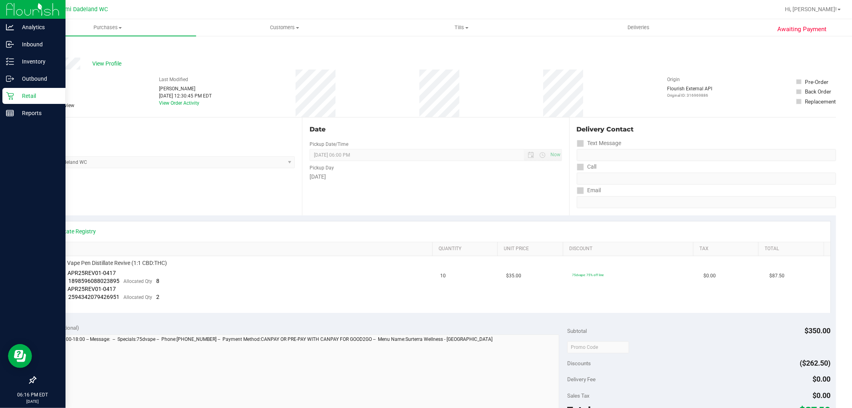
click at [11, 101] on div "Retail" at bounding box center [33, 96] width 63 height 16
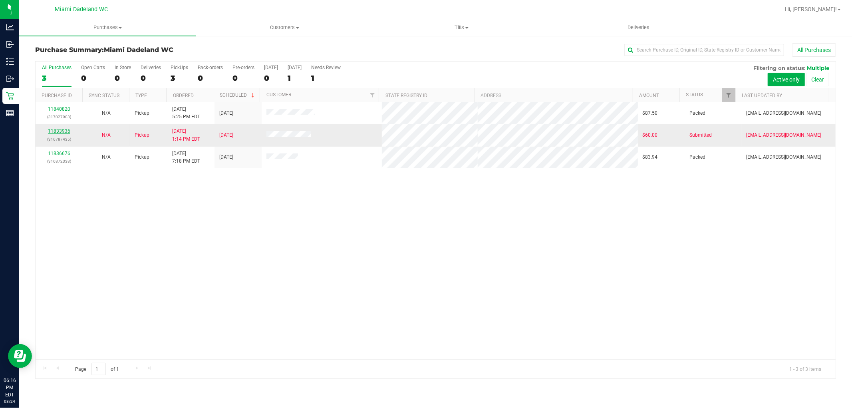
click at [59, 133] on link "11833936" at bounding box center [59, 131] width 22 height 6
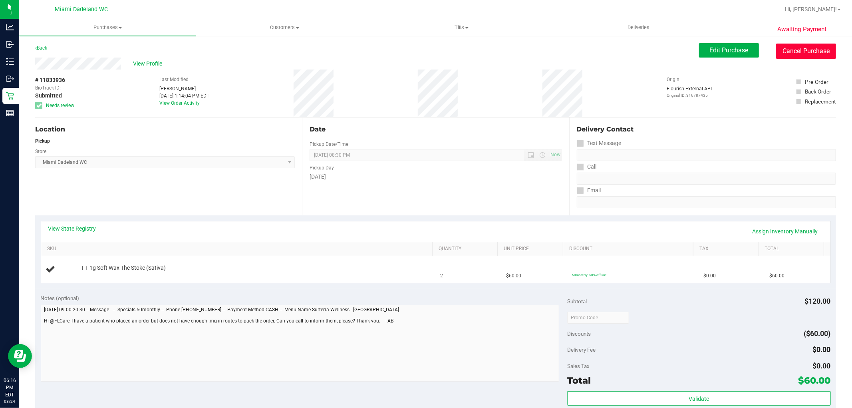
click at [806, 50] on button "Cancel Purchase" at bounding box center [806, 51] width 60 height 15
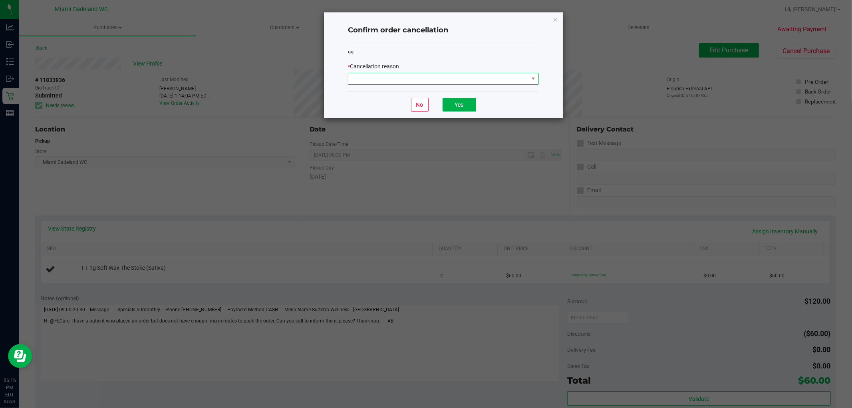
click at [471, 79] on span at bounding box center [438, 78] width 180 height 11
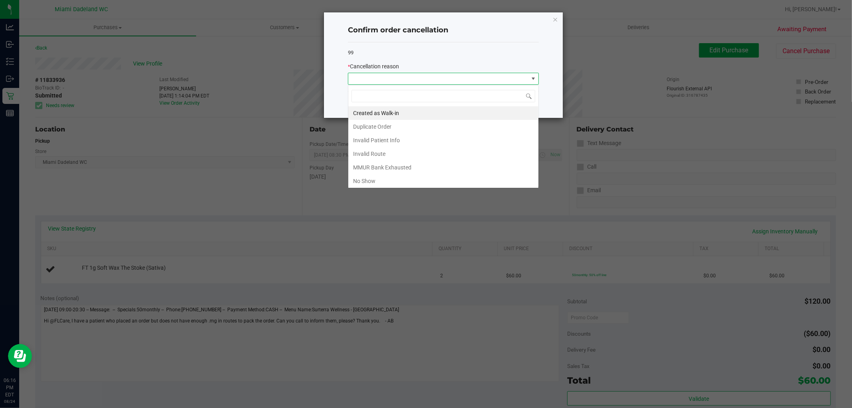
scroll to position [12, 191]
click at [370, 182] on li "No Show" at bounding box center [443, 181] width 190 height 14
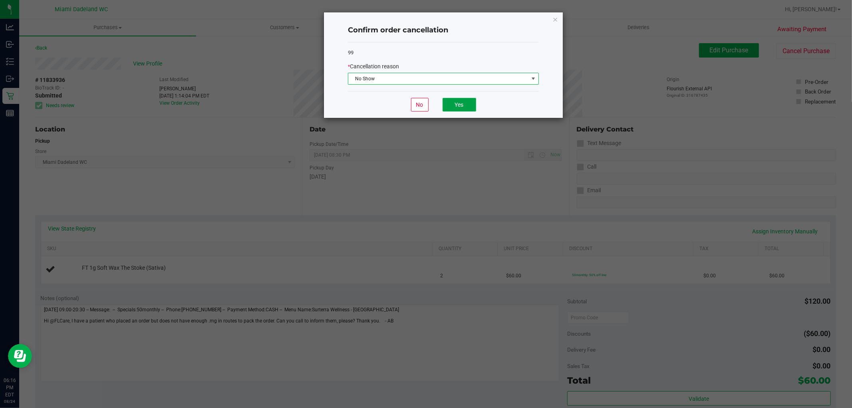
click at [453, 105] on button "Yes" at bounding box center [460, 105] width 34 height 14
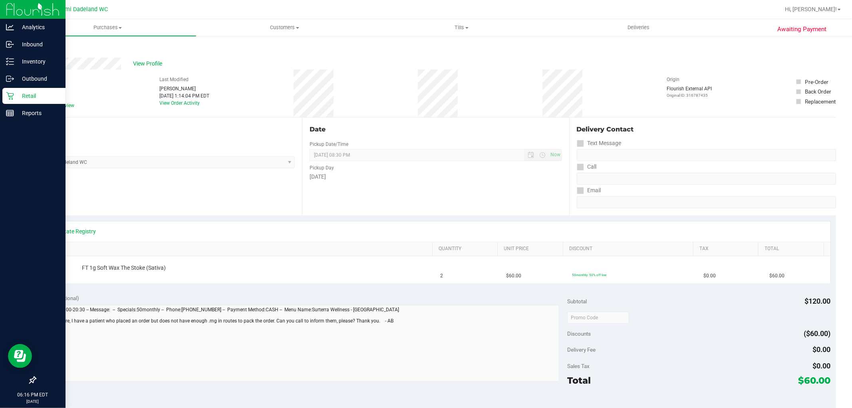
click at [1, 91] on link "Retail" at bounding box center [33, 96] width 66 height 17
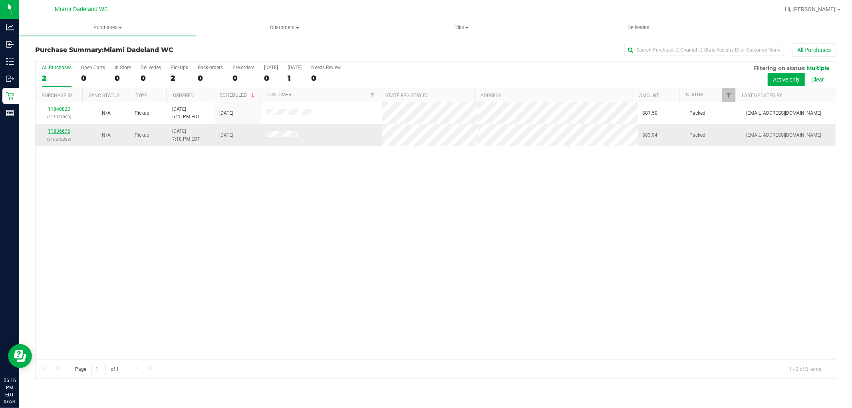
click at [56, 132] on link "11836676" at bounding box center [59, 131] width 22 height 6
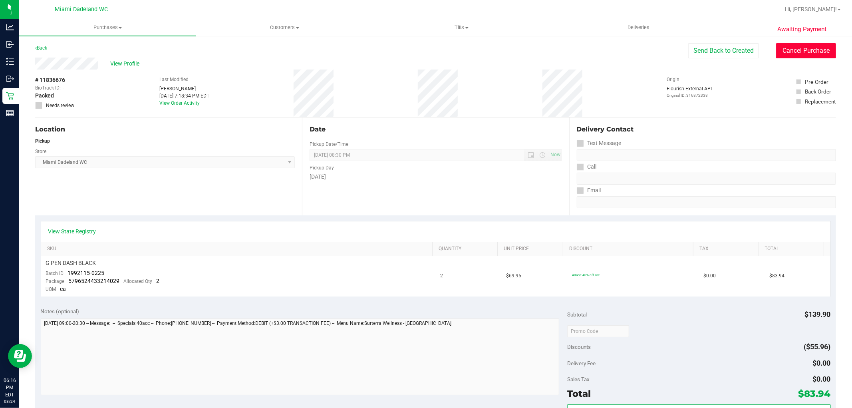
click at [802, 49] on button "Cancel Purchase" at bounding box center [806, 50] width 60 height 15
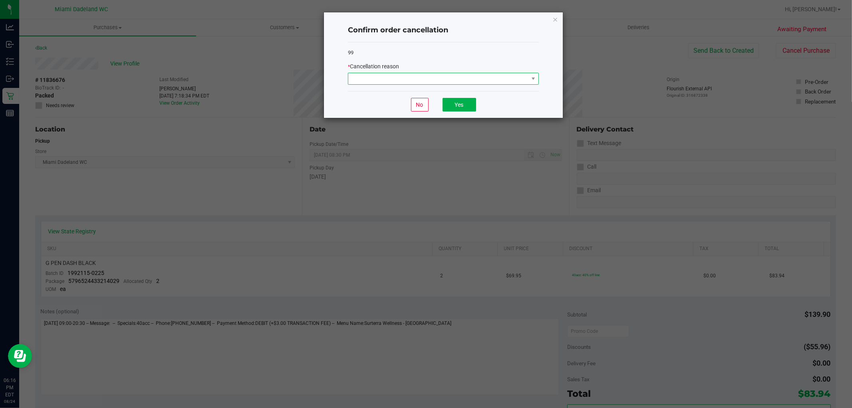
click at [474, 81] on span at bounding box center [438, 78] width 180 height 11
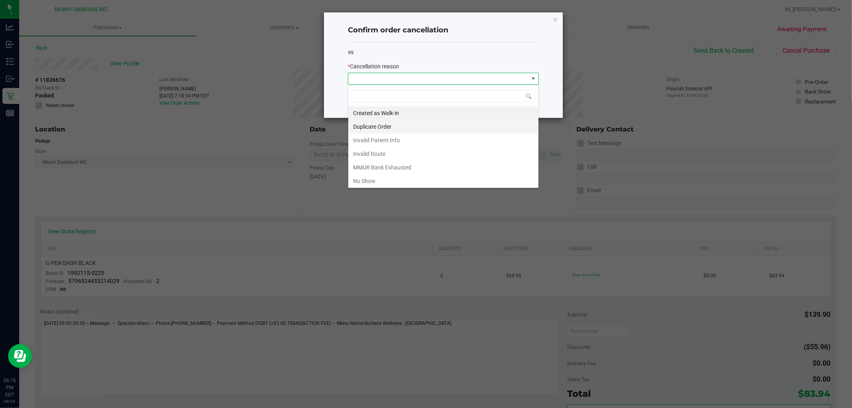
scroll to position [12, 191]
click at [398, 183] on li "No Show" at bounding box center [443, 181] width 190 height 14
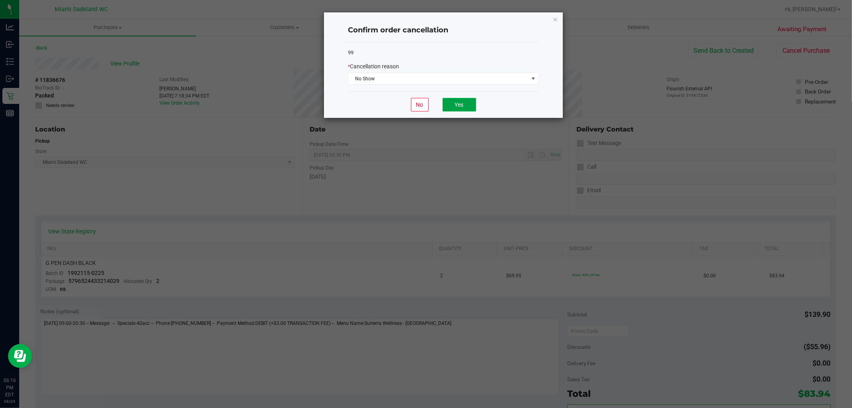
click at [451, 109] on button "Yes" at bounding box center [460, 105] width 34 height 14
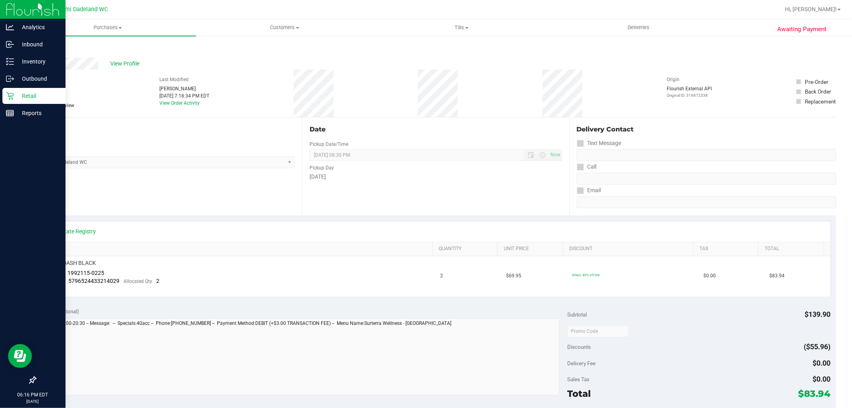
click at [14, 94] on p "Retail" at bounding box center [38, 96] width 48 height 10
